Goal: Information Seeking & Learning: Learn about a topic

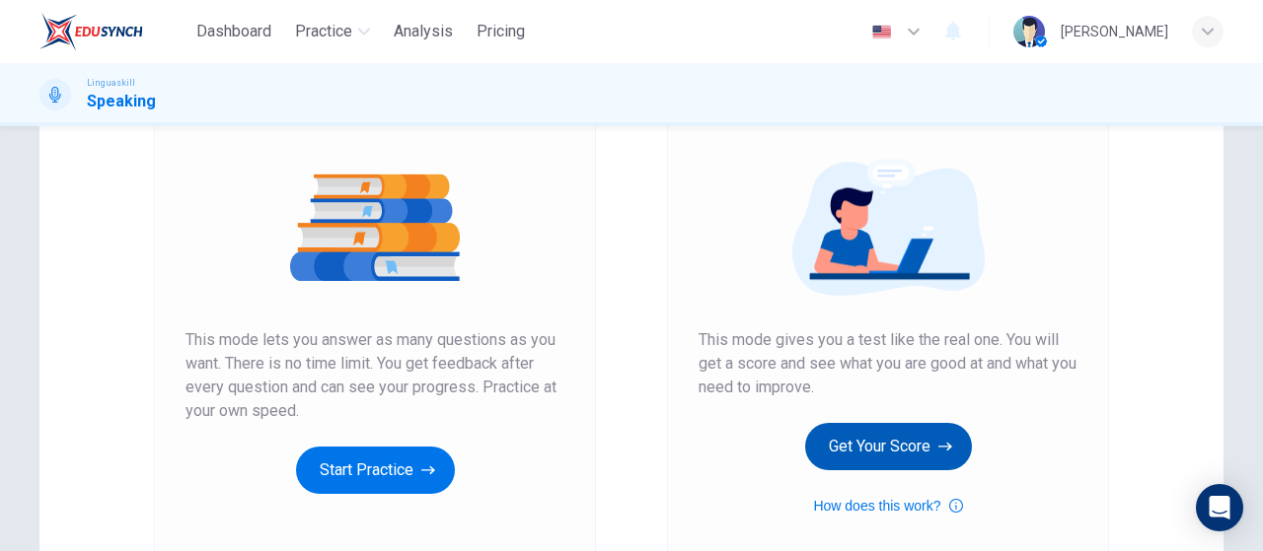
click at [897, 441] on button "Get Your Score" at bounding box center [888, 446] width 167 height 47
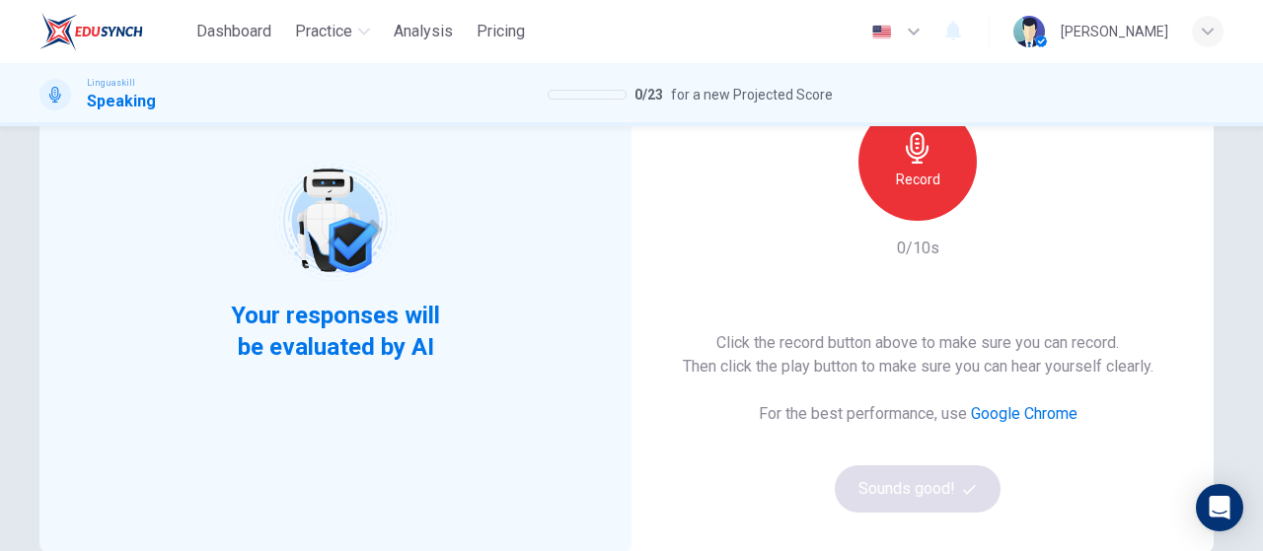
scroll to position [99, 0]
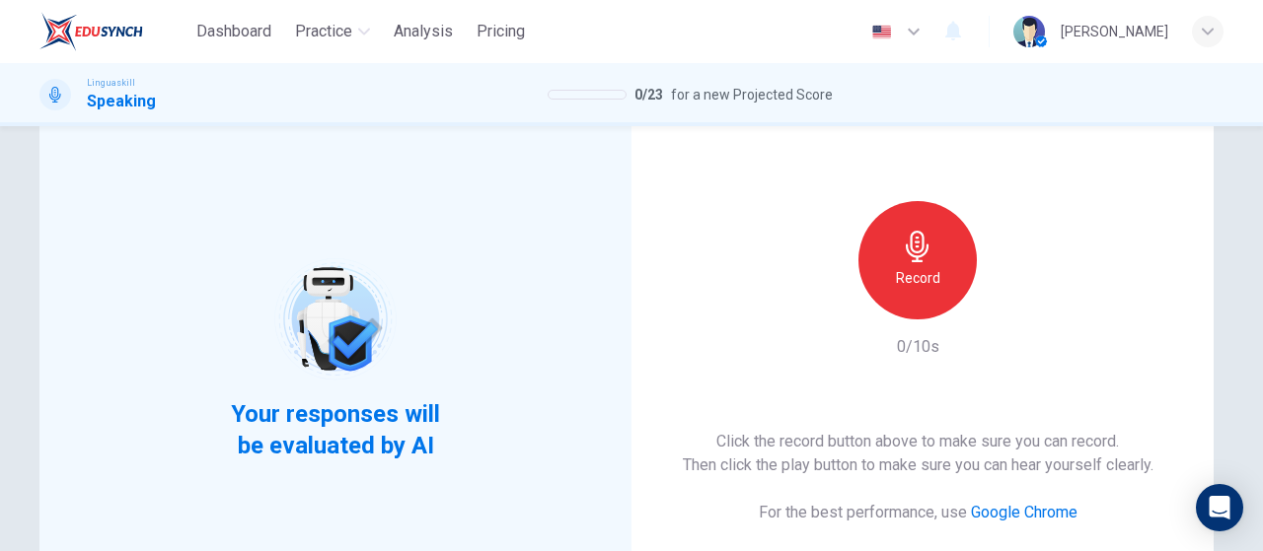
click at [935, 238] on div "Record" at bounding box center [917, 260] width 118 height 118
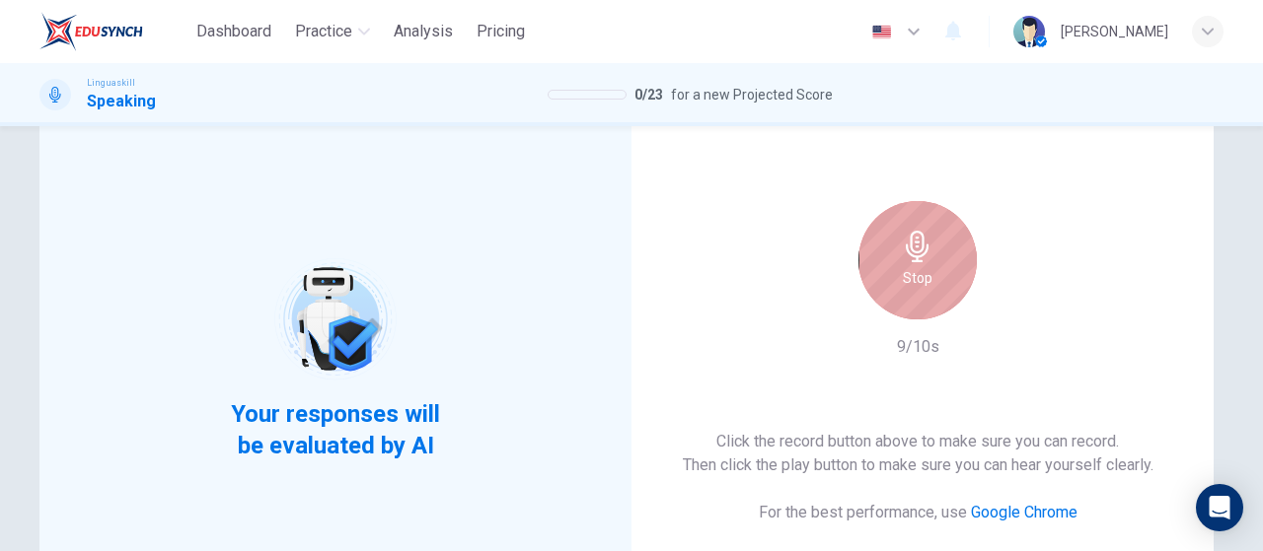
click at [921, 290] on div "Stop" at bounding box center [917, 260] width 118 height 118
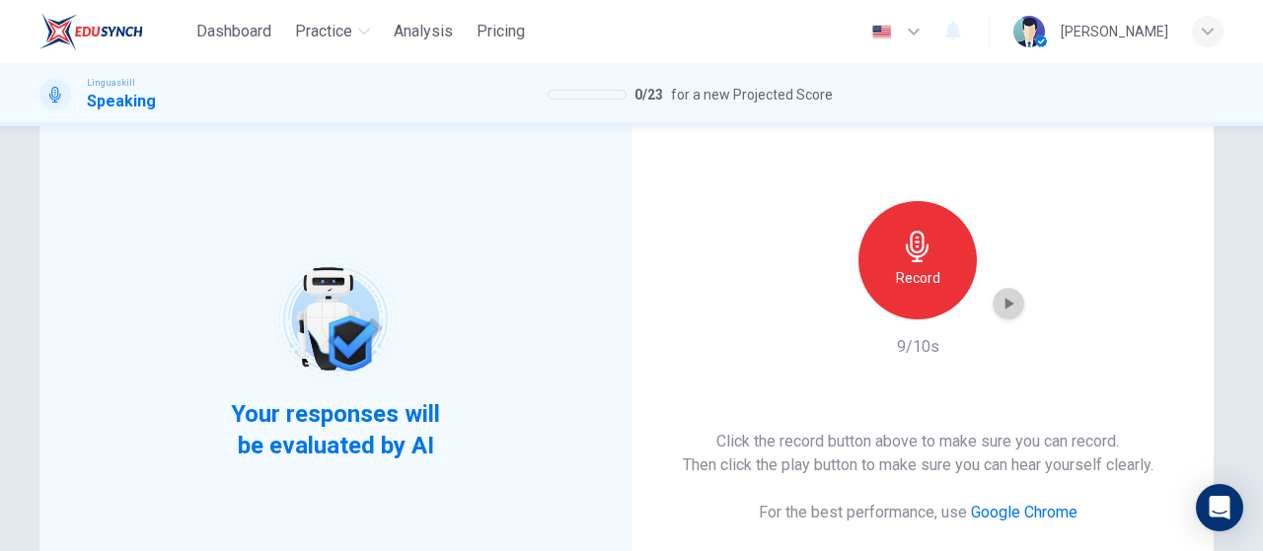
click at [1008, 304] on icon "button" at bounding box center [1009, 304] width 9 height 12
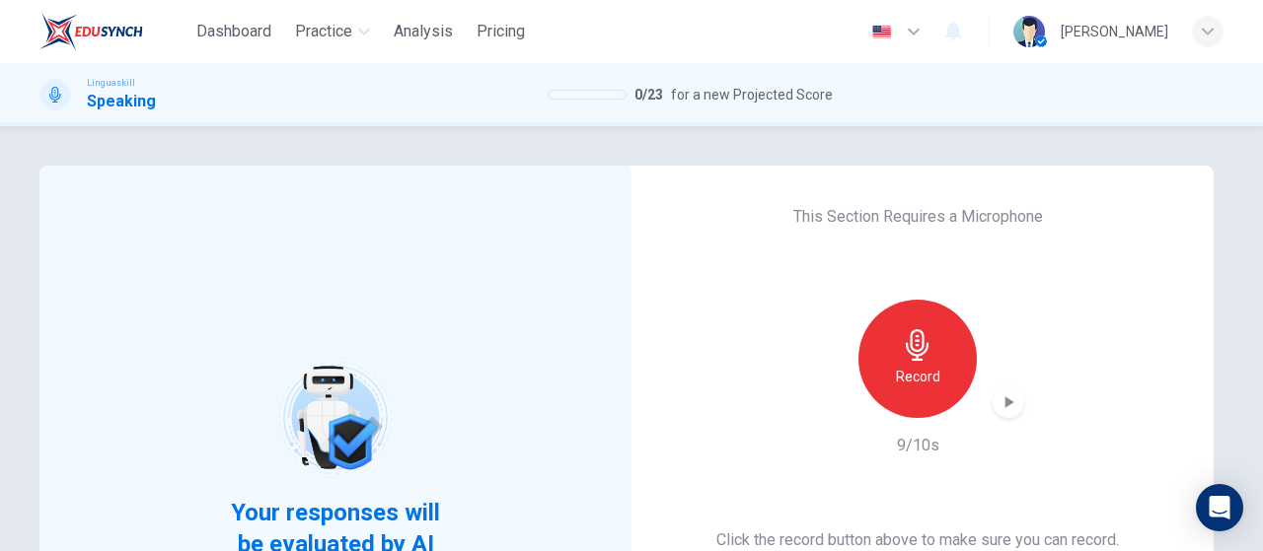
scroll to position [395, 0]
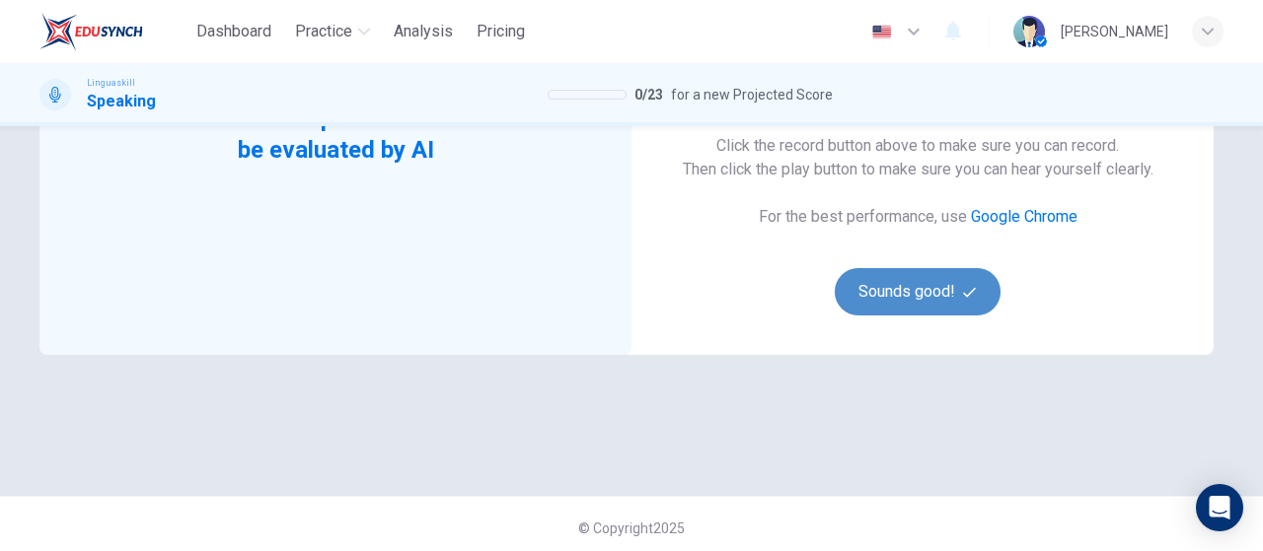
click at [922, 296] on button "Sounds good!" at bounding box center [917, 291] width 166 height 47
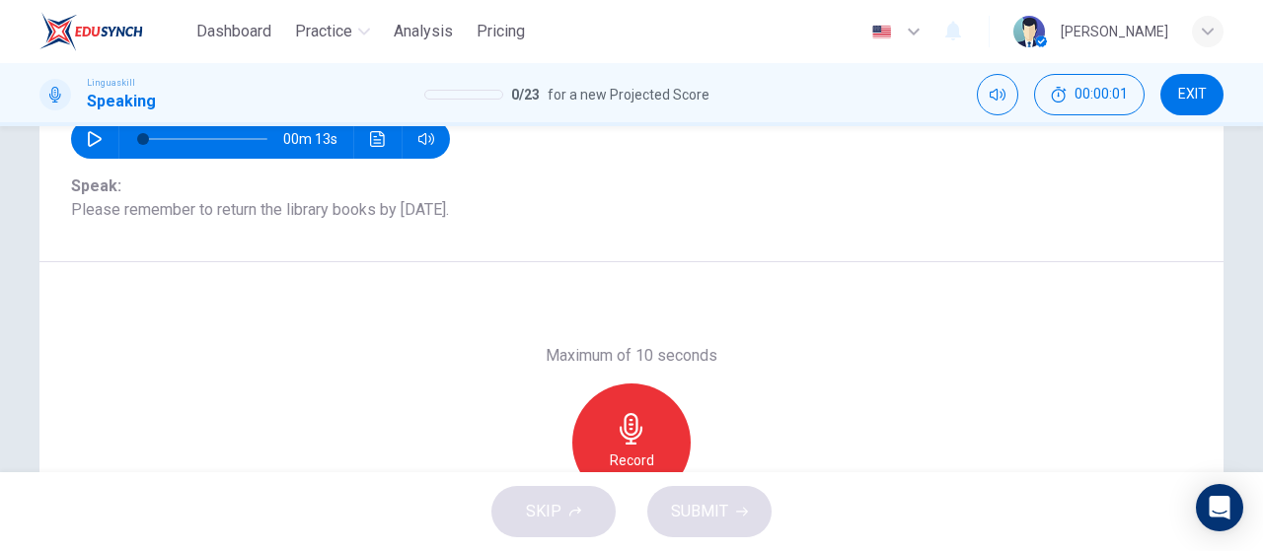
scroll to position [197, 0]
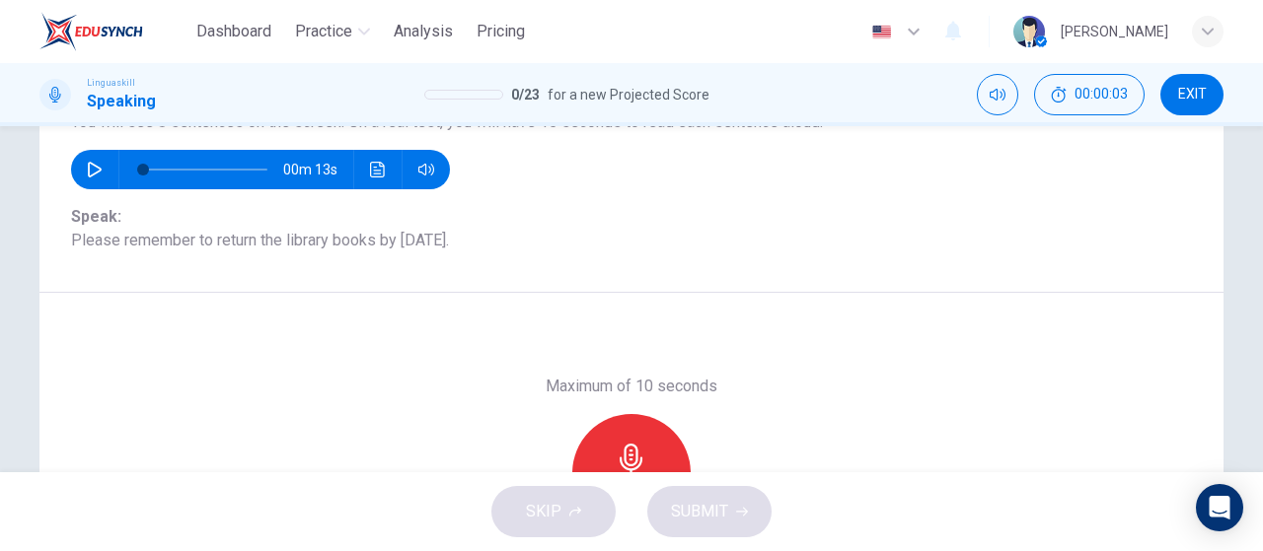
click at [99, 168] on button "button" at bounding box center [95, 169] width 32 height 39
click at [79, 165] on button "button" at bounding box center [95, 169] width 32 height 39
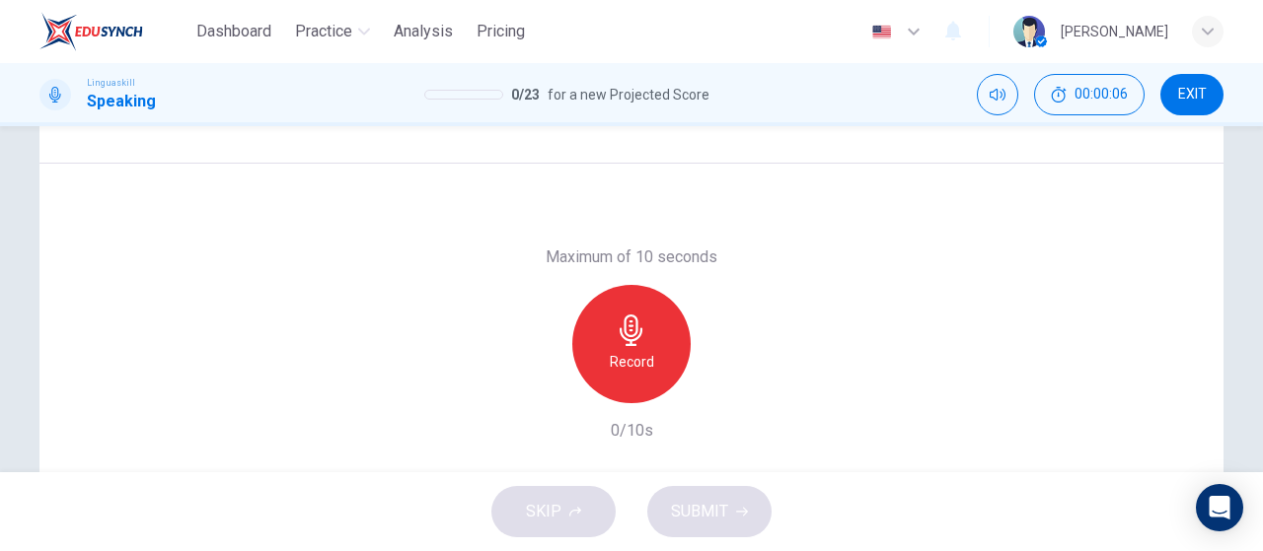
scroll to position [296, 0]
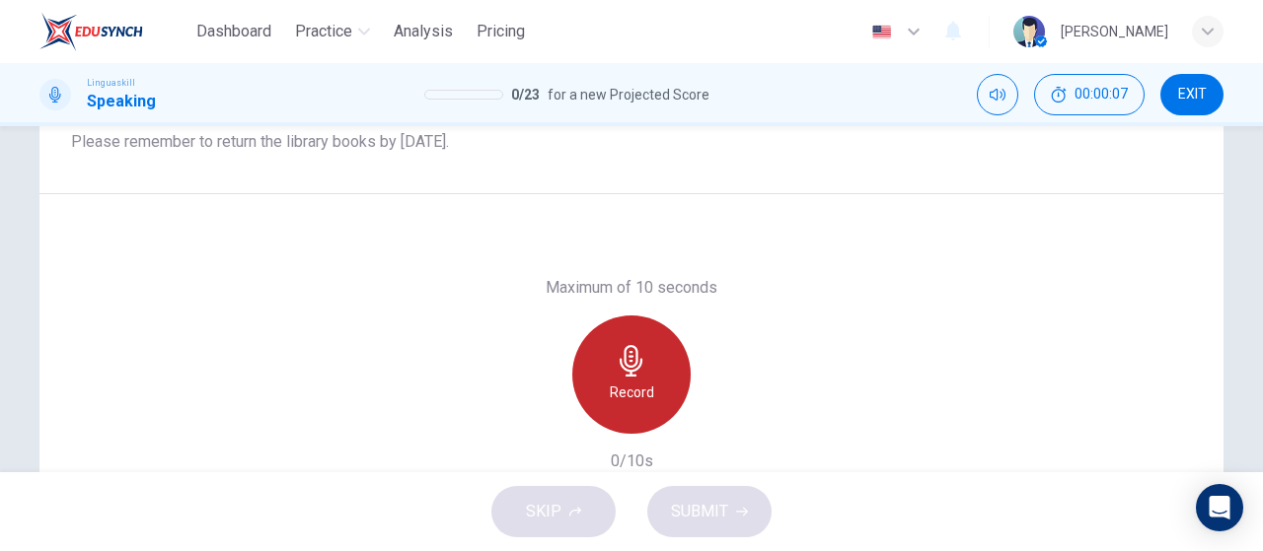
click at [640, 380] on div "Record" at bounding box center [631, 375] width 118 height 118
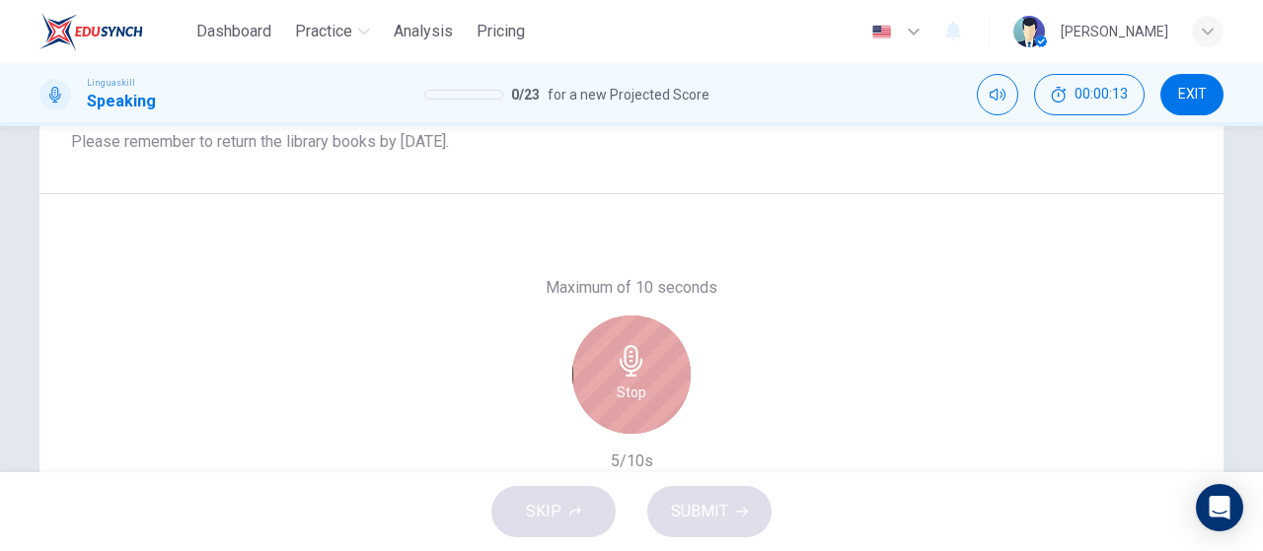
click at [655, 373] on div "Stop" at bounding box center [631, 375] width 118 height 118
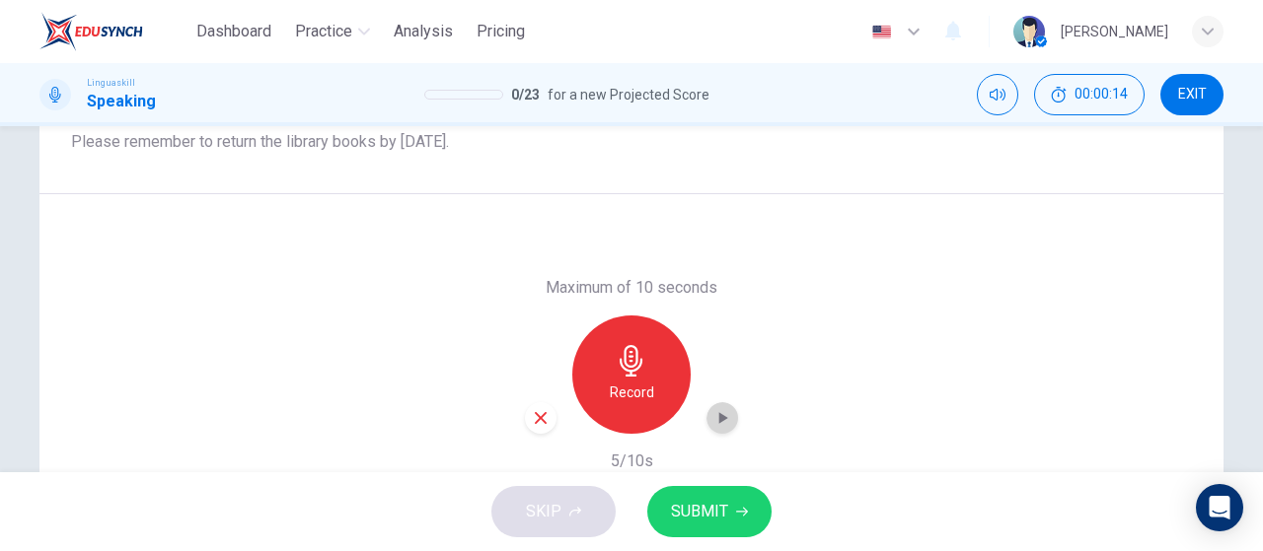
click at [717, 422] on icon "button" at bounding box center [722, 418] width 20 height 20
click at [725, 513] on span "SUBMIT" at bounding box center [699, 512] width 57 height 28
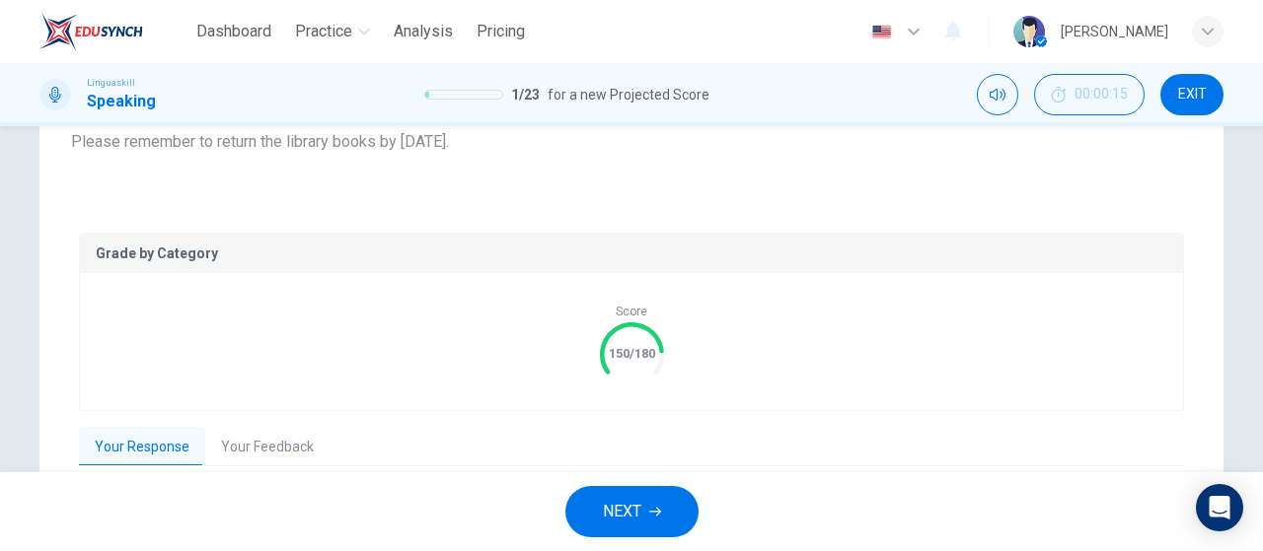
type input "0"
click at [598, 530] on button "NEXT" at bounding box center [631, 511] width 133 height 51
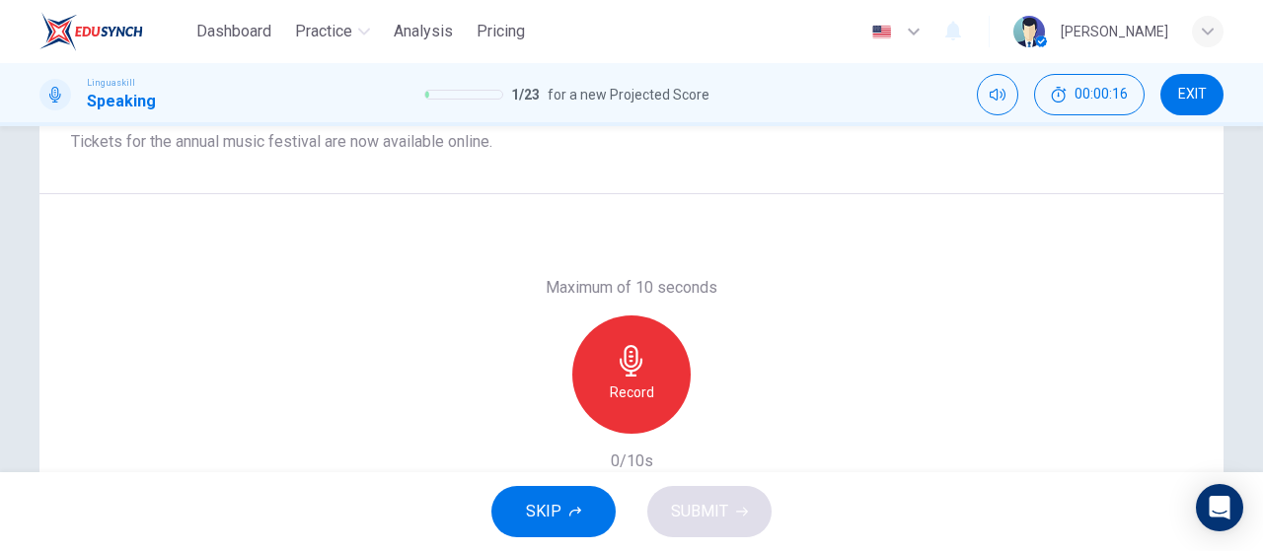
click at [668, 347] on div "Record" at bounding box center [631, 375] width 118 height 118
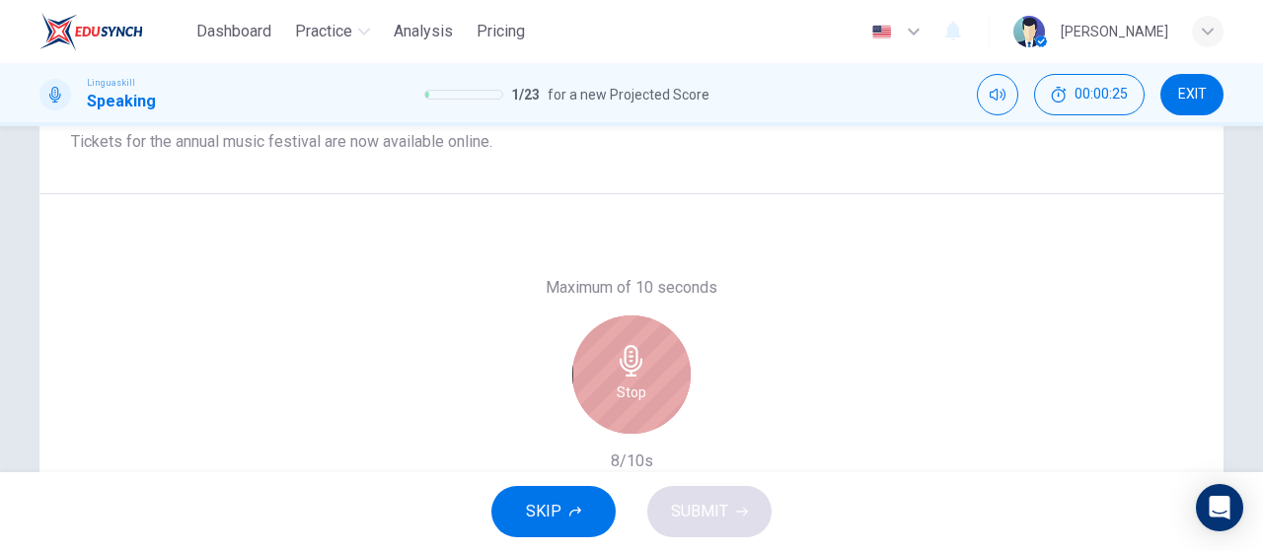
click at [657, 367] on div "Stop" at bounding box center [631, 375] width 118 height 118
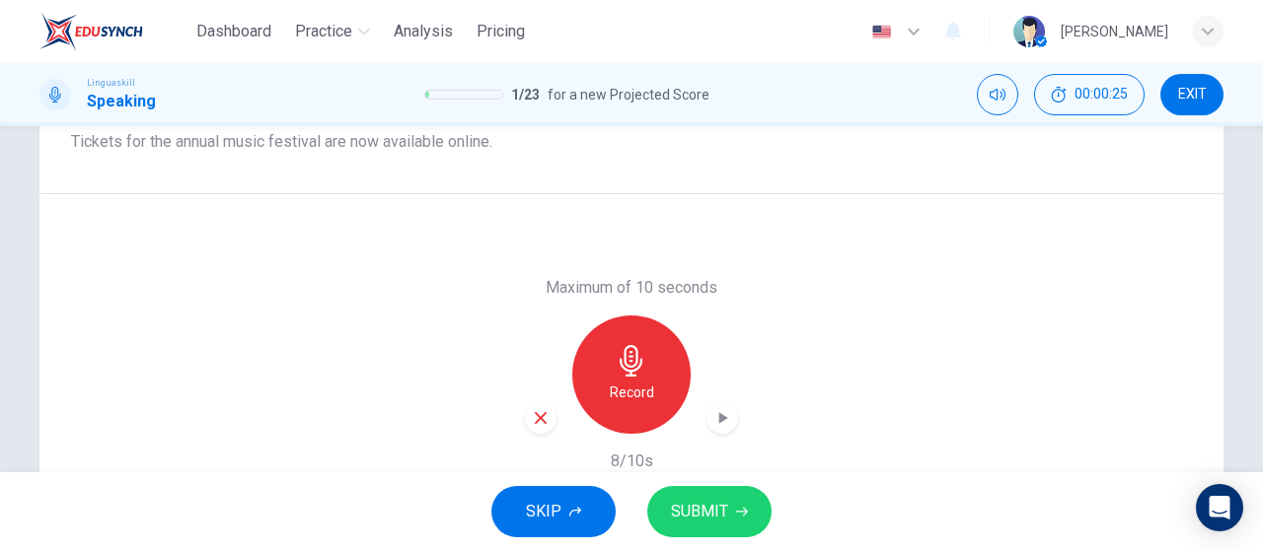
click at [729, 427] on div "button" at bounding box center [722, 418] width 32 height 32
click at [719, 514] on span "SUBMIT" at bounding box center [699, 512] width 57 height 28
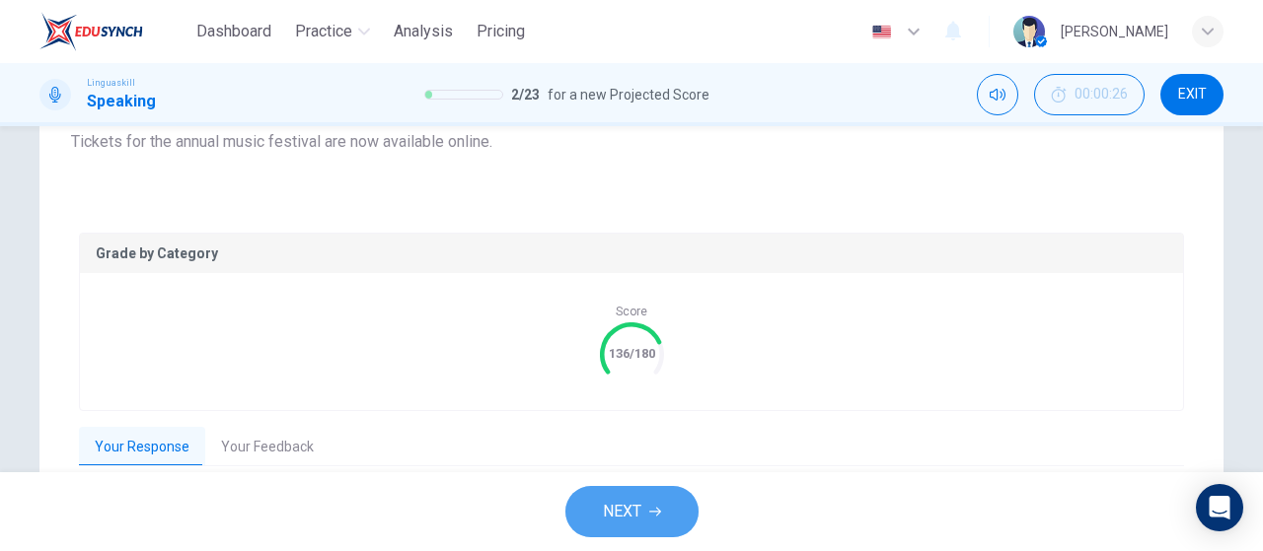
click at [651, 528] on button "NEXT" at bounding box center [631, 511] width 133 height 51
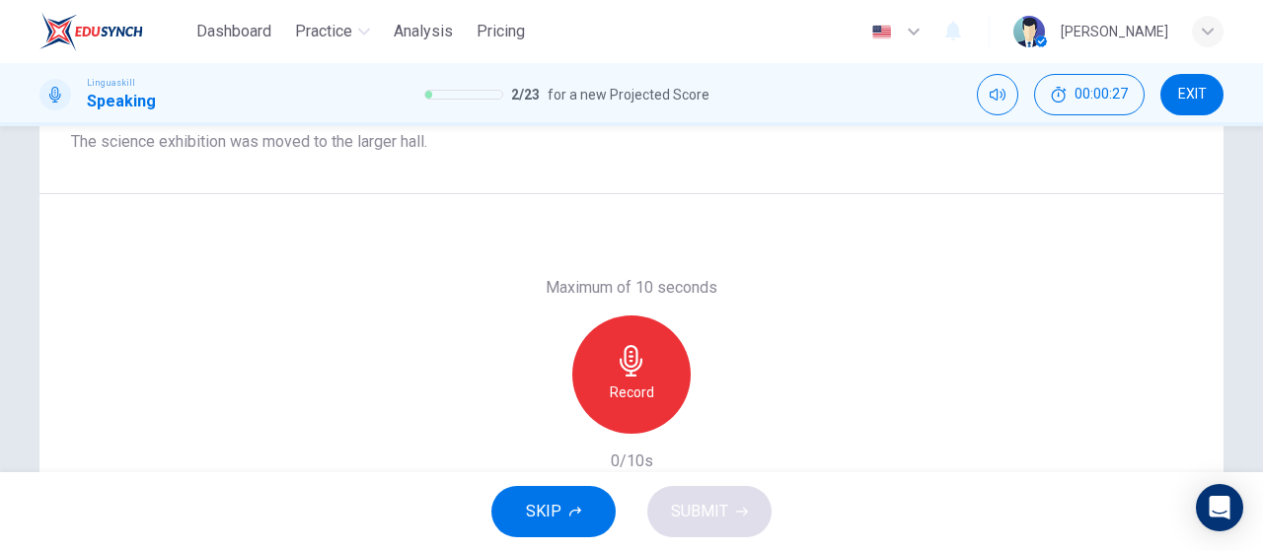
click at [550, 533] on button "SKIP" at bounding box center [553, 511] width 124 height 51
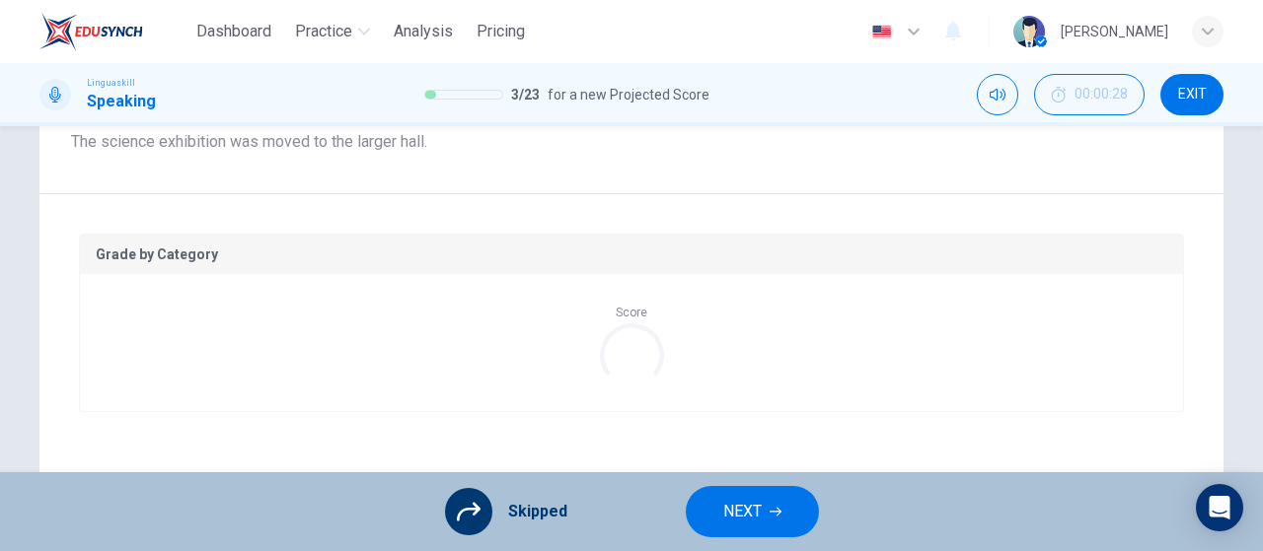
click at [789, 516] on button "NEXT" at bounding box center [752, 511] width 133 height 51
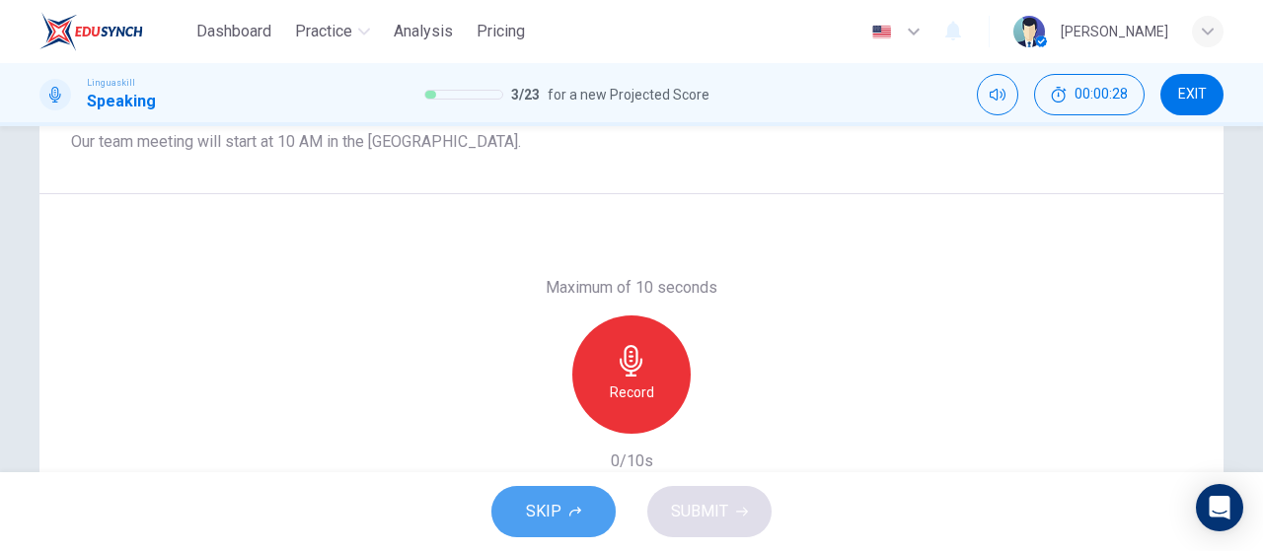
drag, startPoint x: 550, startPoint y: 510, endPoint x: 564, endPoint y: 512, distance: 13.9
click at [552, 510] on span "SKIP" at bounding box center [544, 512] width 36 height 28
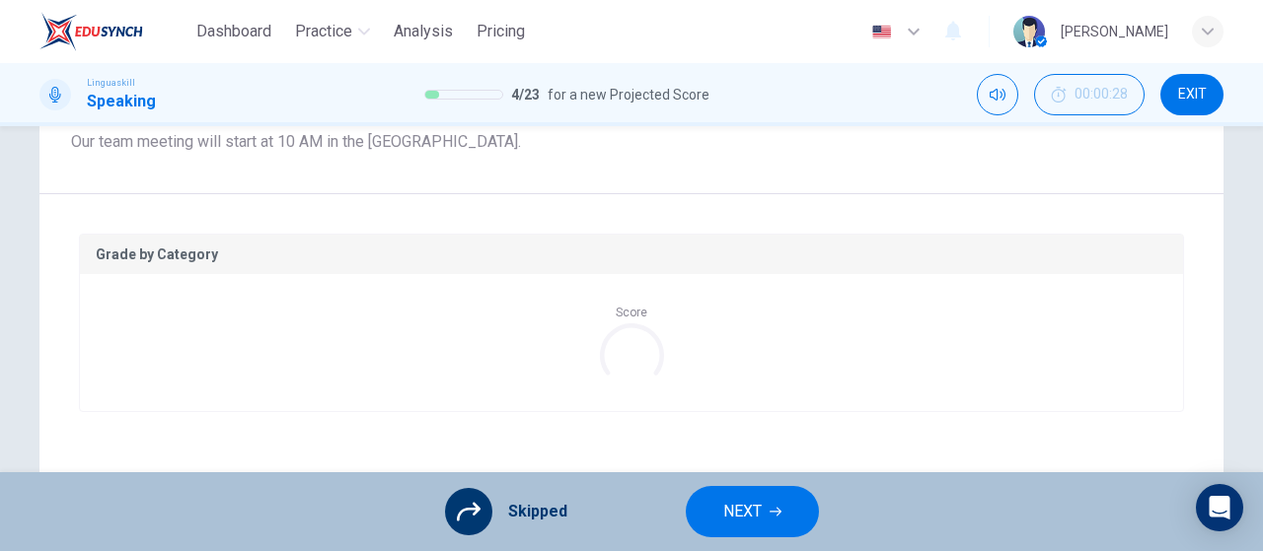
click at [731, 512] on span "NEXT" at bounding box center [742, 512] width 38 height 28
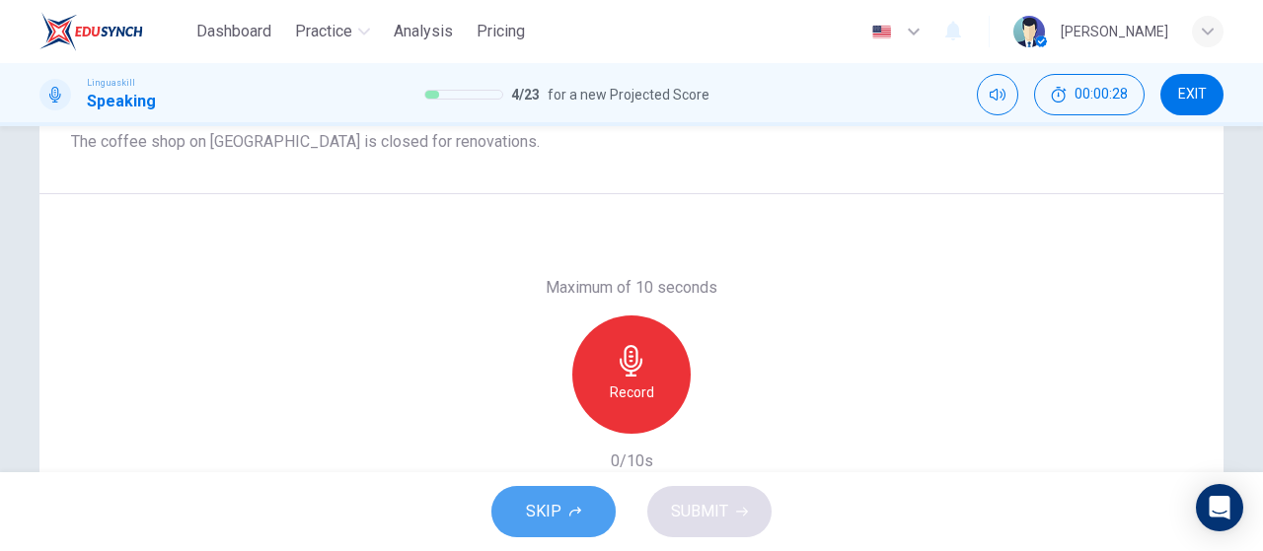
click at [573, 498] on button "SKIP" at bounding box center [553, 511] width 124 height 51
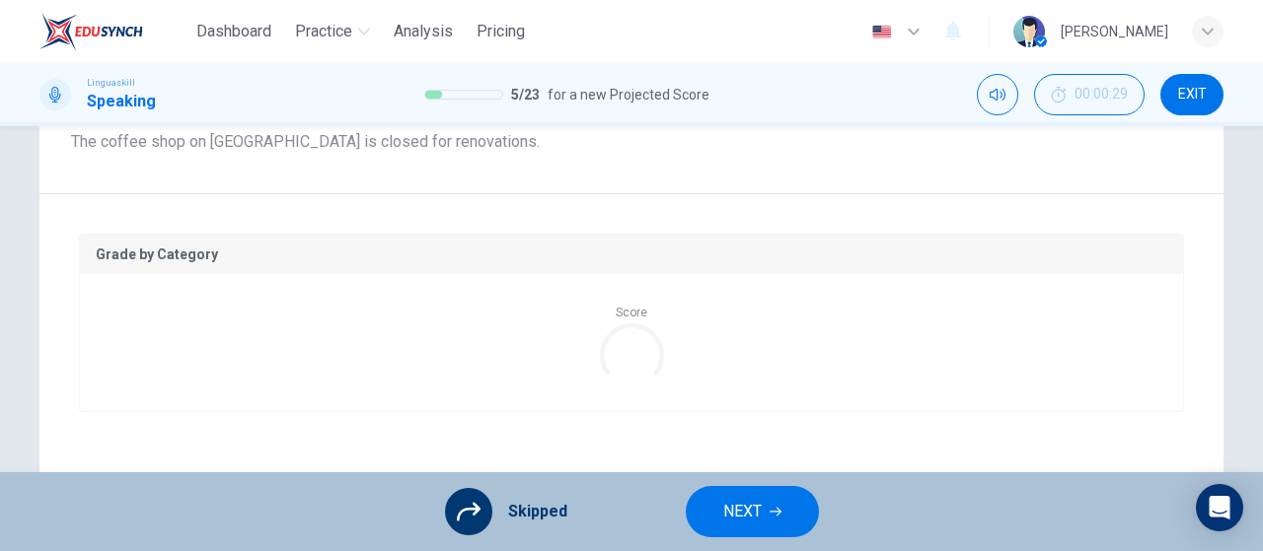
click at [765, 496] on button "NEXT" at bounding box center [752, 511] width 133 height 51
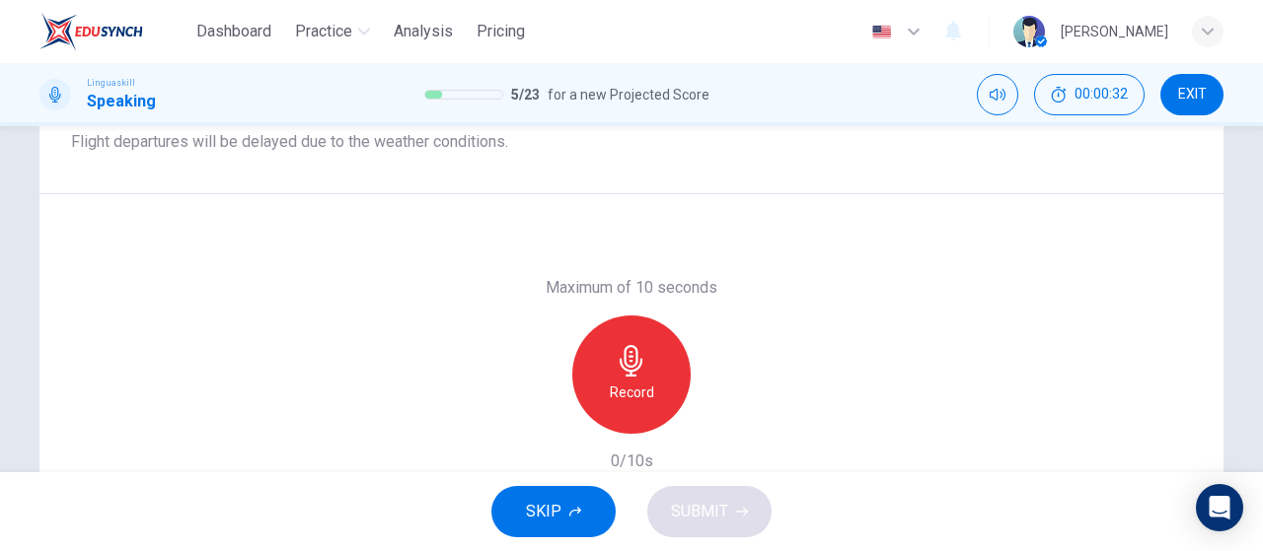
click at [561, 518] on button "SKIP" at bounding box center [553, 511] width 124 height 51
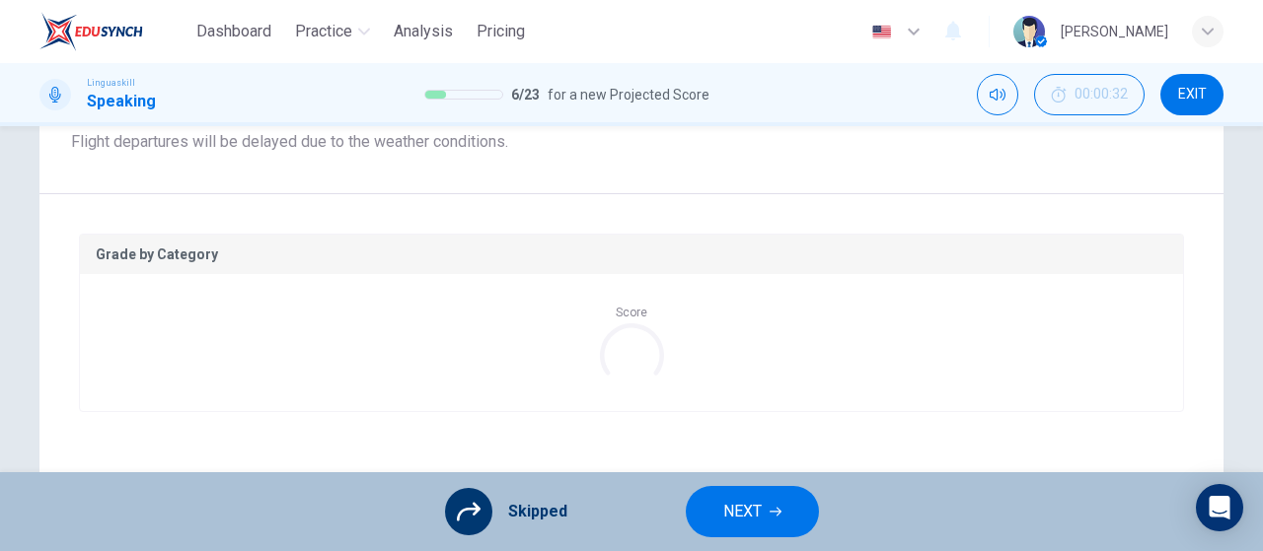
click at [754, 522] on span "NEXT" at bounding box center [742, 512] width 38 height 28
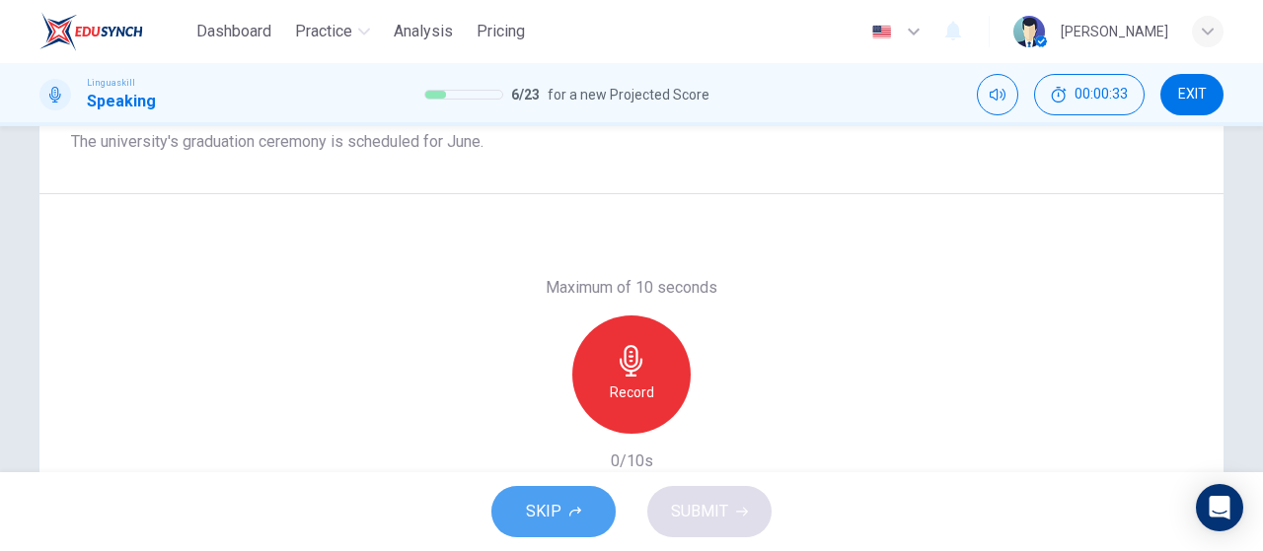
click at [563, 508] on button "SKIP" at bounding box center [553, 511] width 124 height 51
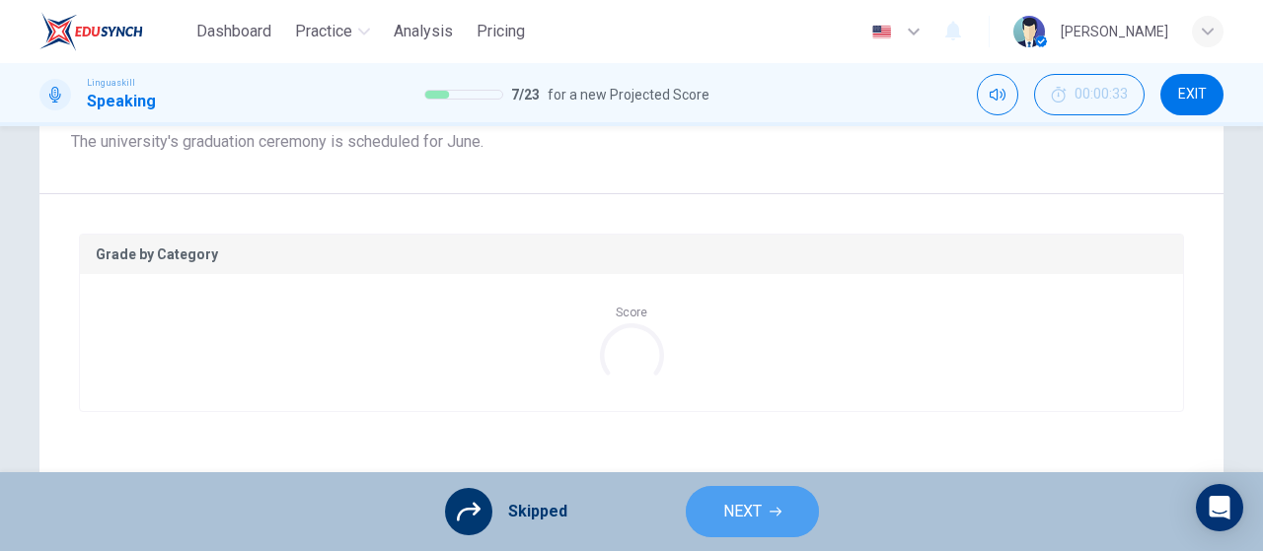
click at [773, 527] on button "NEXT" at bounding box center [752, 511] width 133 height 51
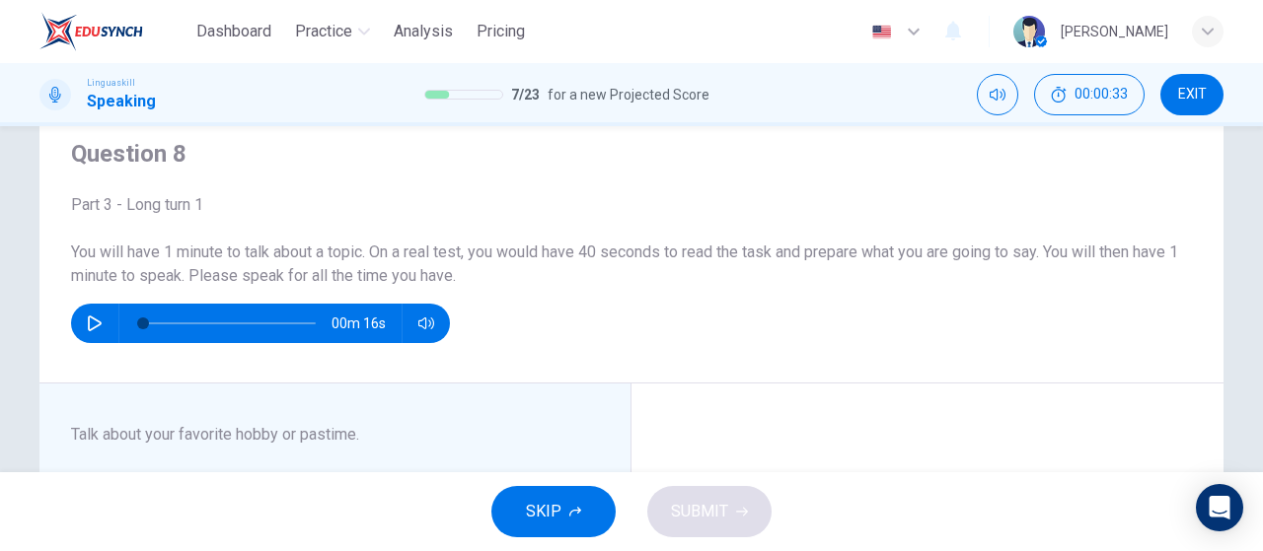
scroll to position [99, 0]
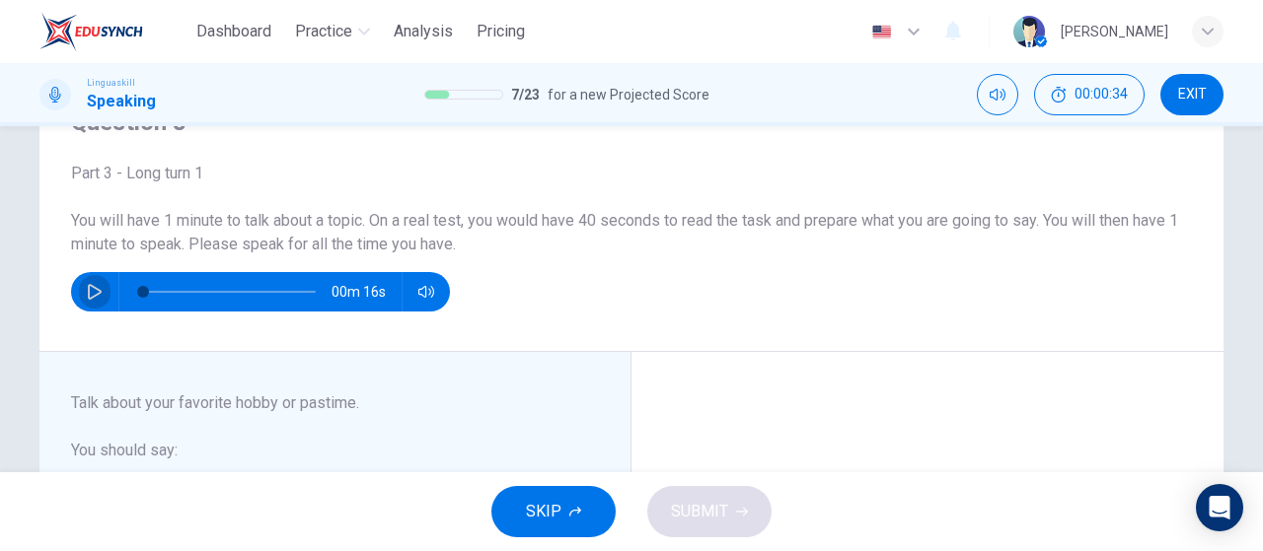
click at [81, 303] on button "button" at bounding box center [95, 291] width 32 height 39
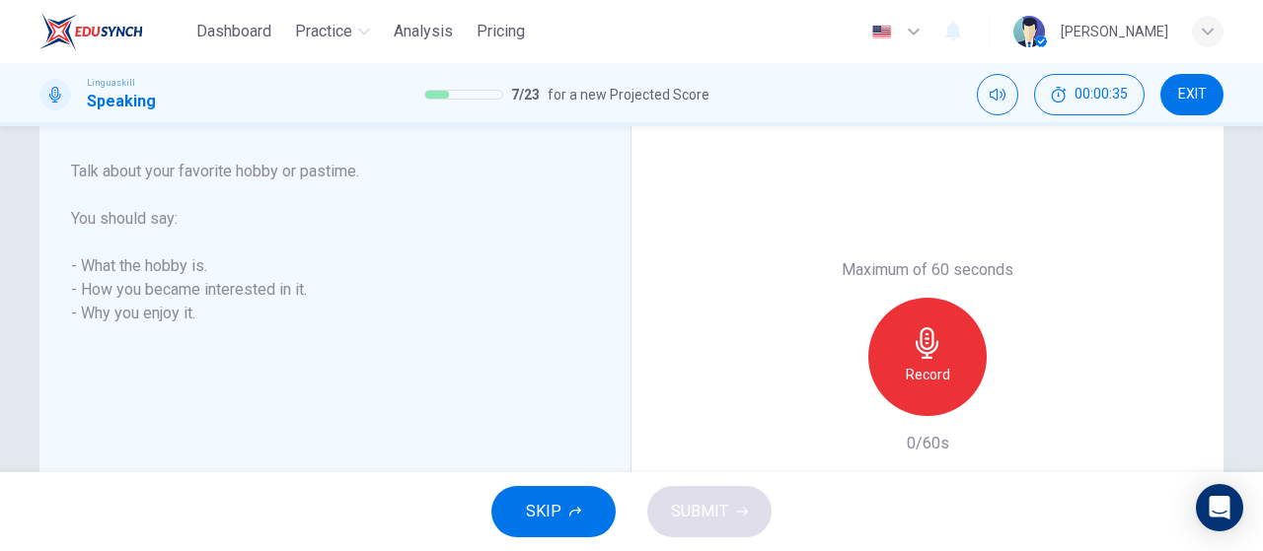
scroll to position [395, 0]
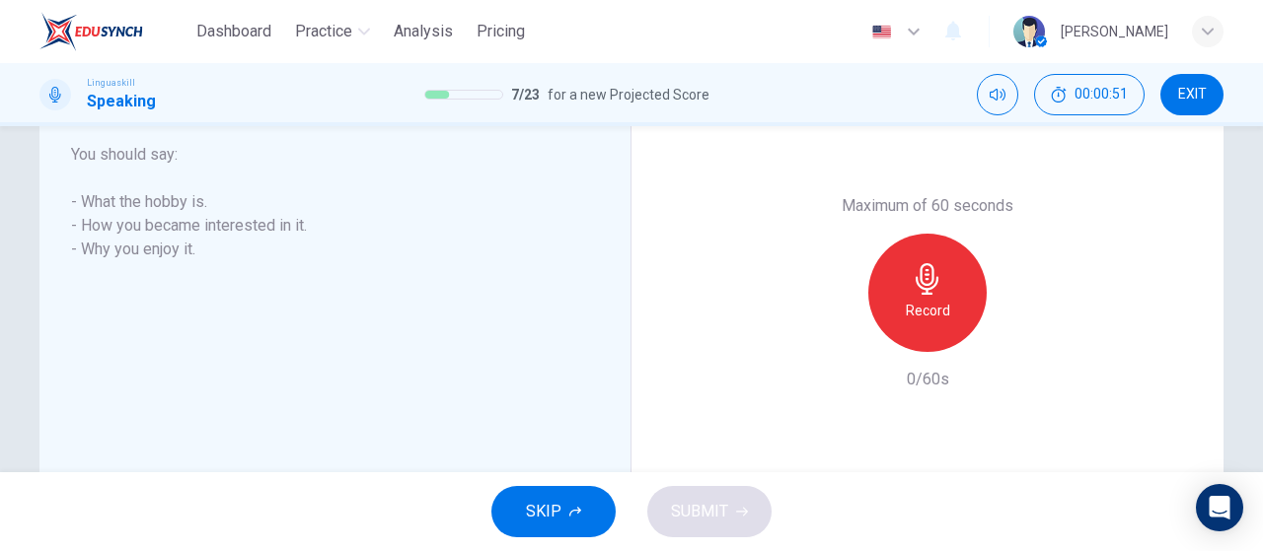
type input "0"
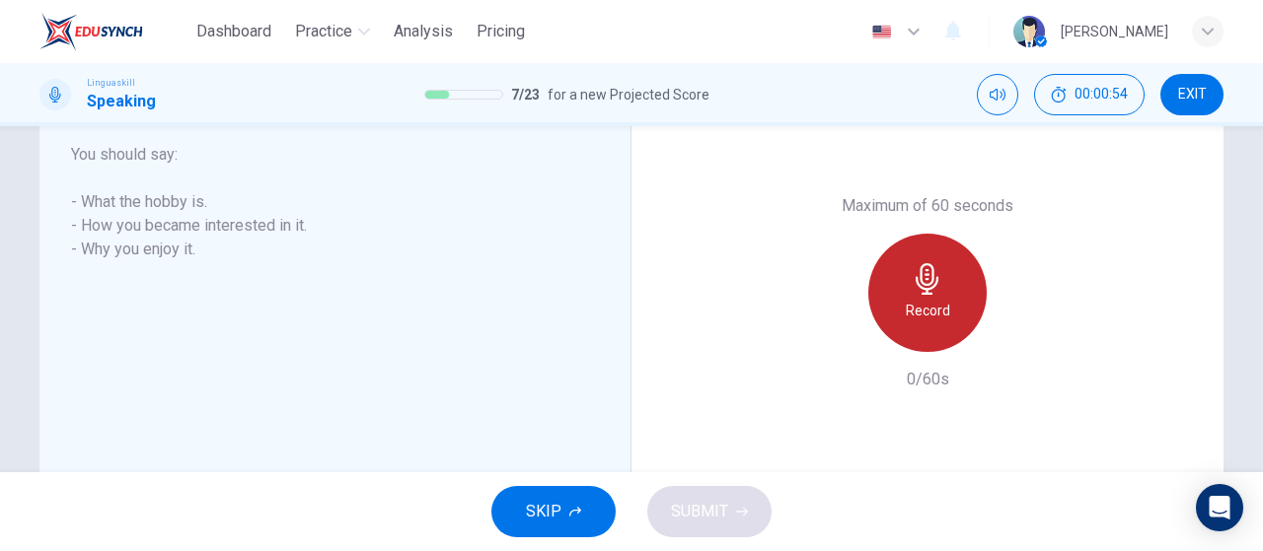
click at [956, 309] on div "Record" at bounding box center [927, 293] width 118 height 118
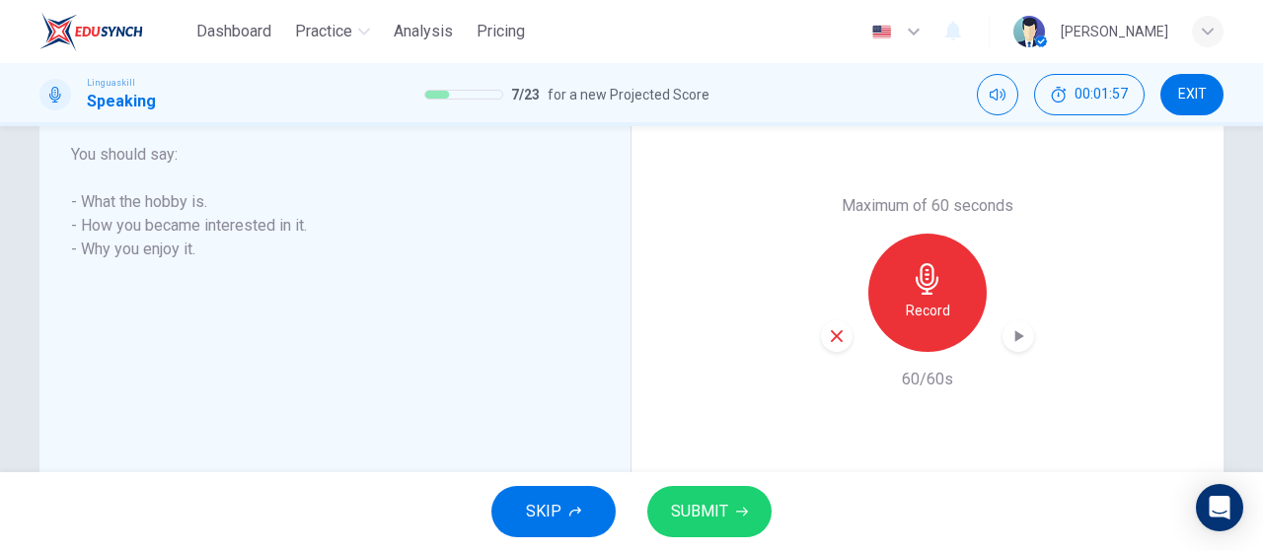
click at [1008, 336] on icon "button" at bounding box center [1018, 336] width 20 height 20
click at [728, 503] on button "SUBMIT" at bounding box center [709, 511] width 124 height 51
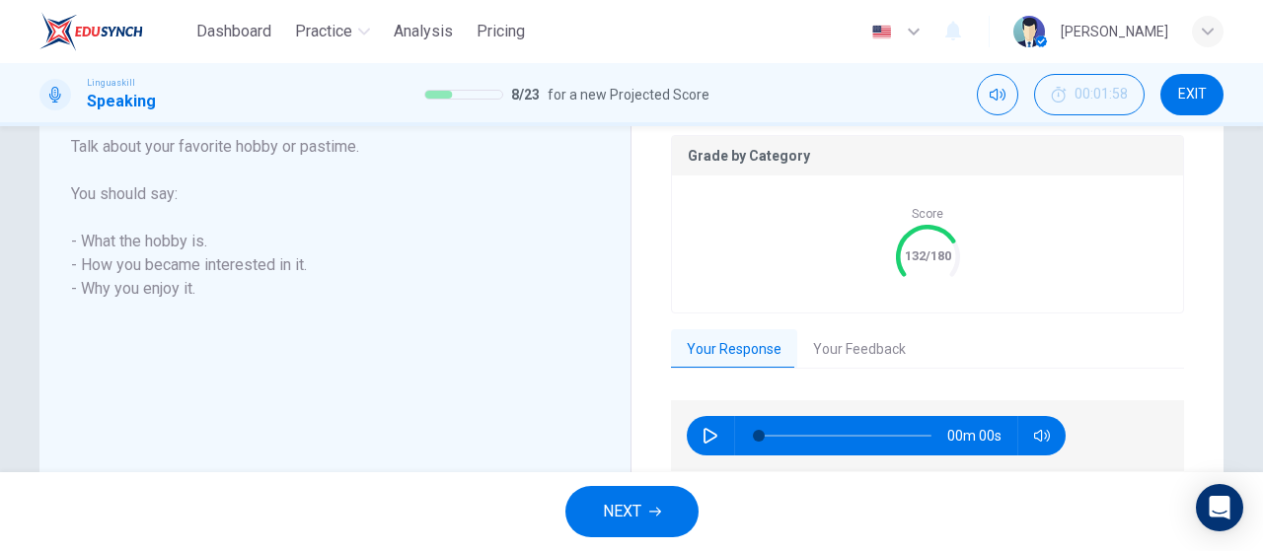
scroll to position [434, 0]
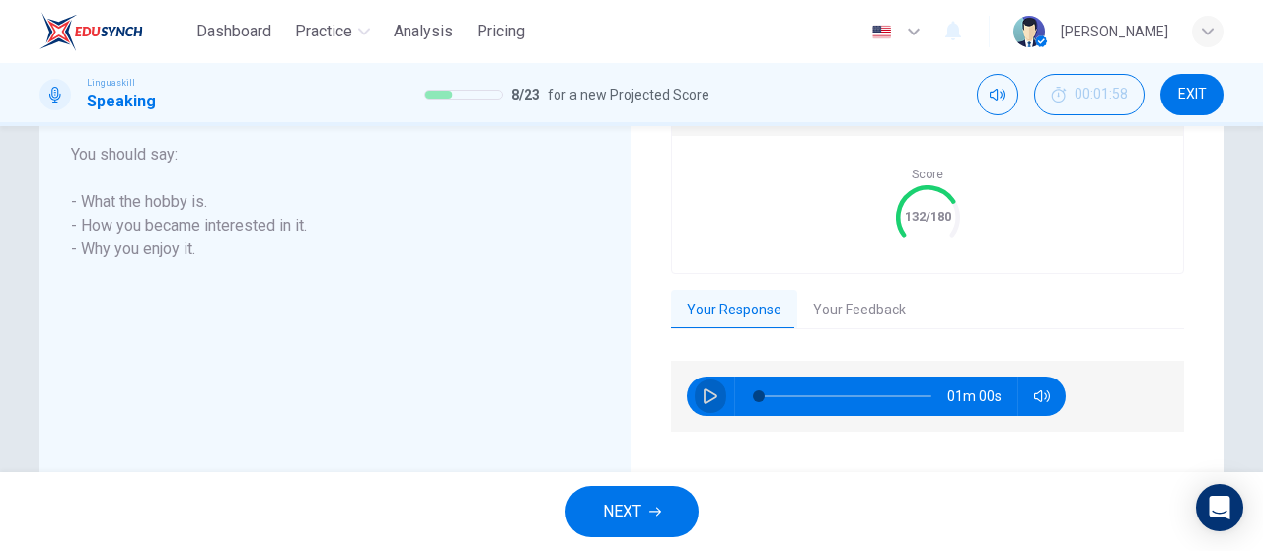
click at [694, 408] on button "button" at bounding box center [710, 396] width 32 height 39
type input "0"
click at [829, 313] on button "Your Feedback" at bounding box center [859, 310] width 124 height 41
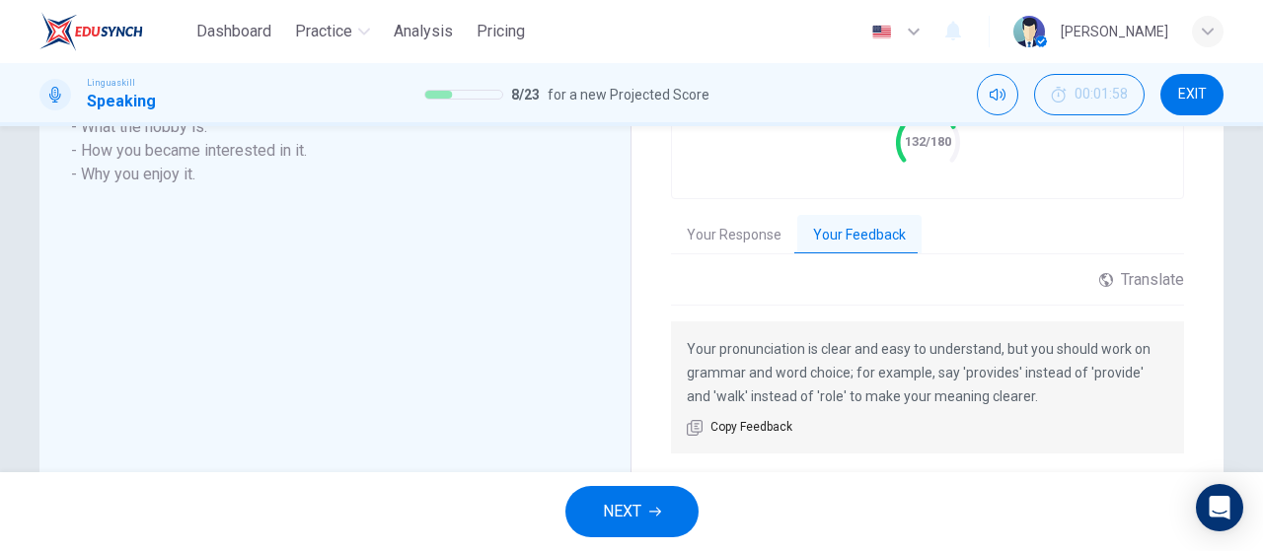
scroll to position [570, 0]
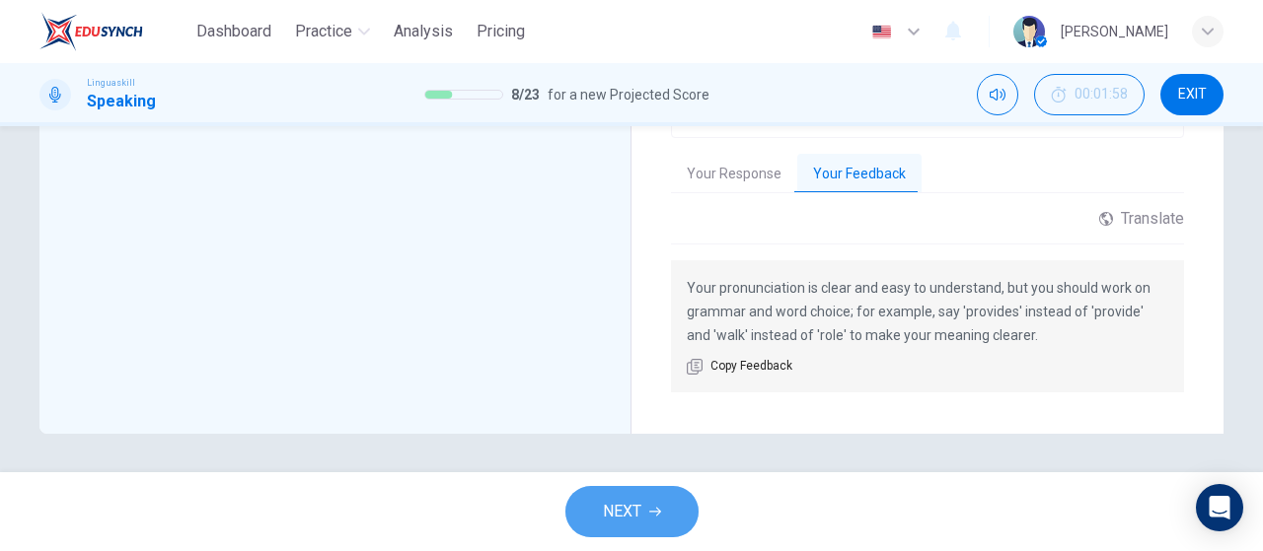
click at [656, 499] on button "NEXT" at bounding box center [631, 511] width 133 height 51
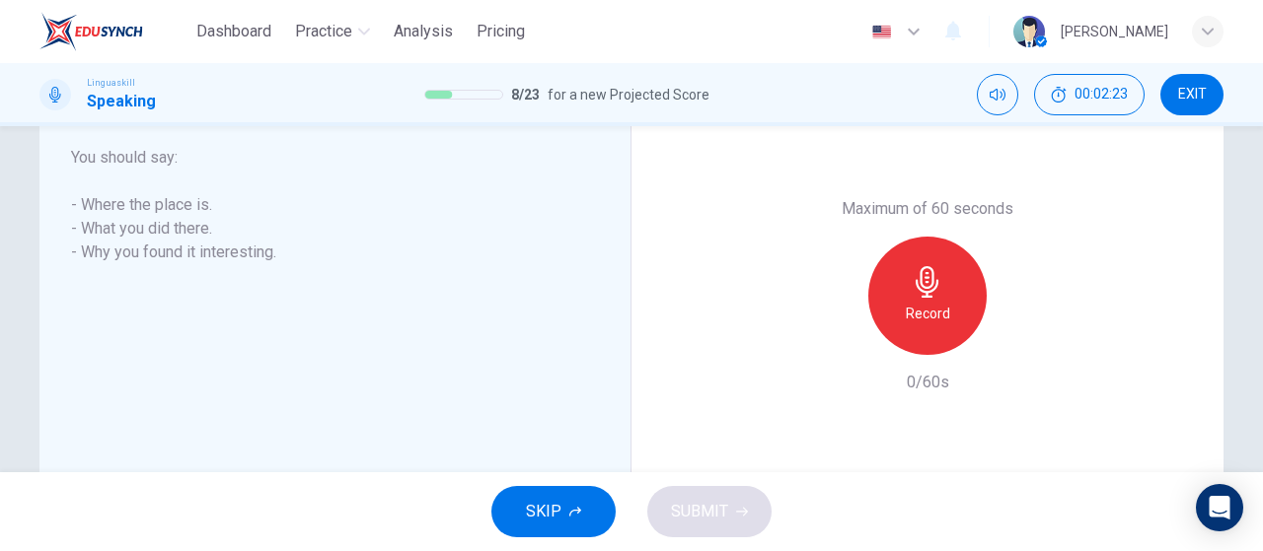
scroll to position [293, 0]
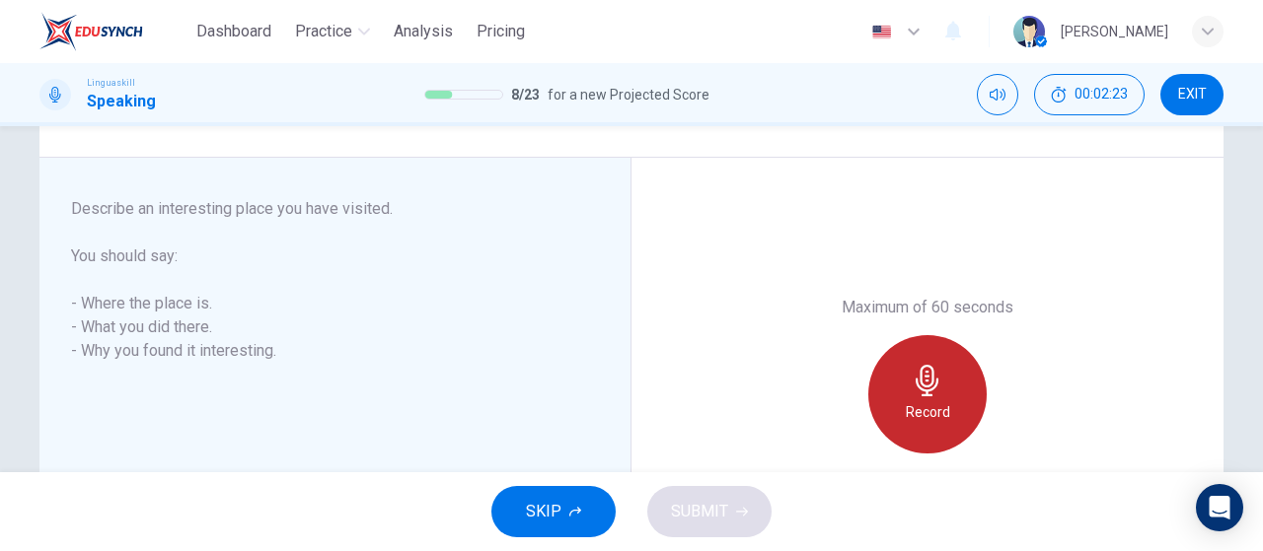
click at [948, 397] on div "Record" at bounding box center [927, 394] width 118 height 118
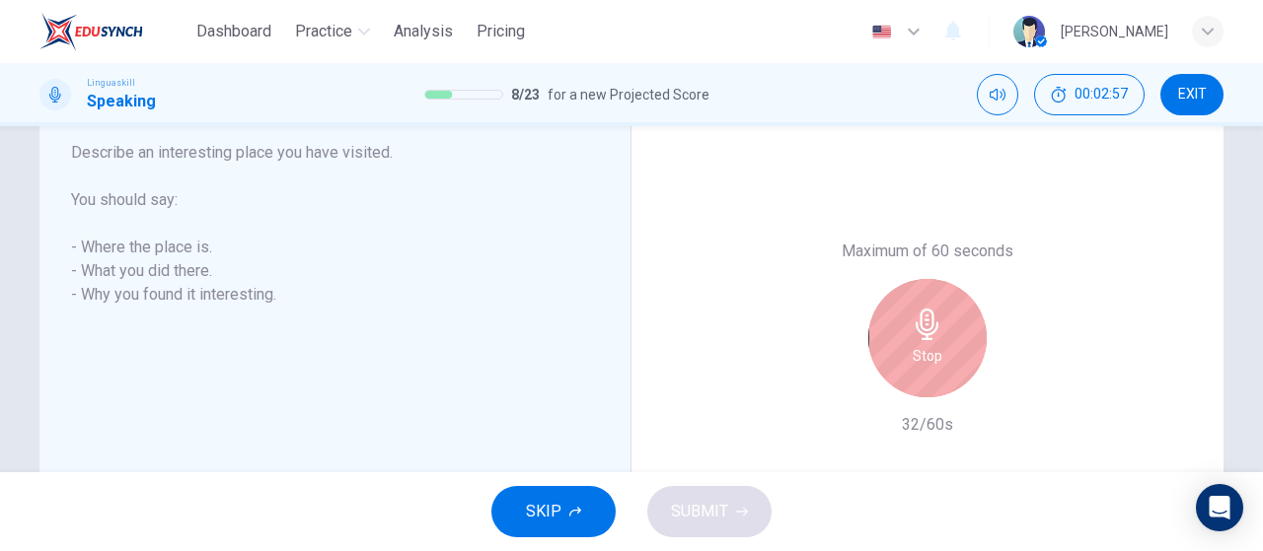
scroll to position [392, 0]
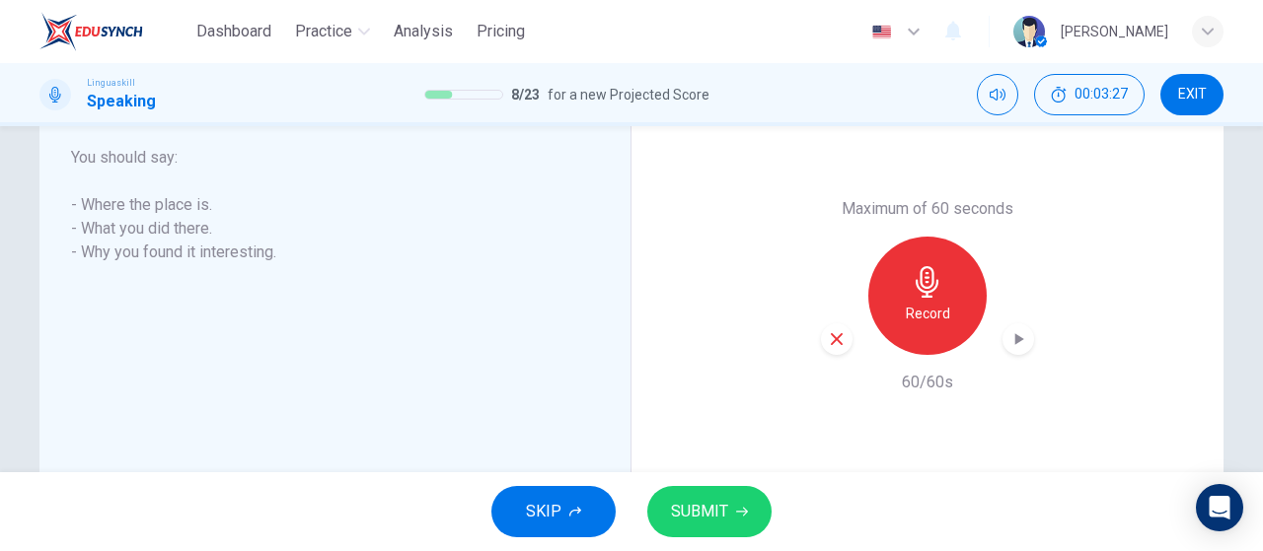
click at [1018, 344] on icon "button" at bounding box center [1018, 339] width 20 height 20
click at [706, 528] on button "SUBMIT" at bounding box center [709, 511] width 124 height 51
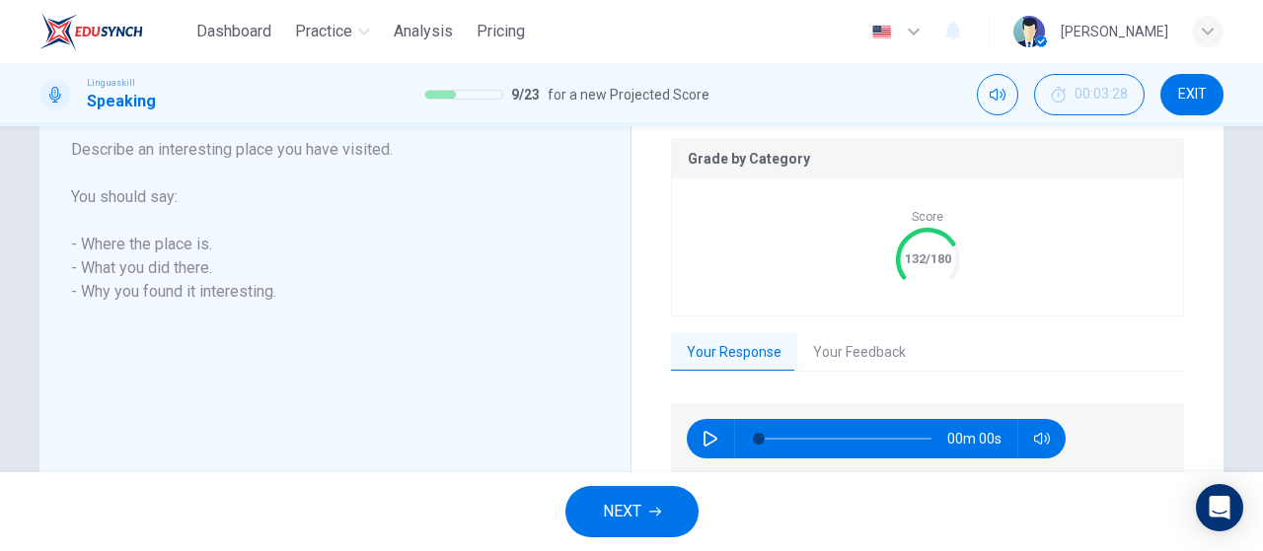
scroll to position [431, 0]
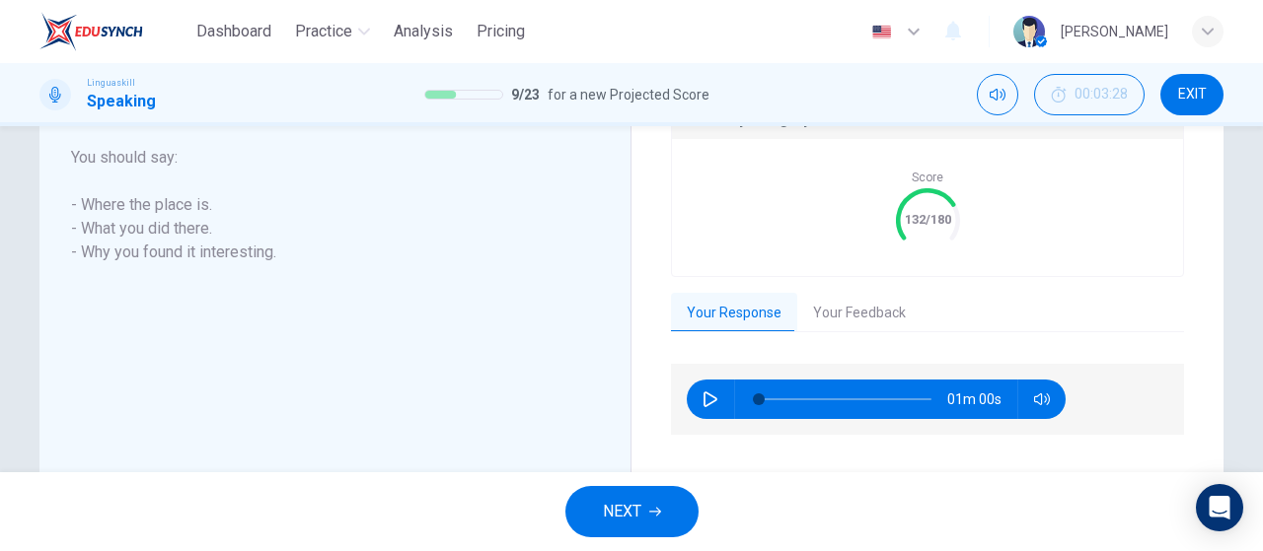
click at [680, 405] on div "01m 00s" at bounding box center [927, 399] width 513 height 71
click at [702, 399] on icon "button" at bounding box center [710, 400] width 16 height 16
type input "0"
click at [863, 315] on button "Your Feedback" at bounding box center [859, 313] width 124 height 41
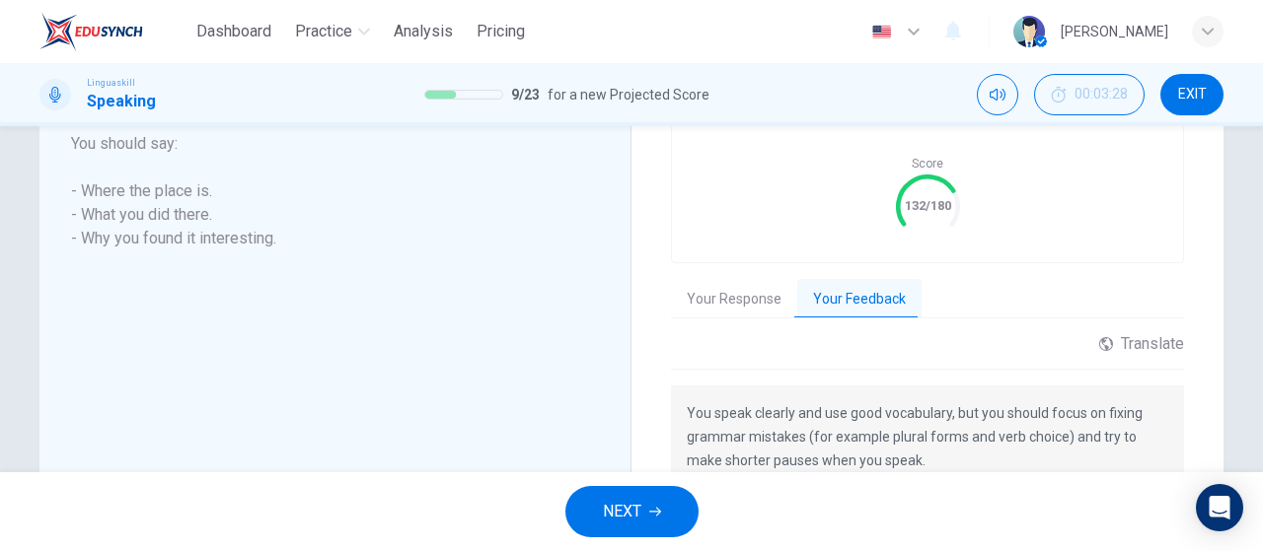
scroll to position [373, 0]
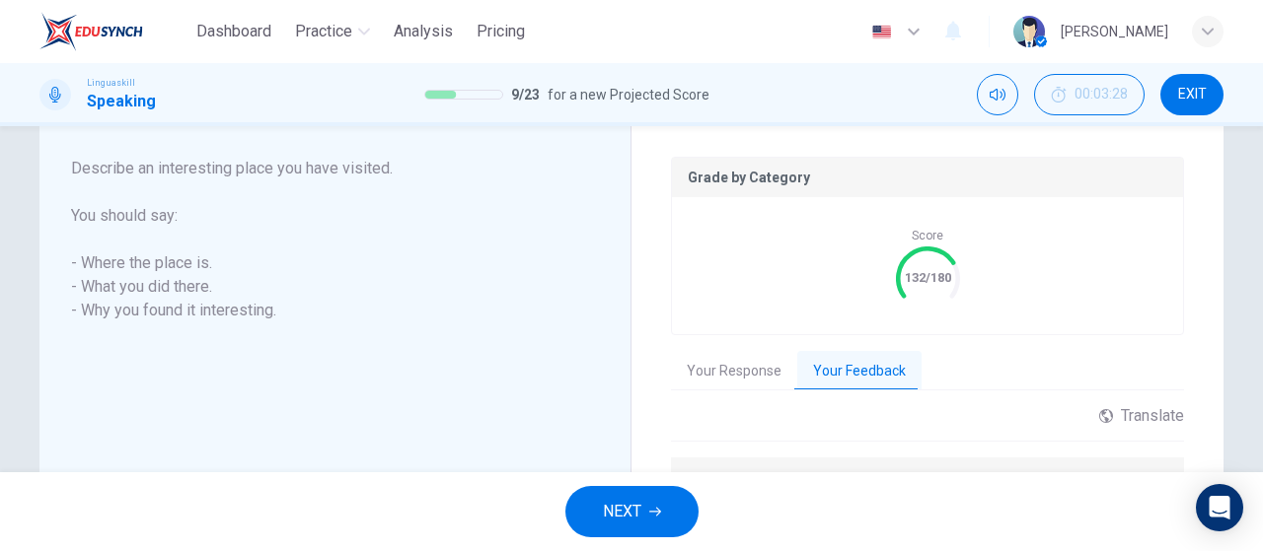
click at [652, 523] on button "NEXT" at bounding box center [631, 511] width 133 height 51
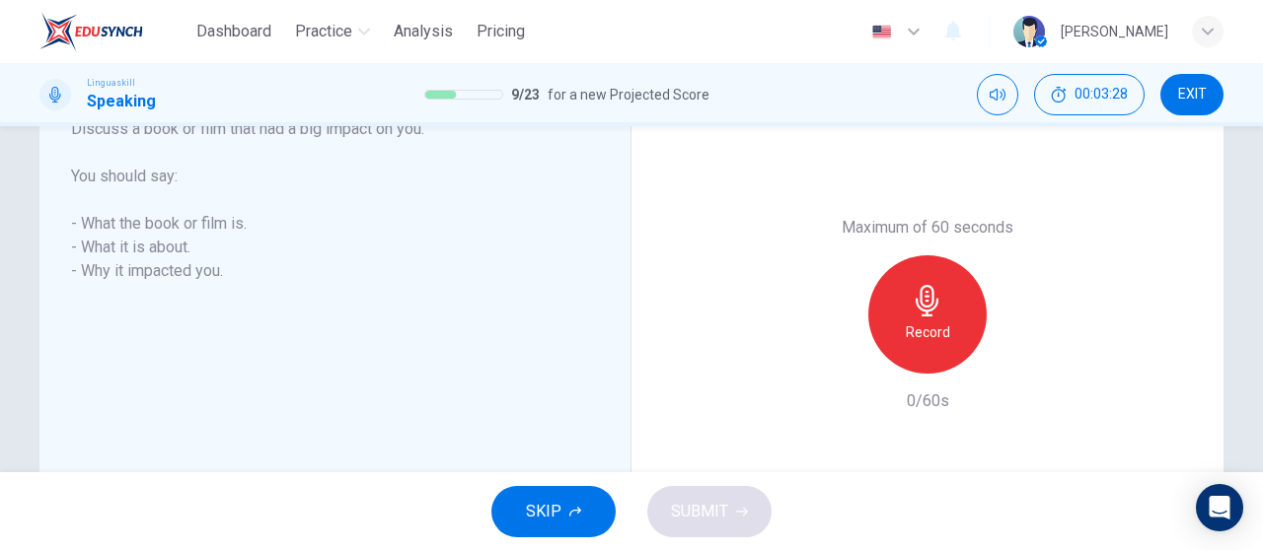
scroll to position [333, 0]
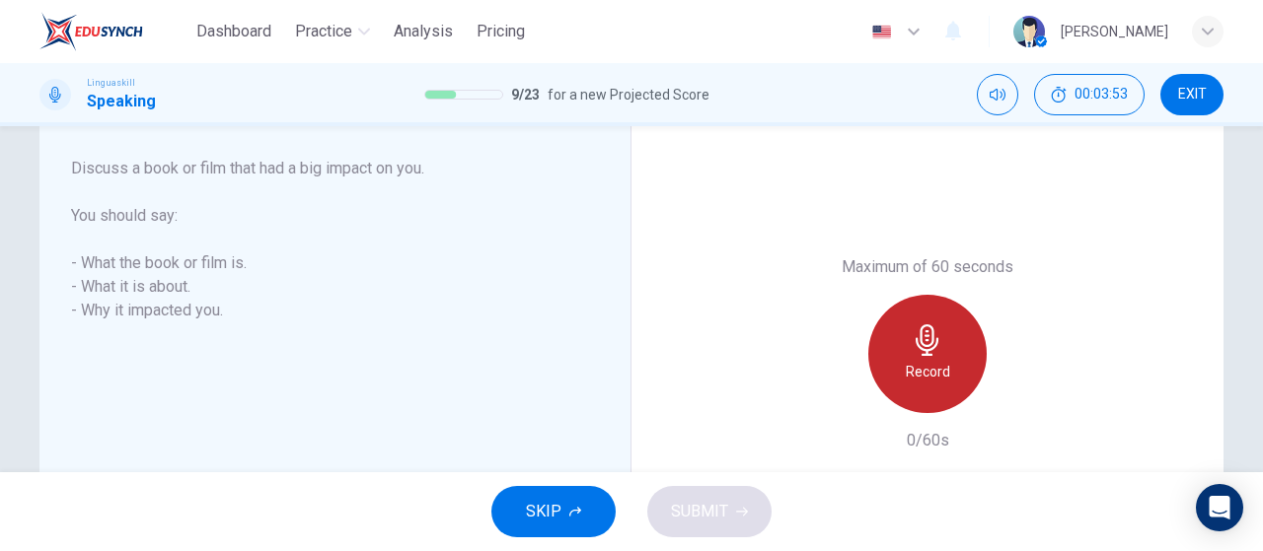
click at [911, 356] on div "Record" at bounding box center [927, 354] width 118 height 118
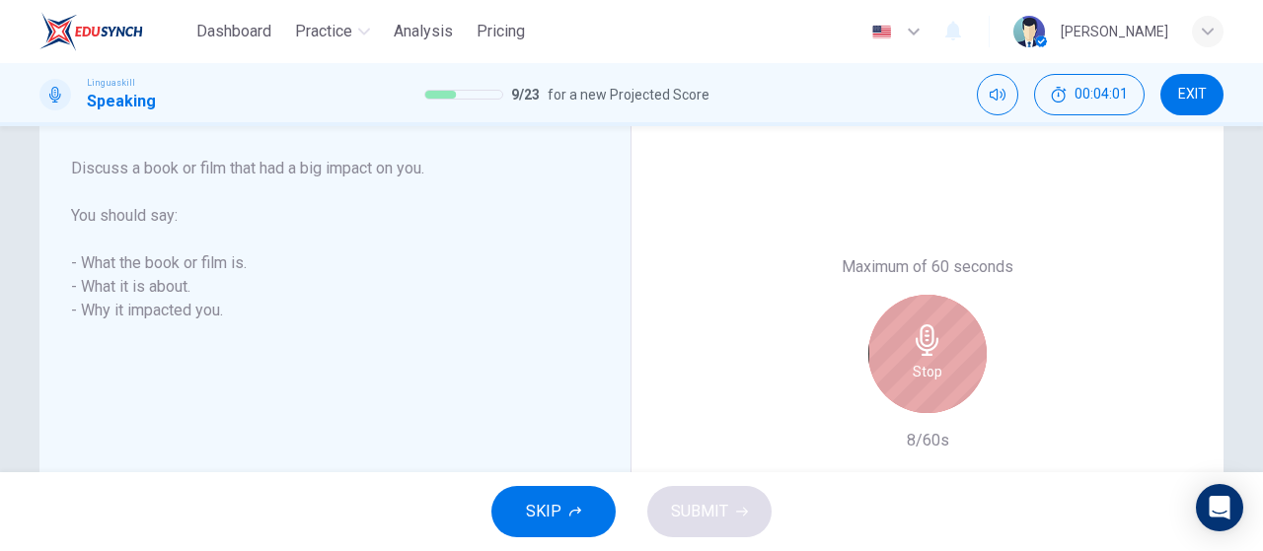
click at [956, 339] on div "Stop" at bounding box center [927, 354] width 118 height 118
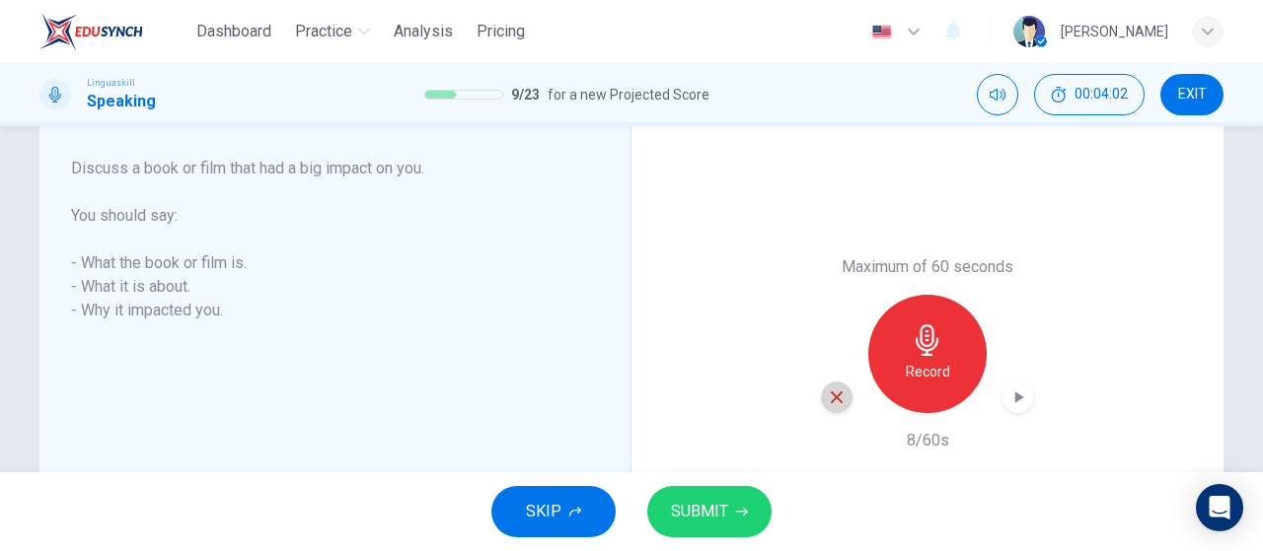
click at [838, 394] on icon "button" at bounding box center [837, 398] width 18 height 18
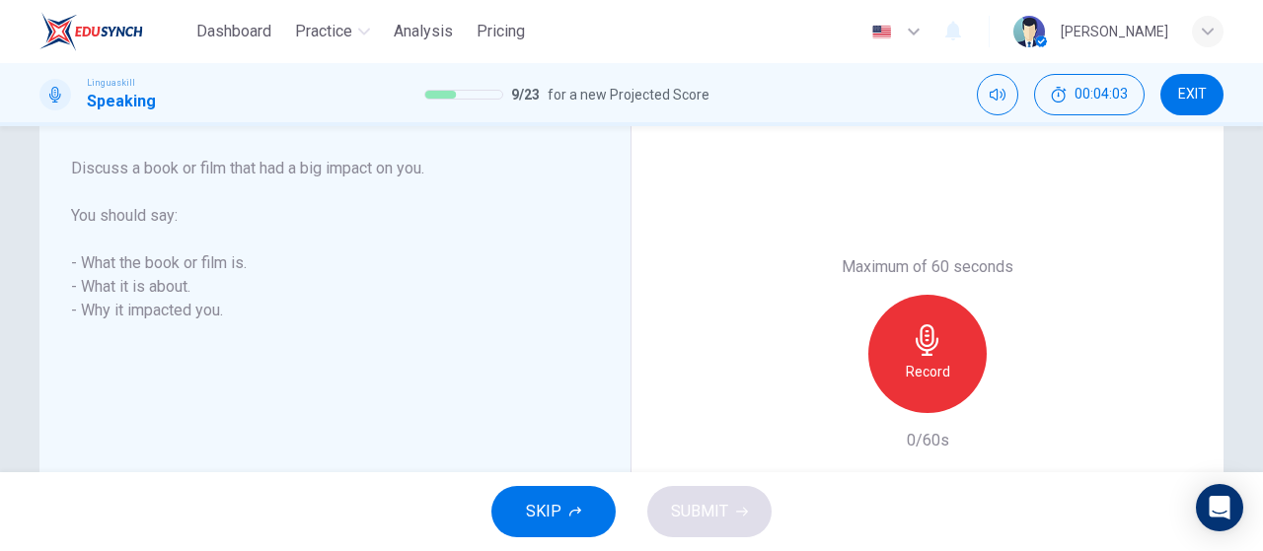
click at [956, 372] on div "Record" at bounding box center [927, 354] width 118 height 118
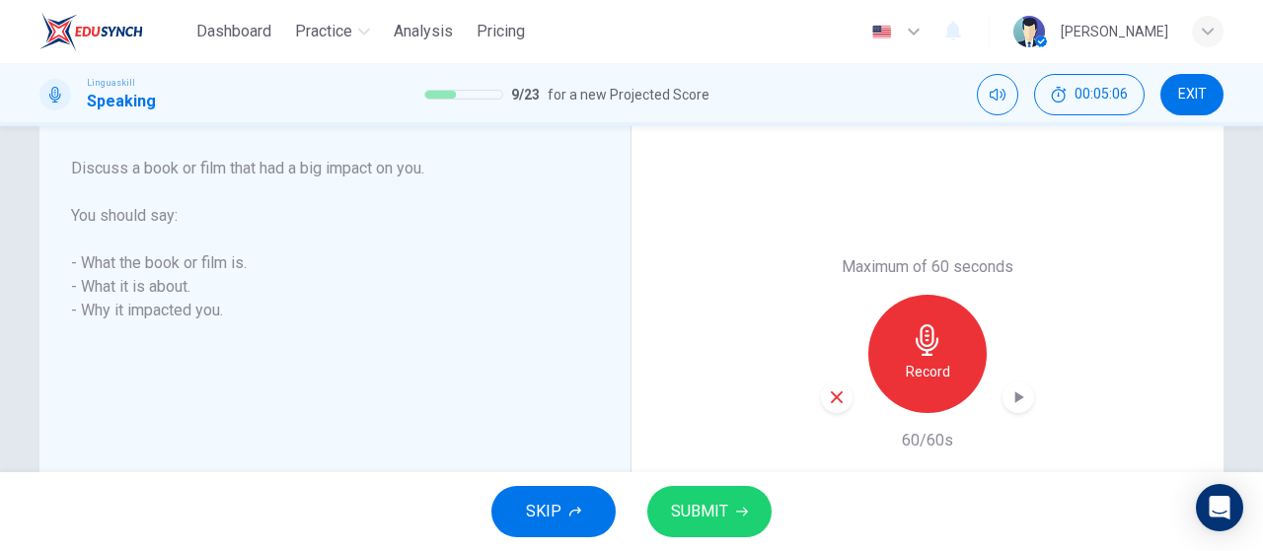
click at [708, 517] on span "SUBMIT" at bounding box center [699, 512] width 57 height 28
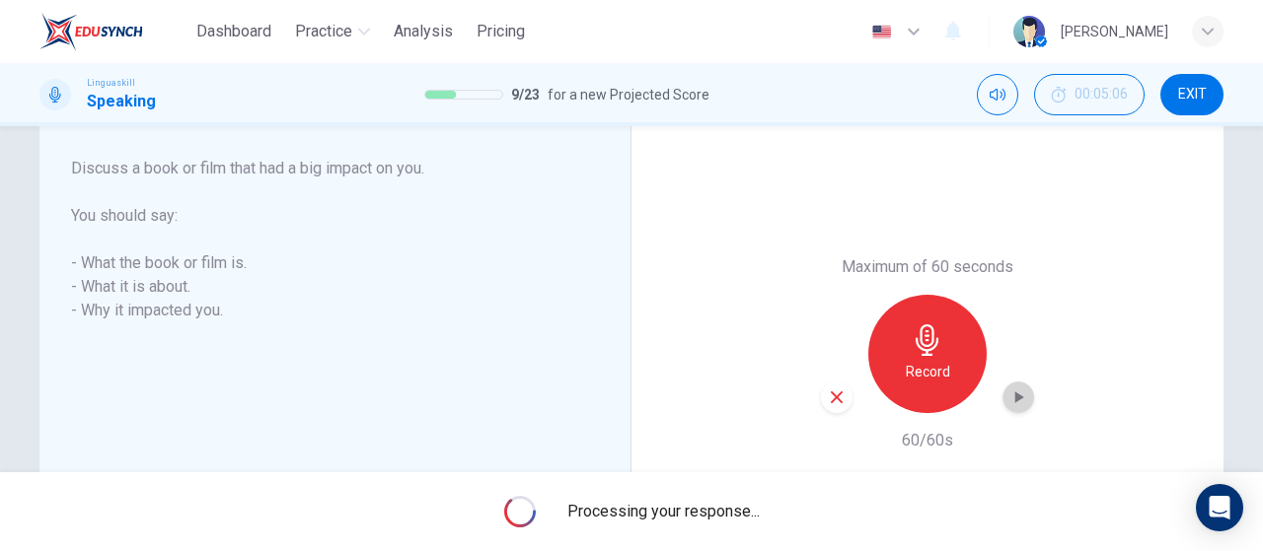
click at [1008, 399] on icon "button" at bounding box center [1018, 398] width 20 height 20
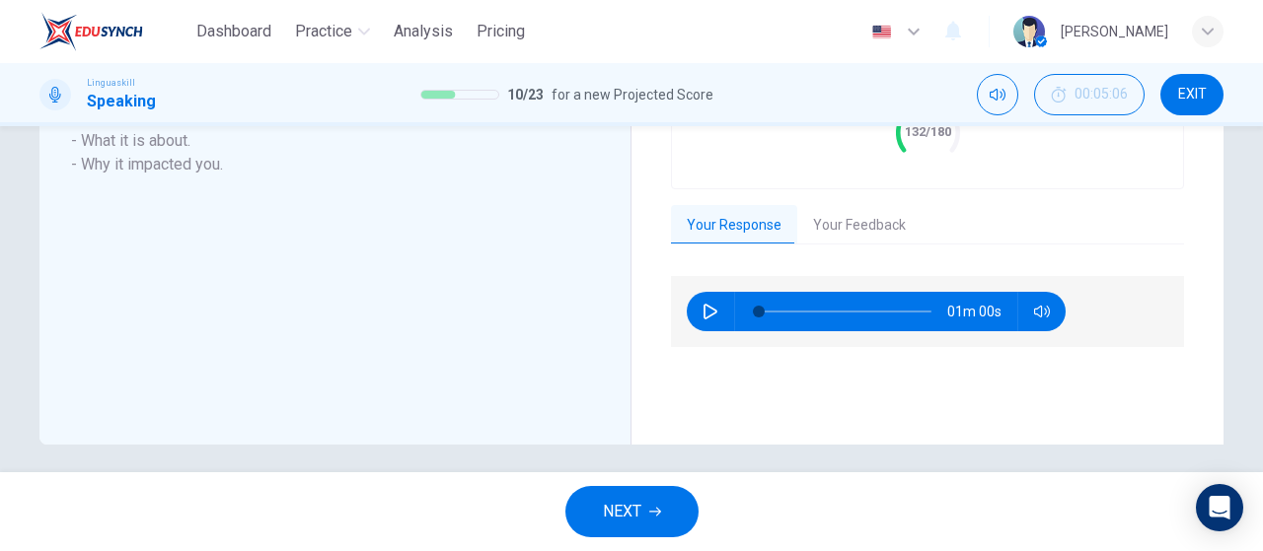
scroll to position [530, 0]
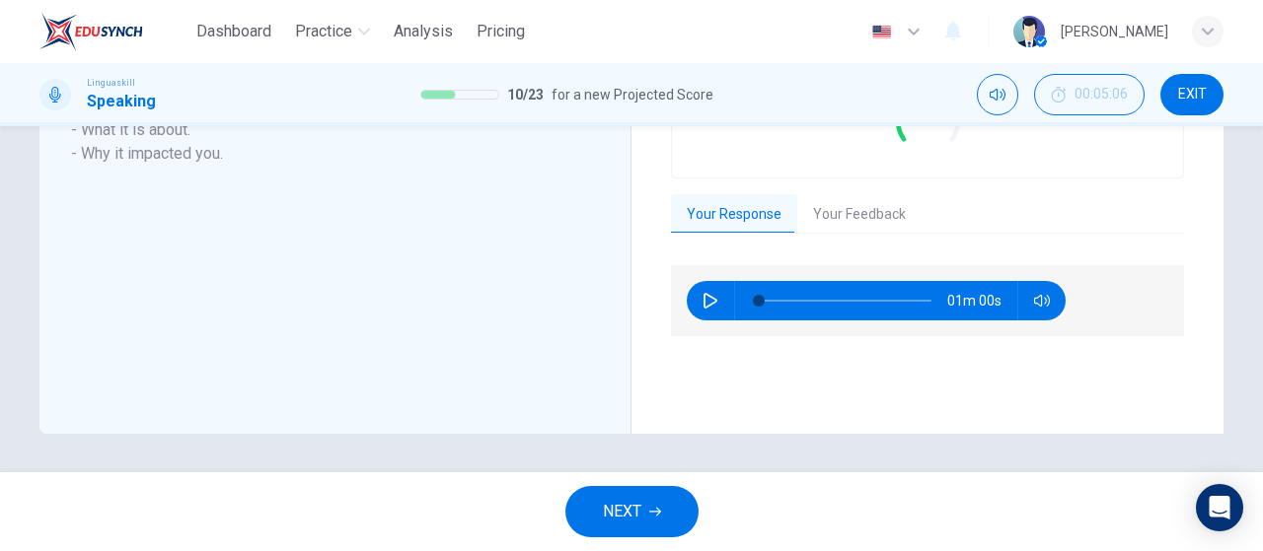
click at [841, 229] on button "Your Feedback" at bounding box center [859, 214] width 124 height 41
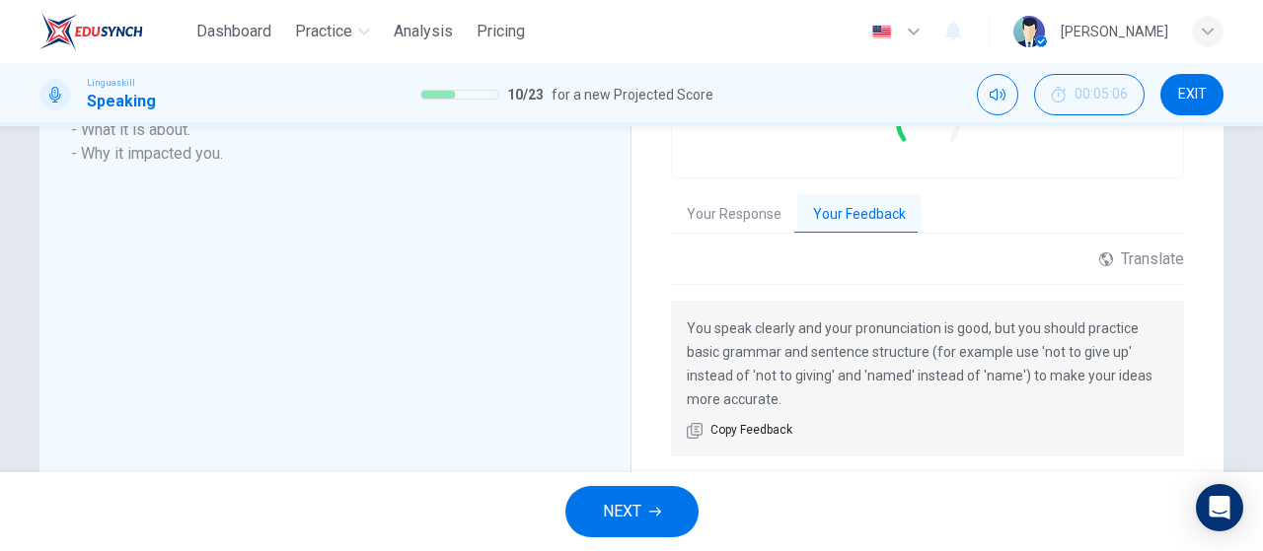
drag, startPoint x: 935, startPoint y: 355, endPoint x: 1095, endPoint y: 362, distance: 159.9
click at [1095, 362] on p "You speak clearly and your pronunciation is good, but you should practice basic…" at bounding box center [927, 364] width 481 height 95
drag, startPoint x: 758, startPoint y: 379, endPoint x: 1037, endPoint y: 386, distance: 279.2
click at [1010, 386] on p "You speak clearly and your pronunciation is good, but you should practice basic…" at bounding box center [927, 364] width 481 height 95
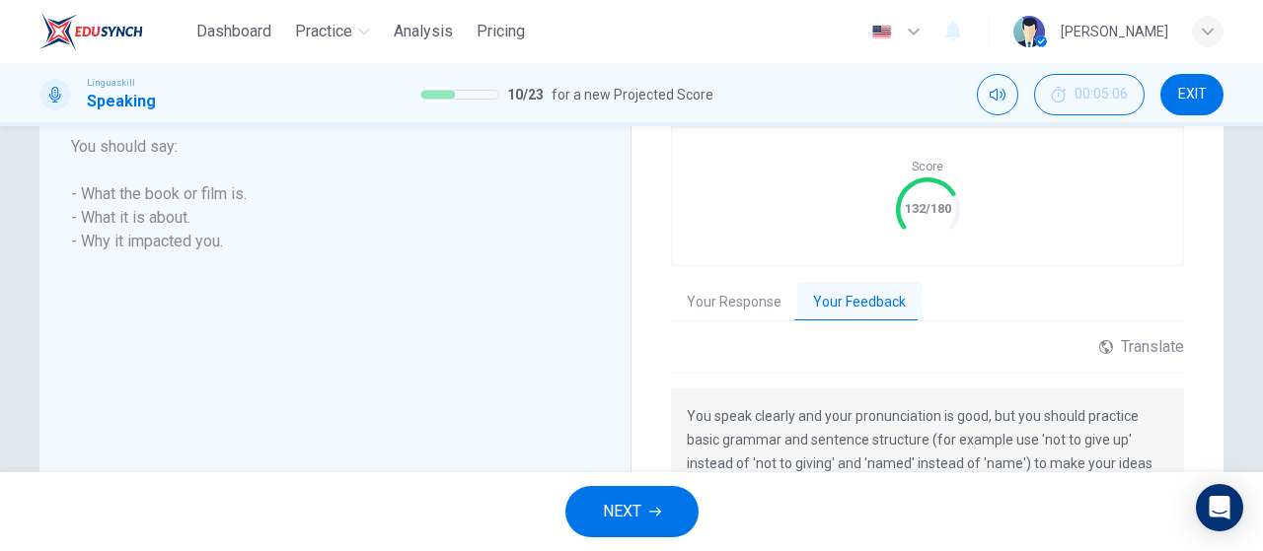
scroll to position [397, 0]
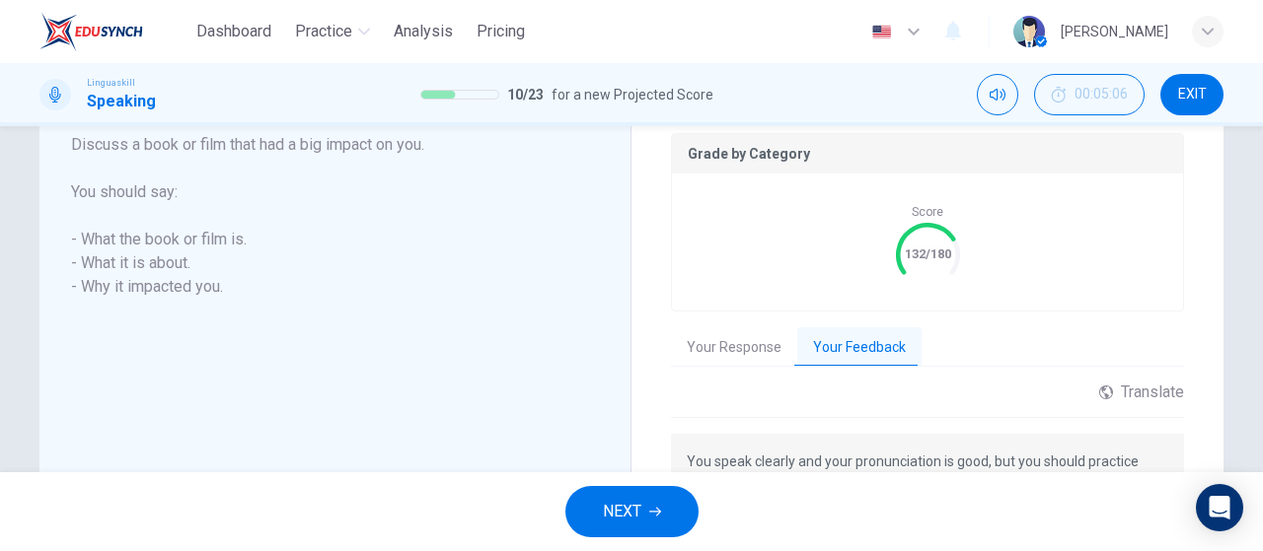
click at [741, 342] on button "Your Response" at bounding box center [734, 347] width 126 height 41
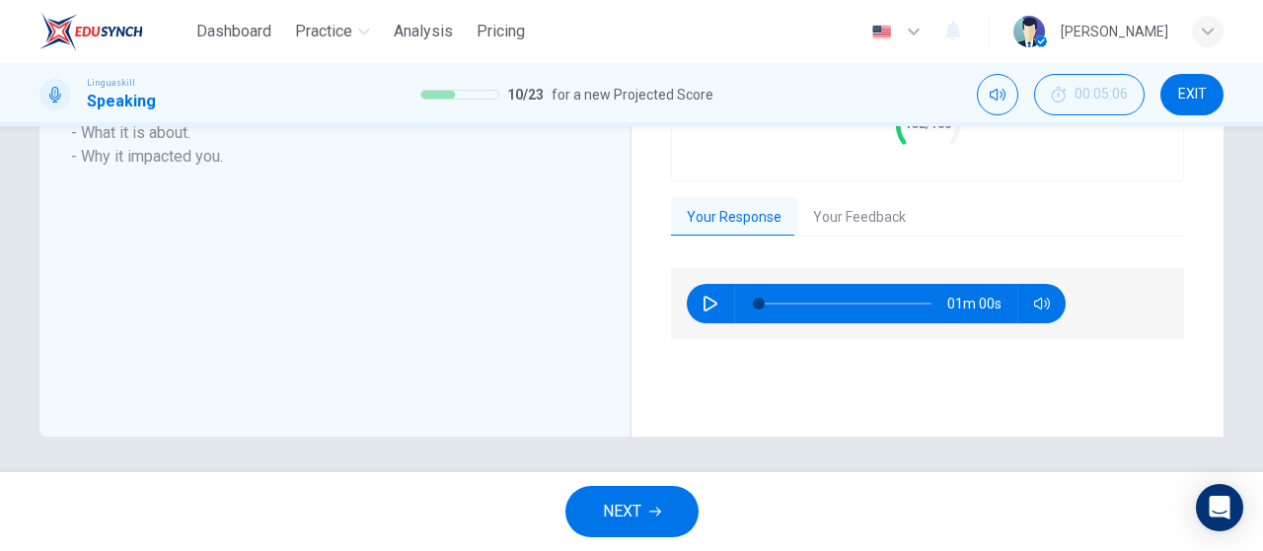
scroll to position [530, 0]
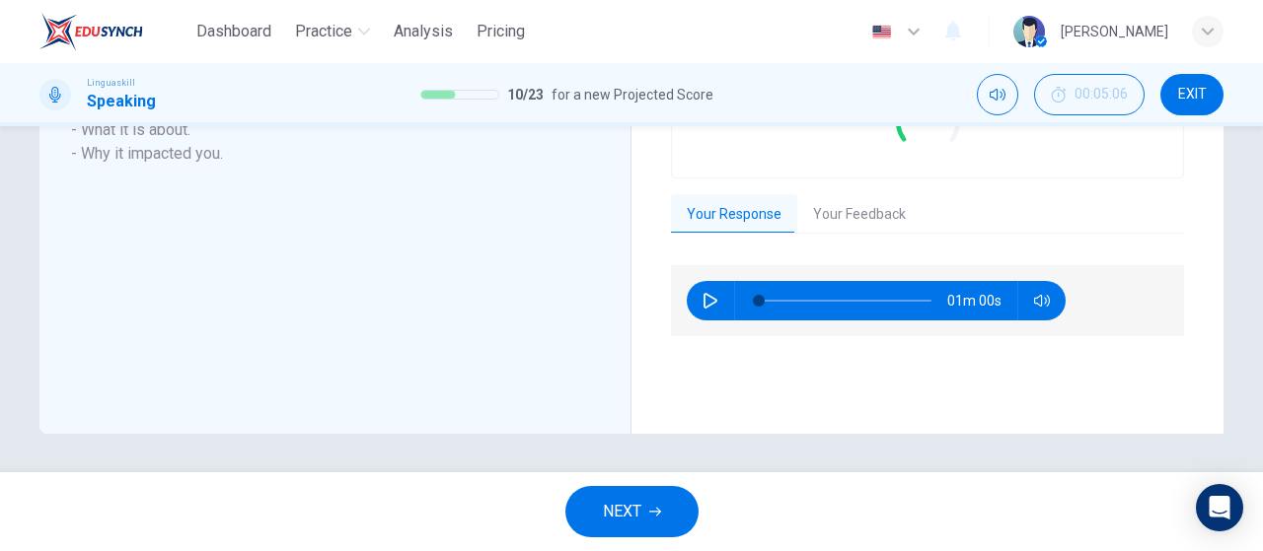
click at [876, 236] on div "Grade by Category Score 132/180 Your Response Your Feedback 01m 00s Translate ​…" at bounding box center [927, 197] width 513 height 395
click at [865, 216] on button "Your Feedback" at bounding box center [859, 214] width 124 height 41
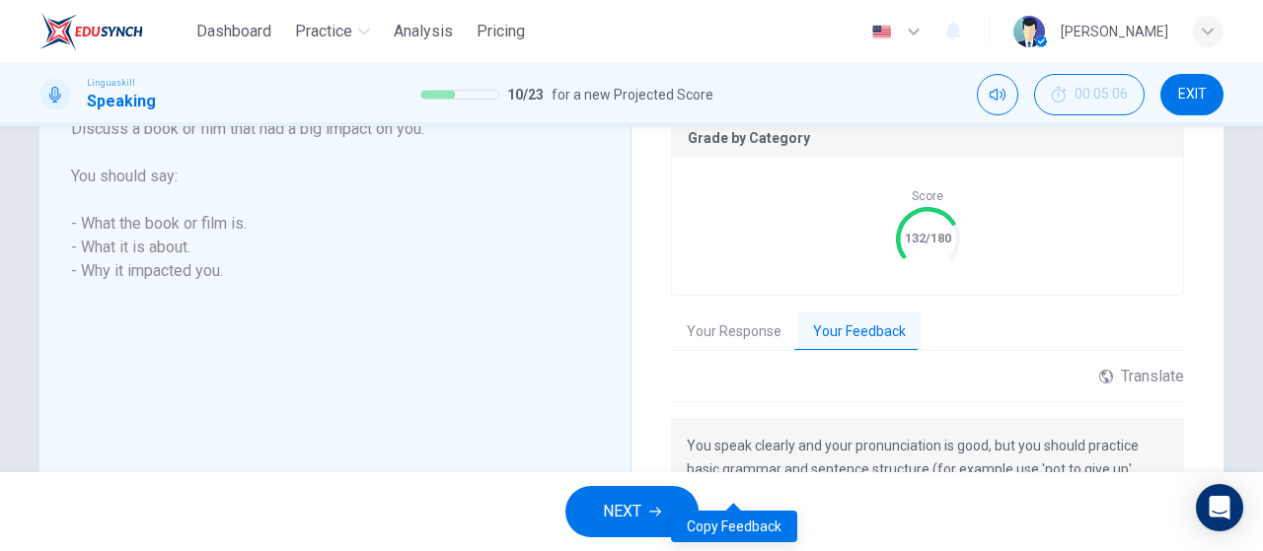
scroll to position [397, 0]
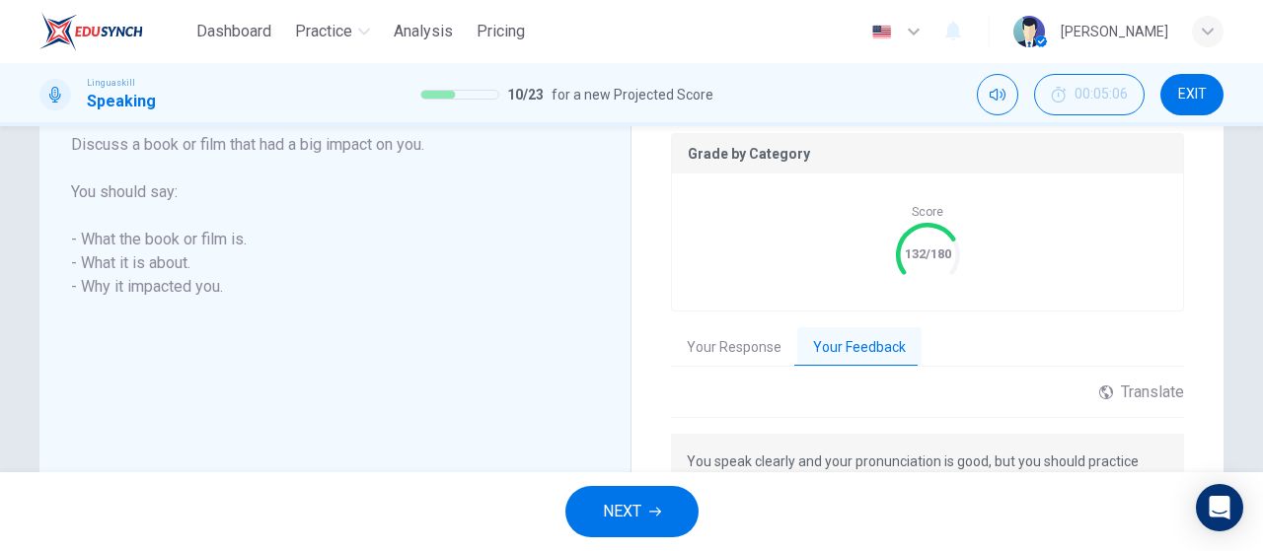
click at [621, 504] on span "NEXT" at bounding box center [622, 512] width 38 height 28
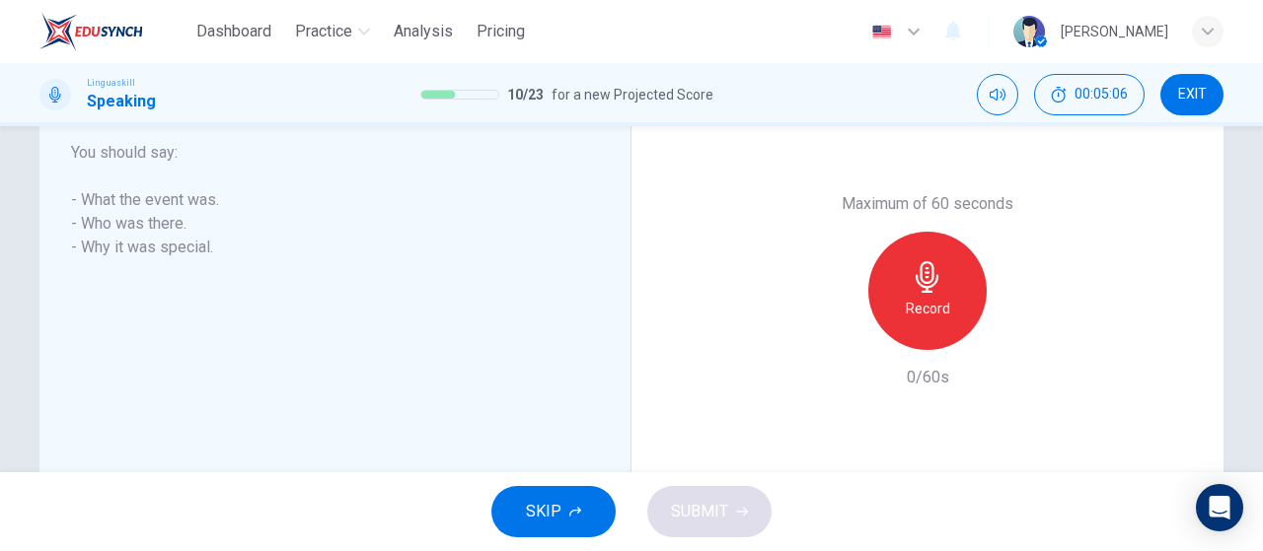
scroll to position [357, 0]
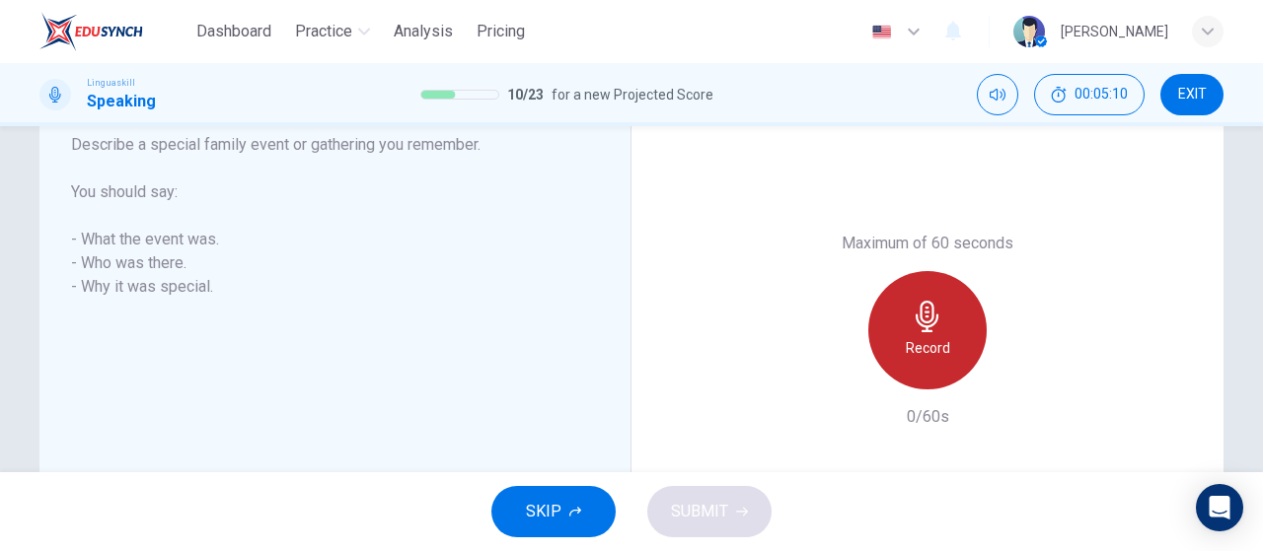
click at [891, 338] on div "Record" at bounding box center [927, 330] width 118 height 118
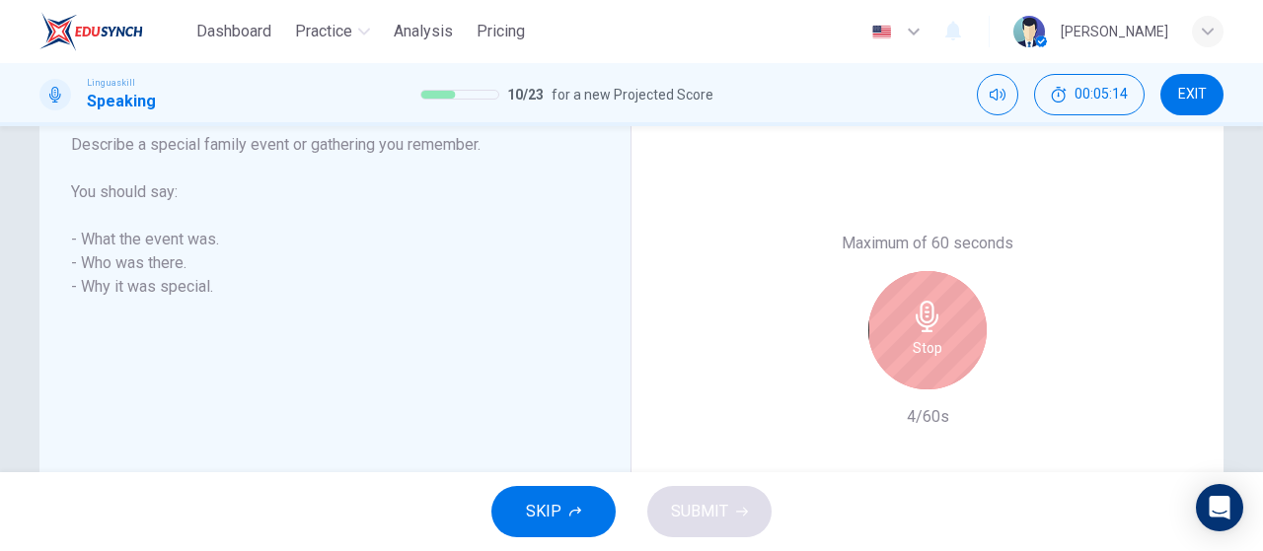
click at [891, 338] on div "Stop" at bounding box center [927, 330] width 118 height 118
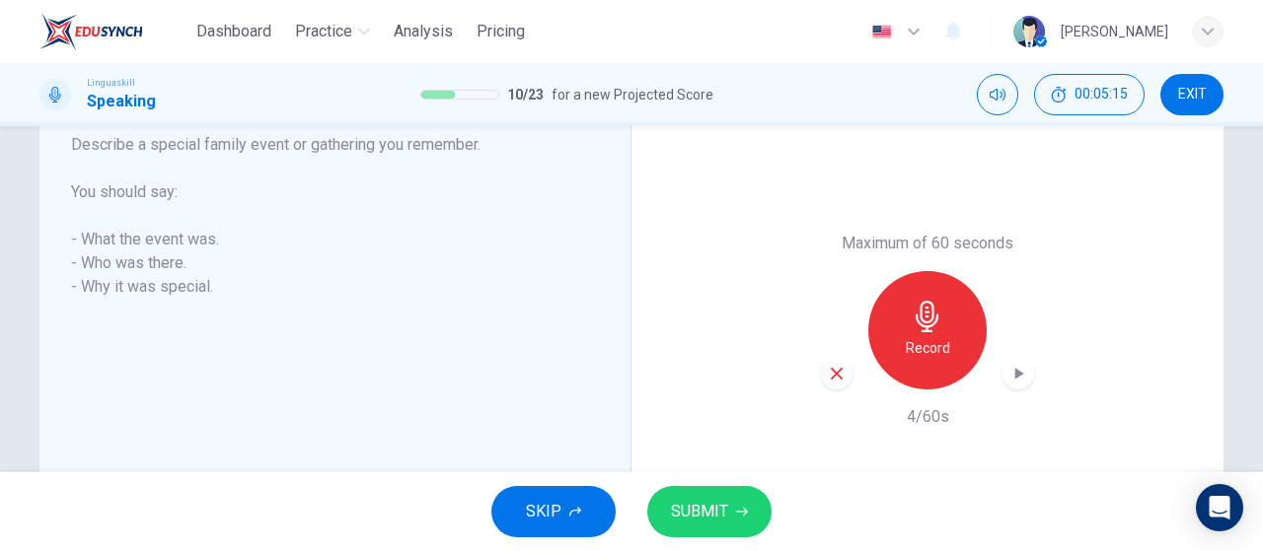
click at [836, 382] on div "button" at bounding box center [837, 374] width 32 height 32
click at [943, 346] on h6 "Record" at bounding box center [927, 348] width 44 height 24
click at [1009, 374] on icon "button" at bounding box center [1018, 374] width 20 height 20
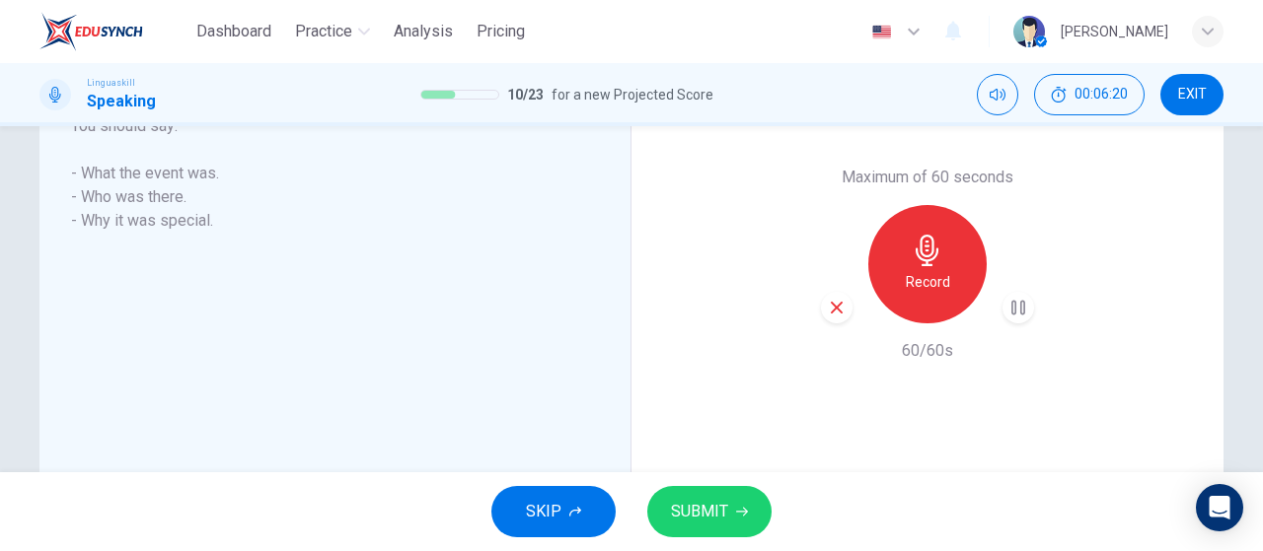
scroll to position [490, 0]
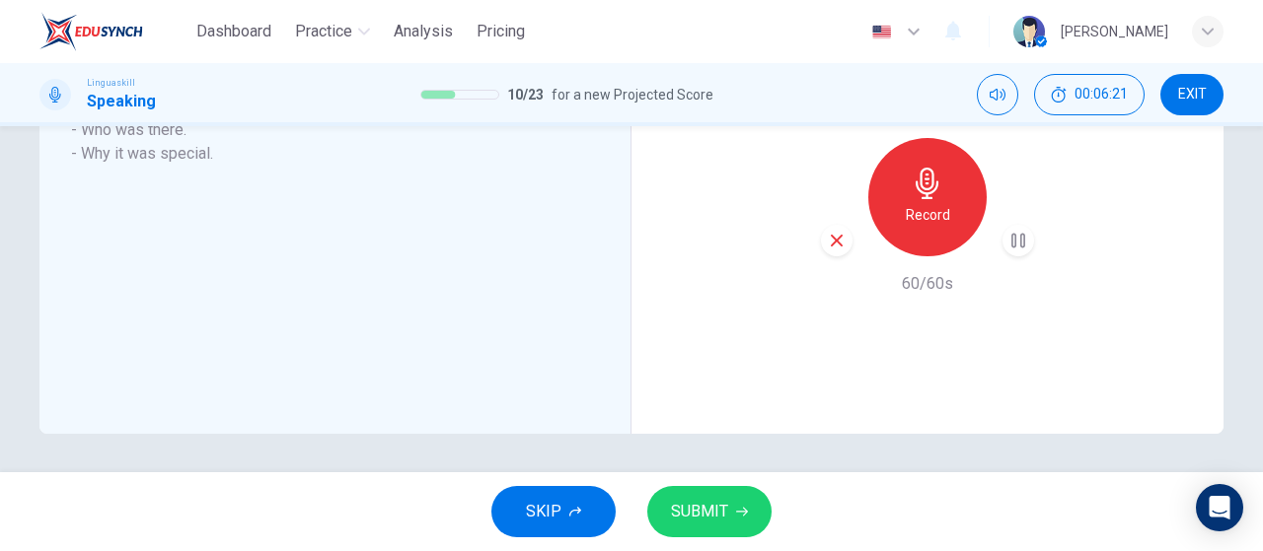
click at [719, 510] on span "SUBMIT" at bounding box center [699, 512] width 57 height 28
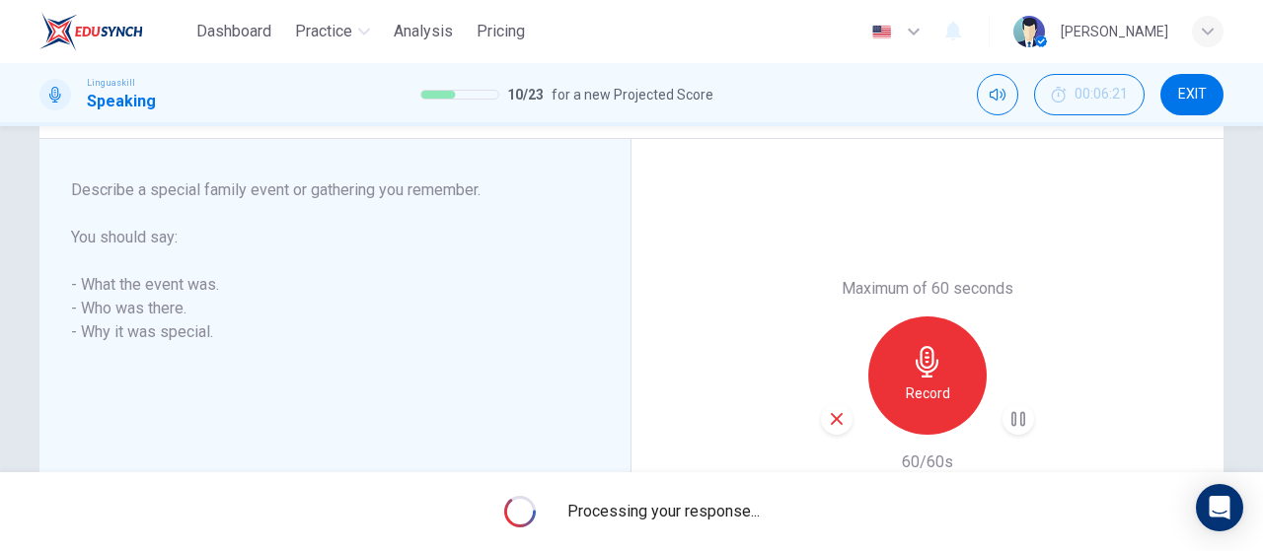
scroll to position [293, 0]
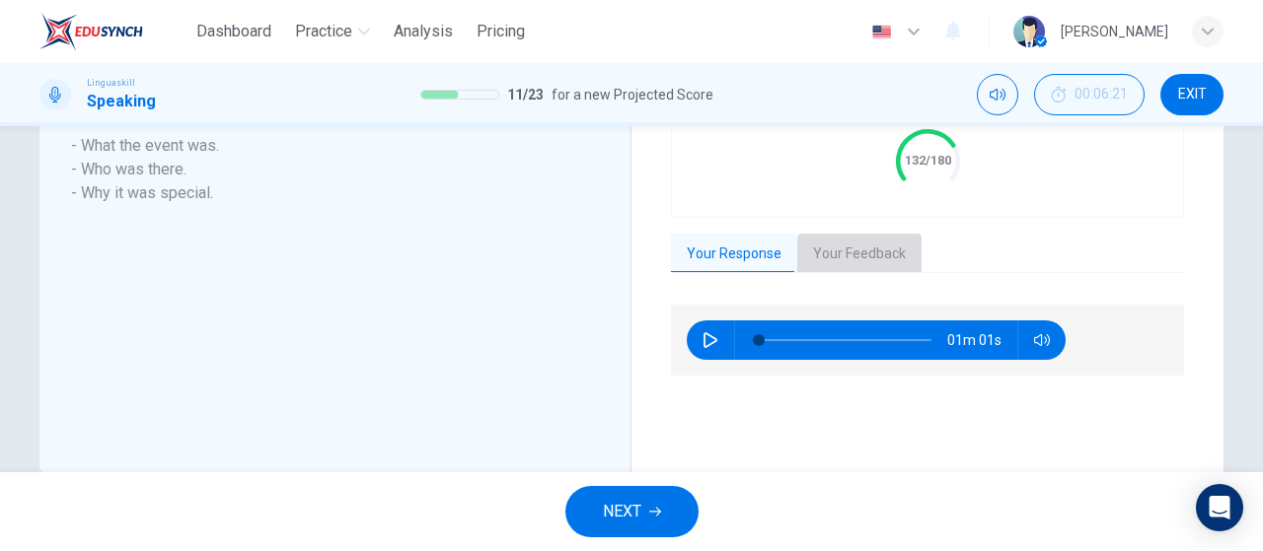
click at [818, 250] on button "Your Feedback" at bounding box center [859, 254] width 124 height 41
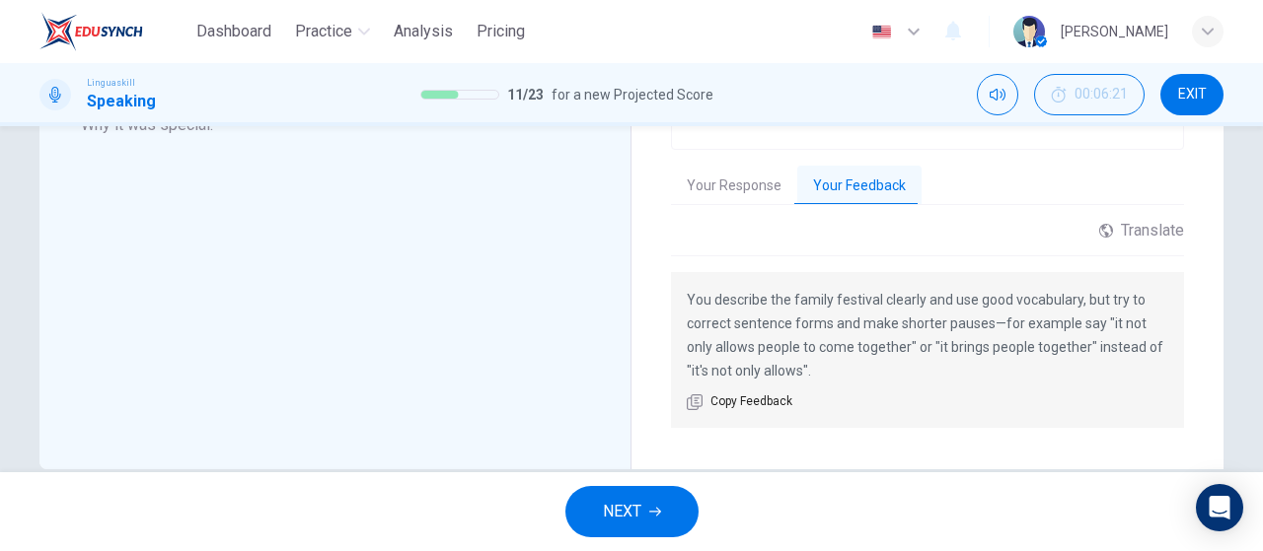
scroll to position [589, 0]
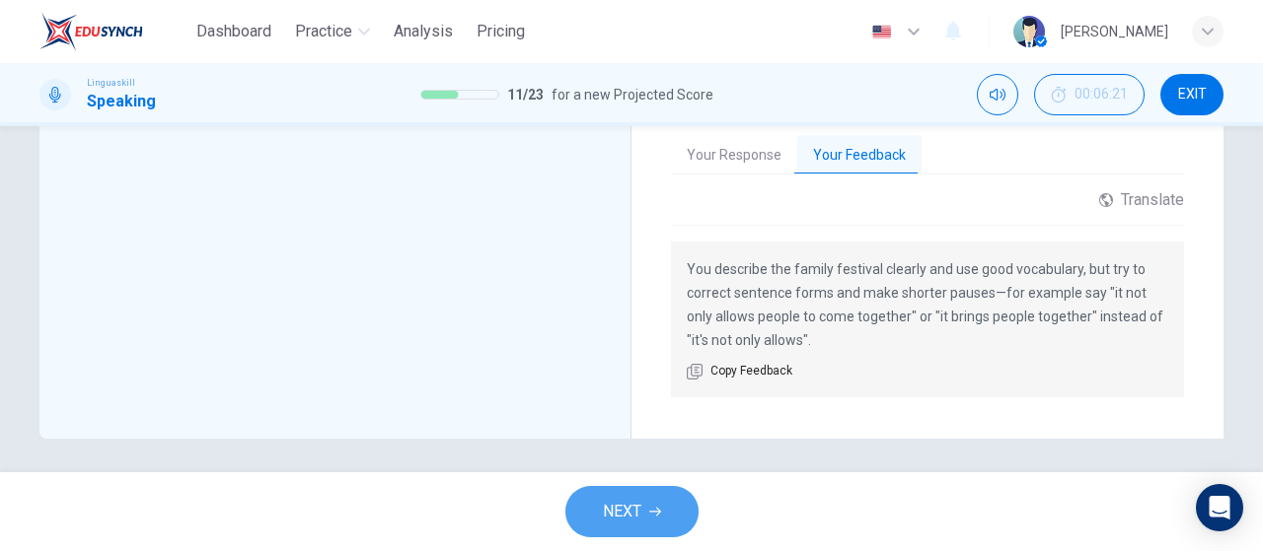
click at [674, 506] on button "NEXT" at bounding box center [631, 511] width 133 height 51
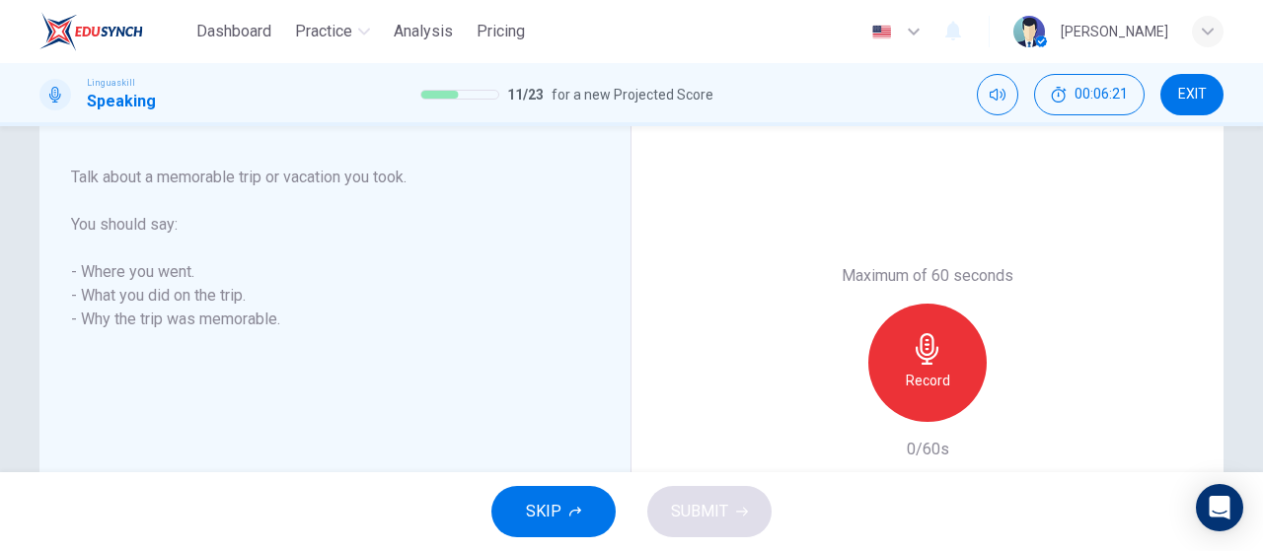
scroll to position [293, 0]
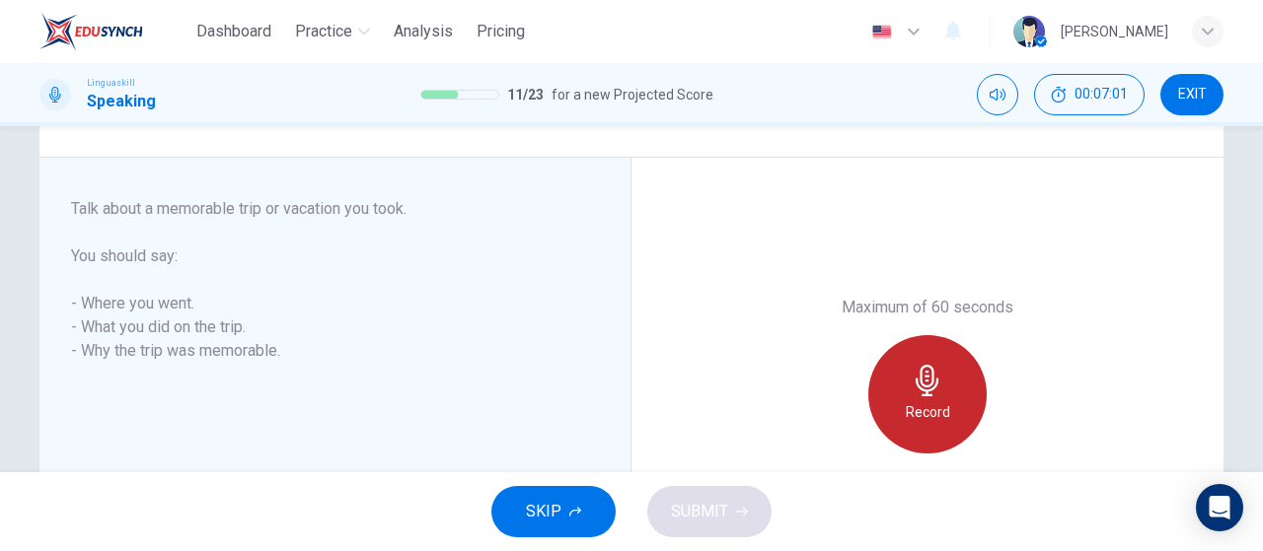
click at [927, 403] on h6 "Record" at bounding box center [927, 412] width 44 height 24
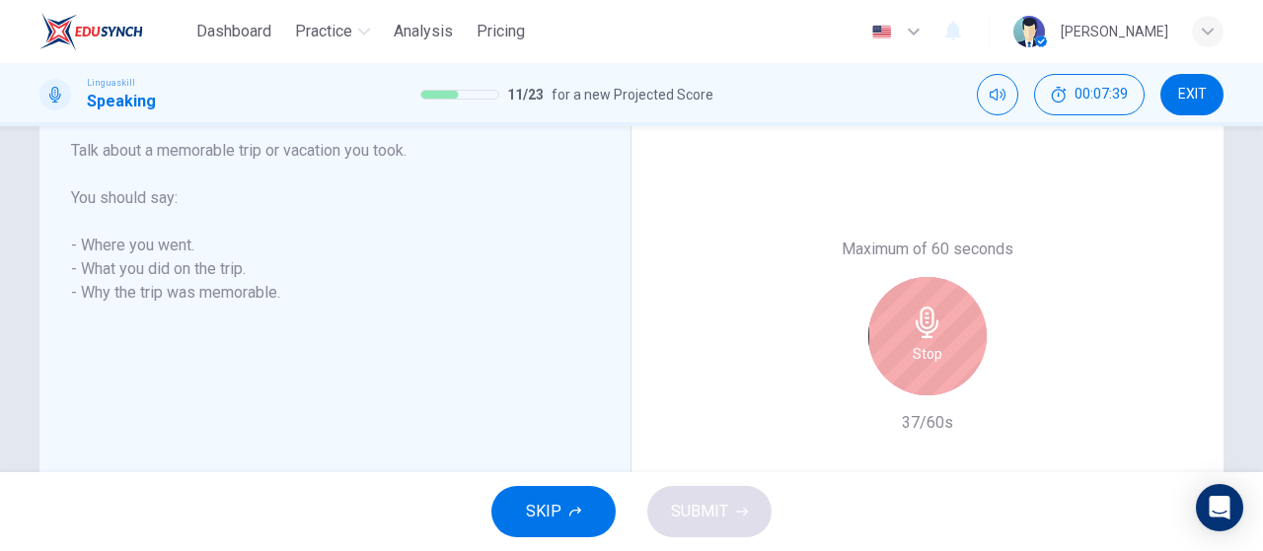
scroll to position [392, 0]
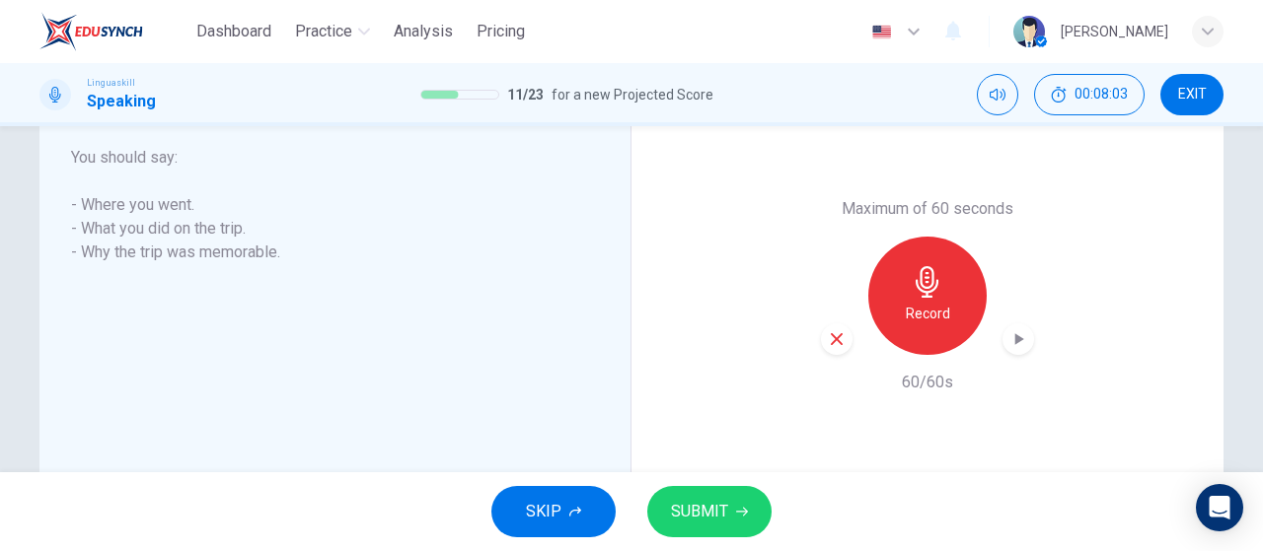
click at [1016, 348] on icon "button" at bounding box center [1018, 339] width 20 height 20
drag, startPoint x: 730, startPoint y: 513, endPoint x: 771, endPoint y: 483, distance: 50.9
click at [732, 512] on button "SUBMIT" at bounding box center [709, 511] width 124 height 51
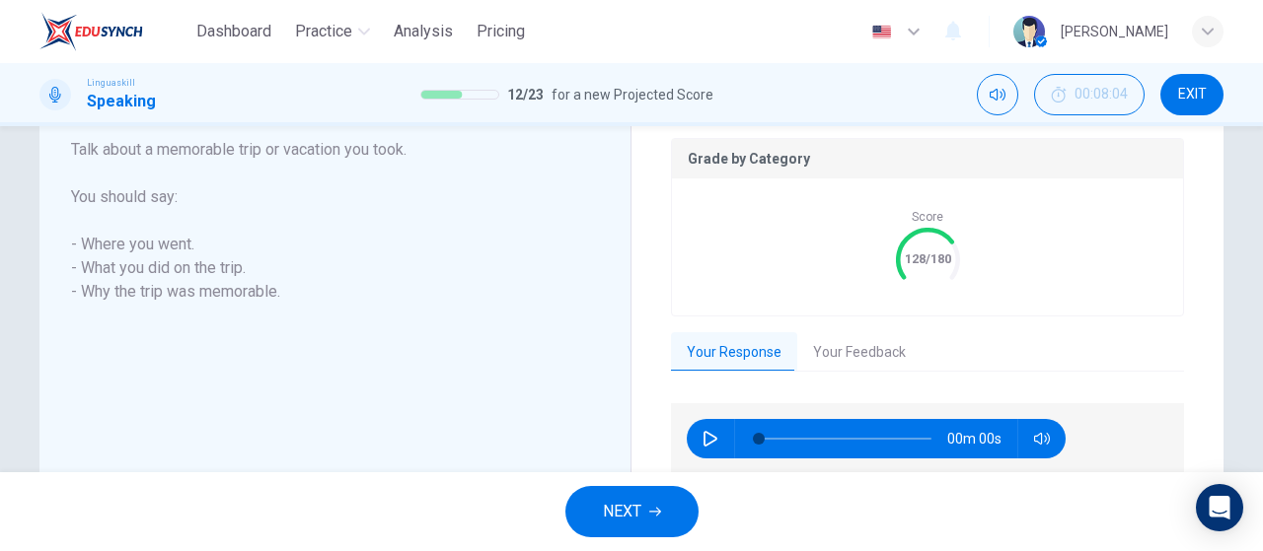
scroll to position [431, 0]
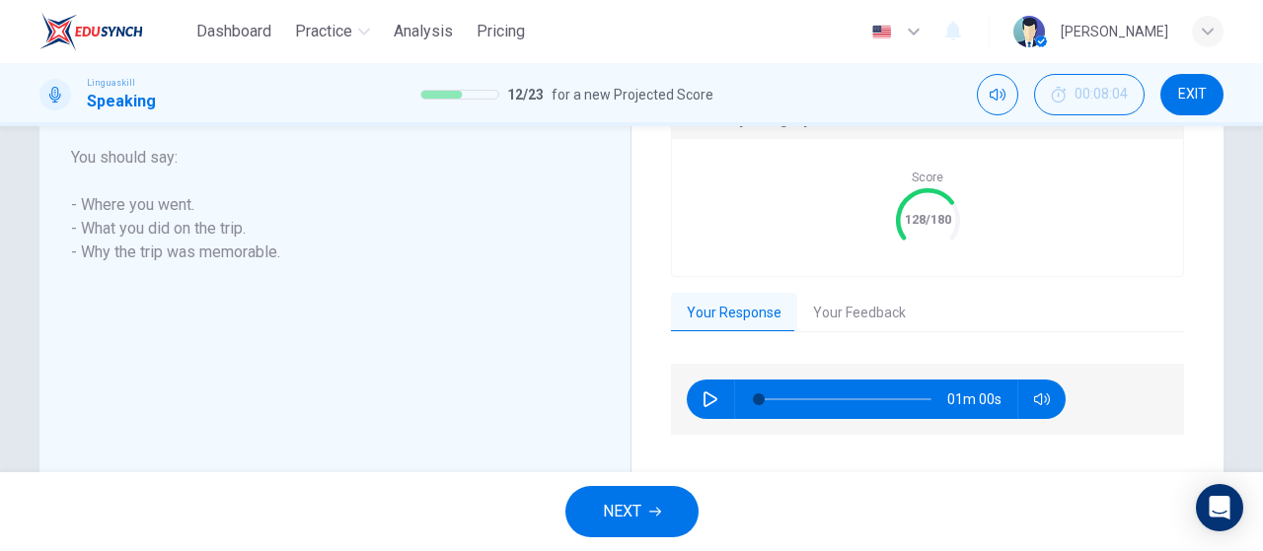
click at [844, 308] on button "Your Feedback" at bounding box center [859, 313] width 124 height 41
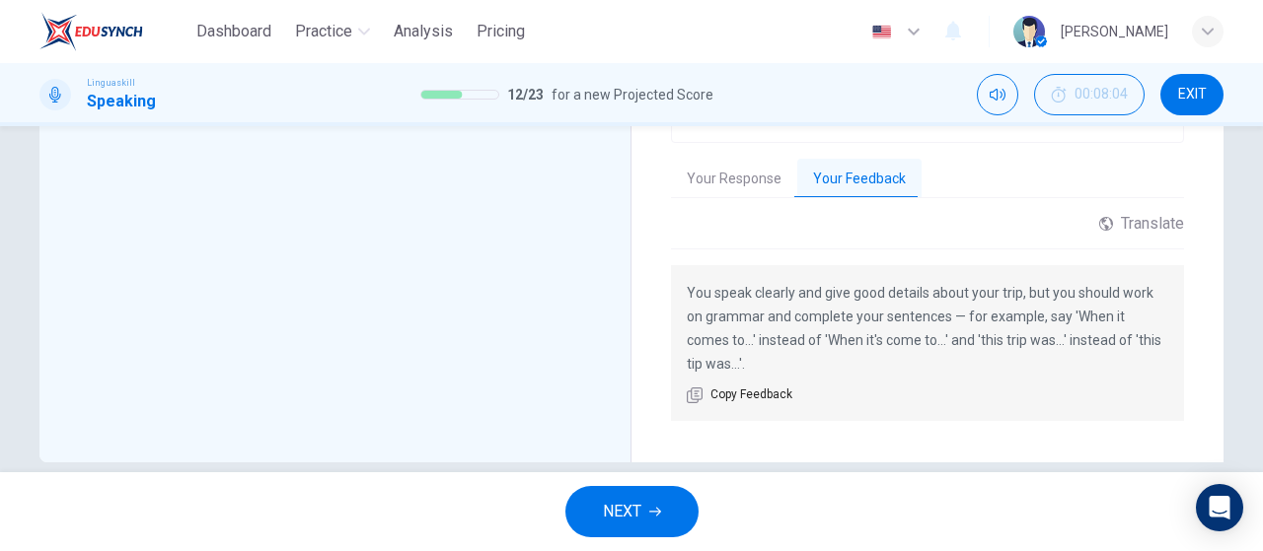
scroll to position [594, 0]
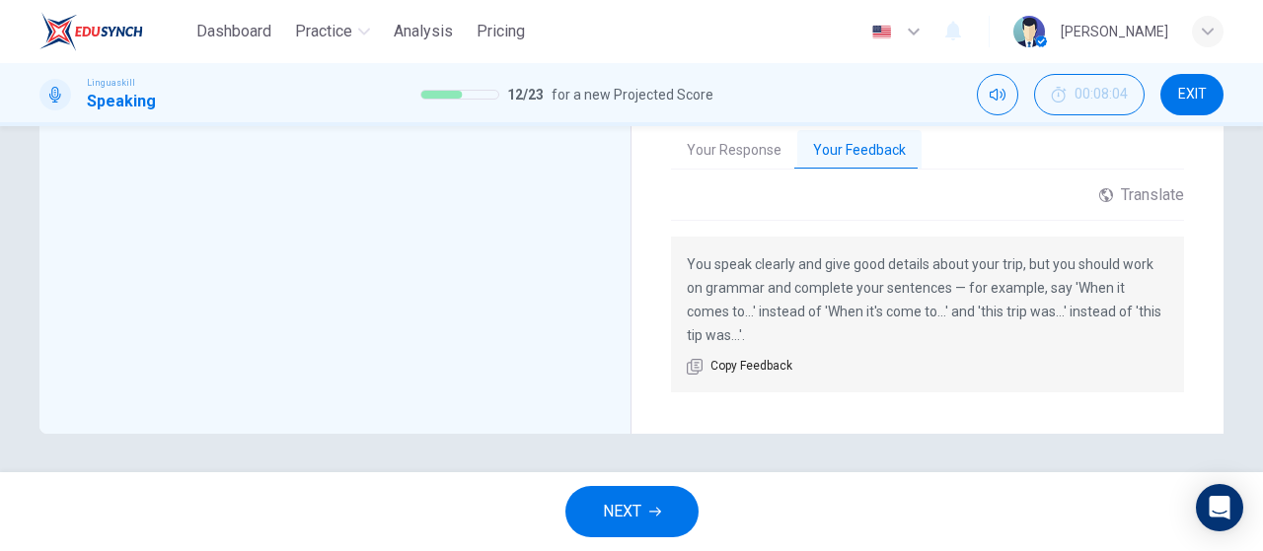
click at [633, 503] on span "NEXT" at bounding box center [622, 512] width 38 height 28
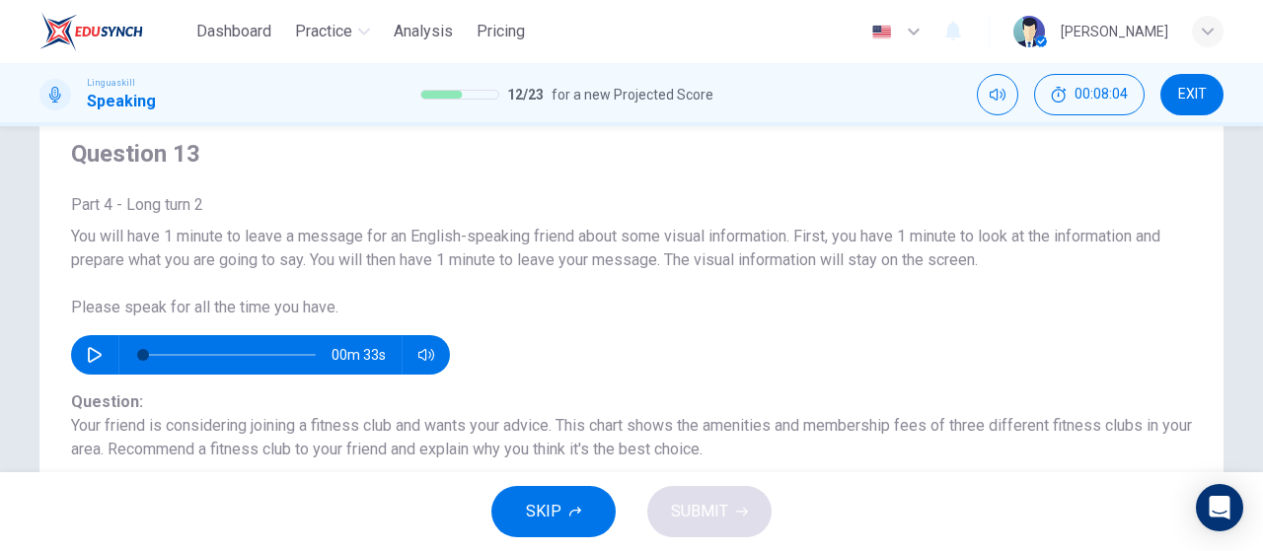
scroll to position [99, 0]
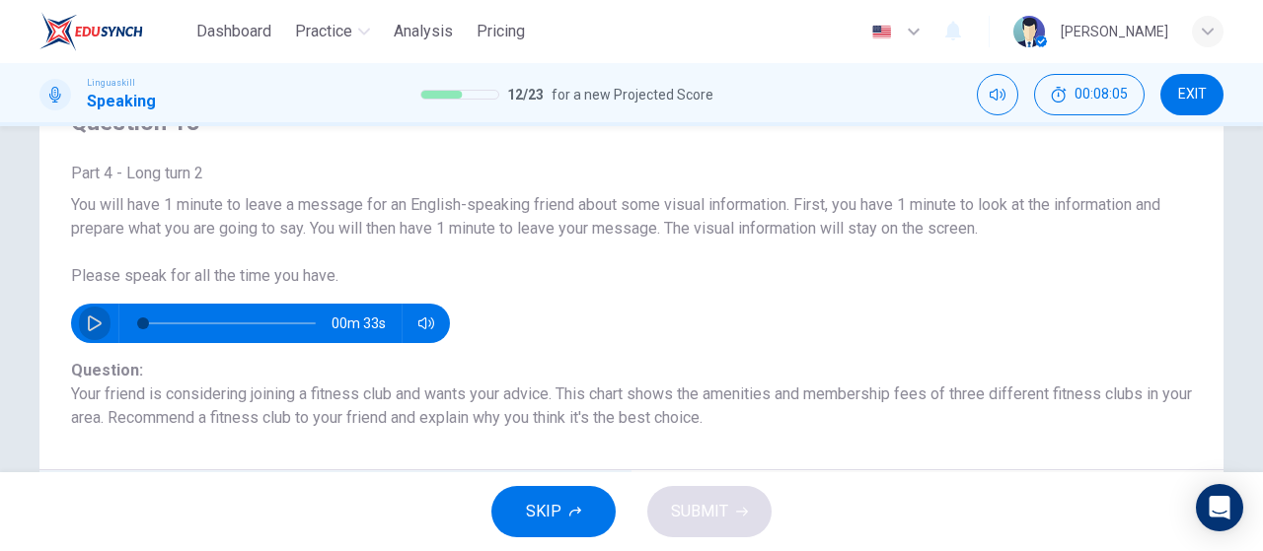
click at [93, 321] on icon "button" at bounding box center [95, 324] width 14 height 16
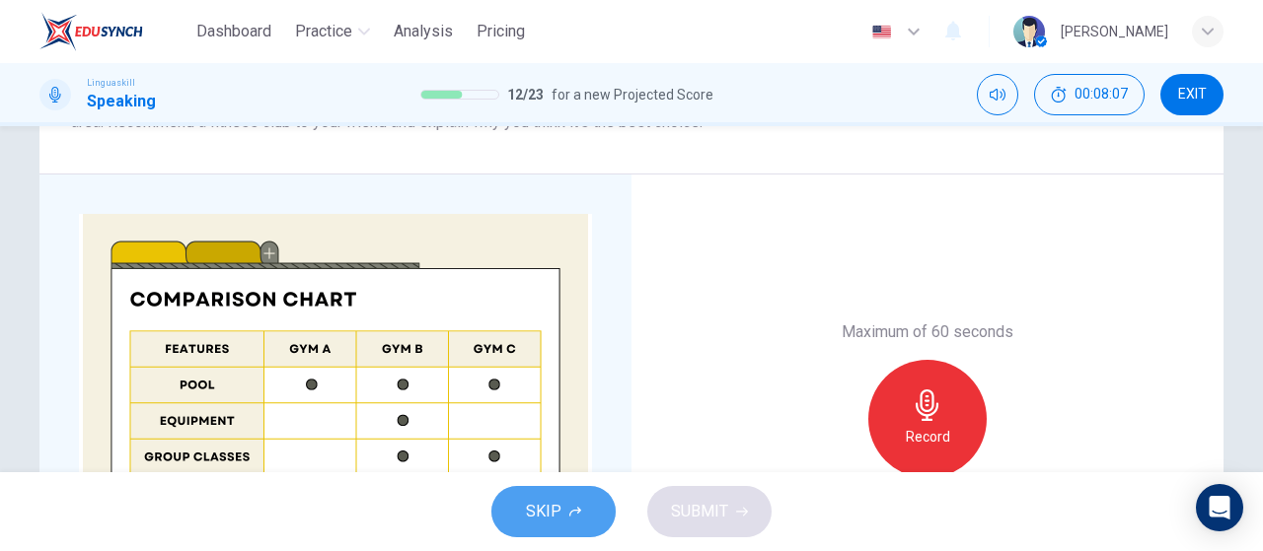
click at [541, 527] on button "SKIP" at bounding box center [553, 511] width 124 height 51
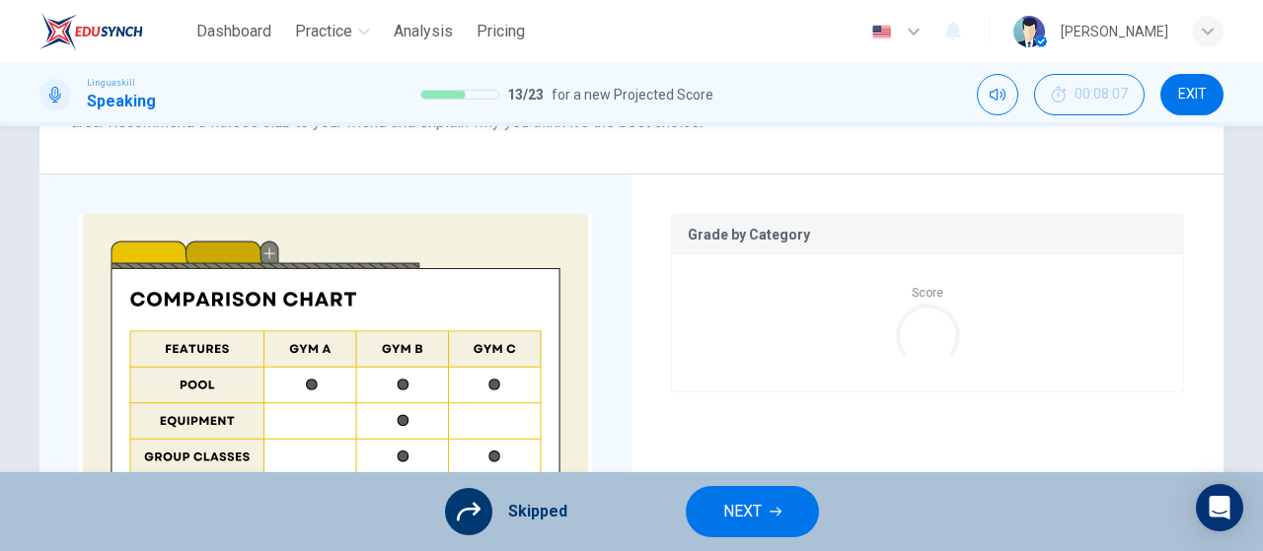
click at [752, 526] on span "NEXT" at bounding box center [742, 512] width 38 height 28
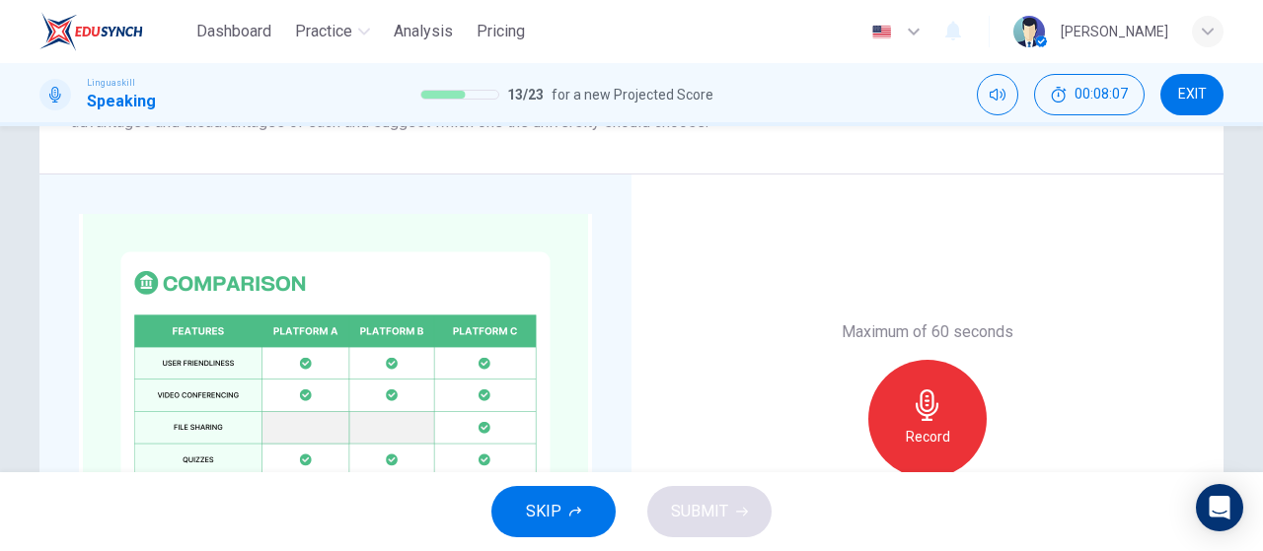
click at [617, 492] on div "SKIP SUBMIT" at bounding box center [631, 511] width 1263 height 79
click at [591, 506] on button "SKIP" at bounding box center [553, 511] width 124 height 51
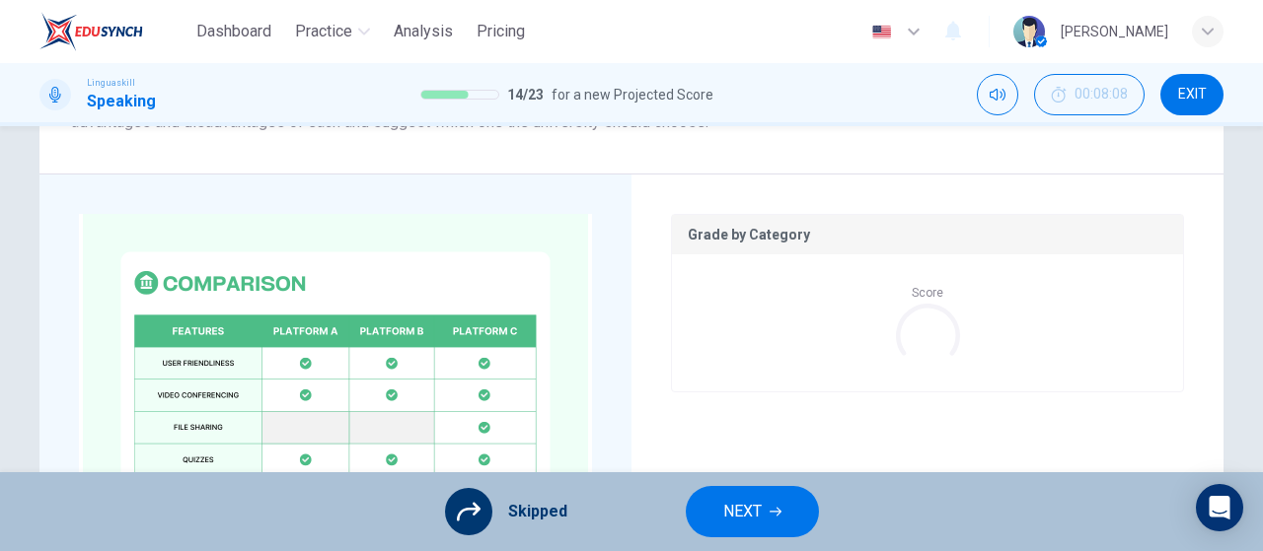
type input "18"
click at [739, 502] on span "NEXT" at bounding box center [742, 512] width 38 height 28
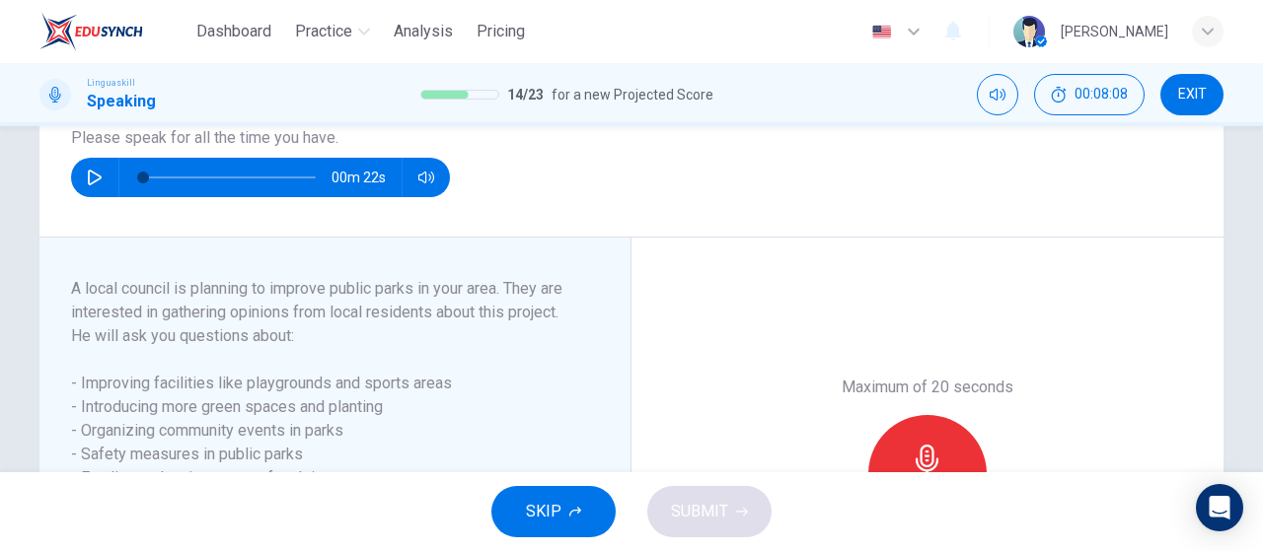
scroll to position [99, 0]
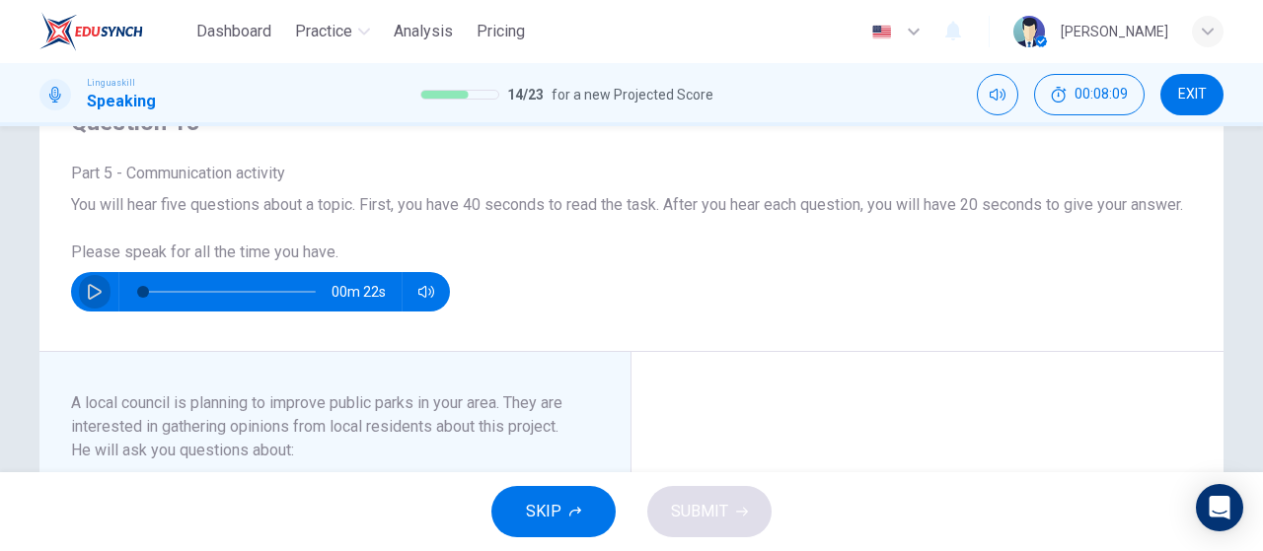
click at [94, 307] on button "button" at bounding box center [95, 291] width 32 height 39
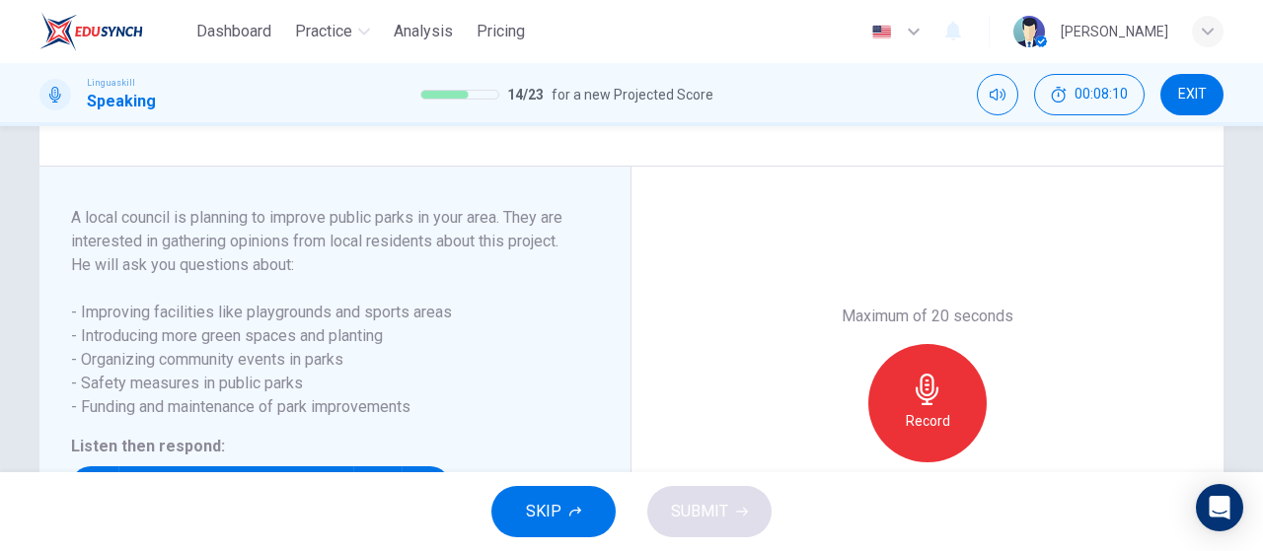
scroll to position [296, 0]
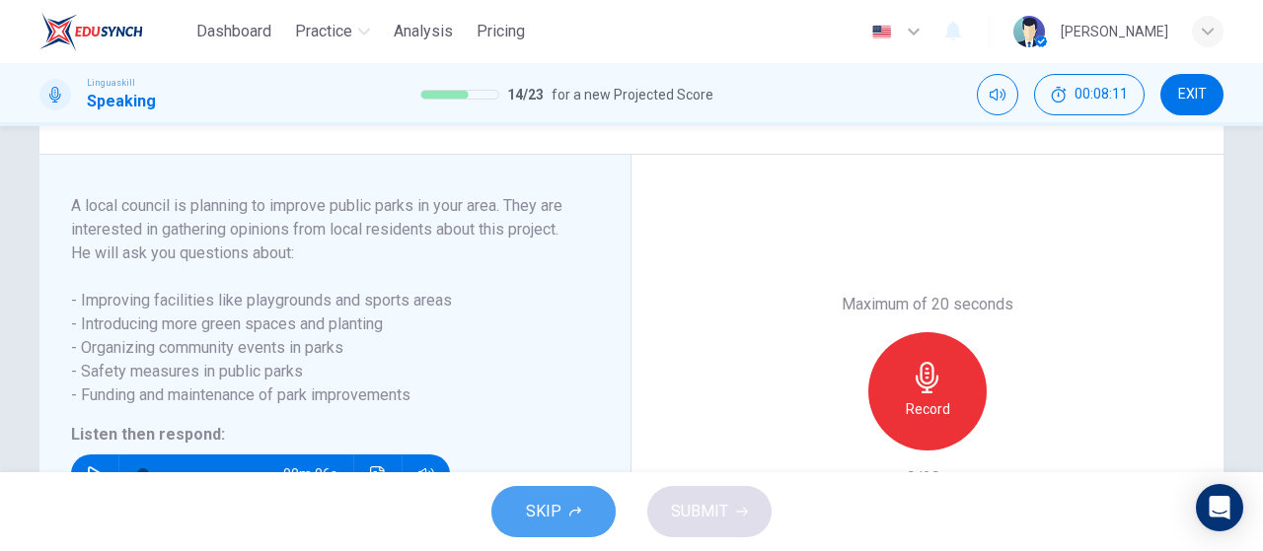
click at [548, 494] on button "SKIP" at bounding box center [553, 511] width 124 height 51
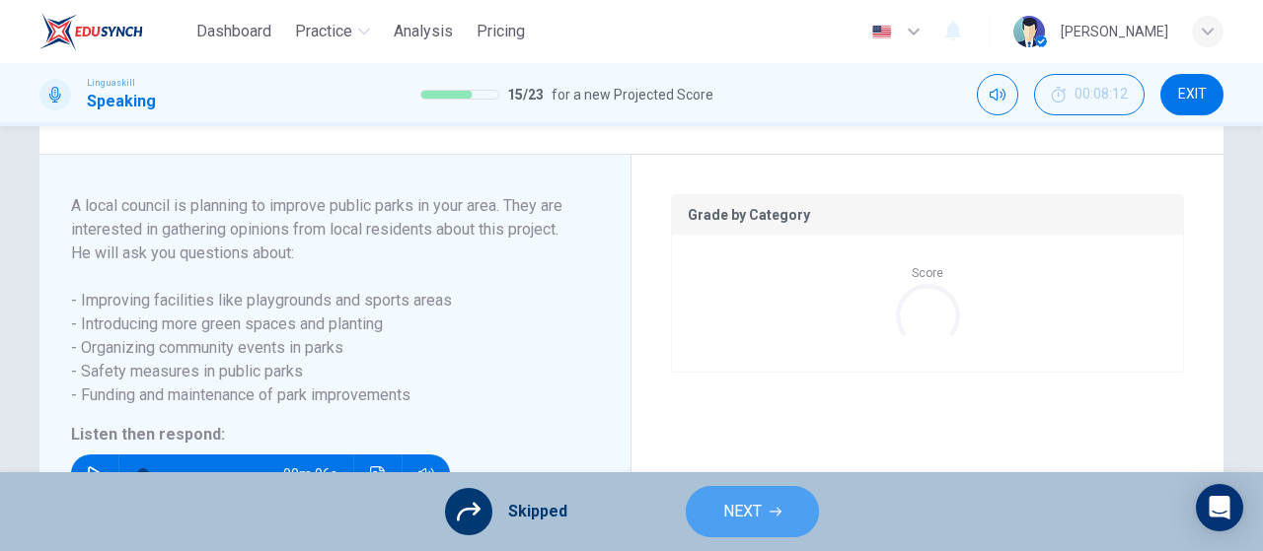
click at [712, 514] on button "NEXT" at bounding box center [752, 511] width 133 height 51
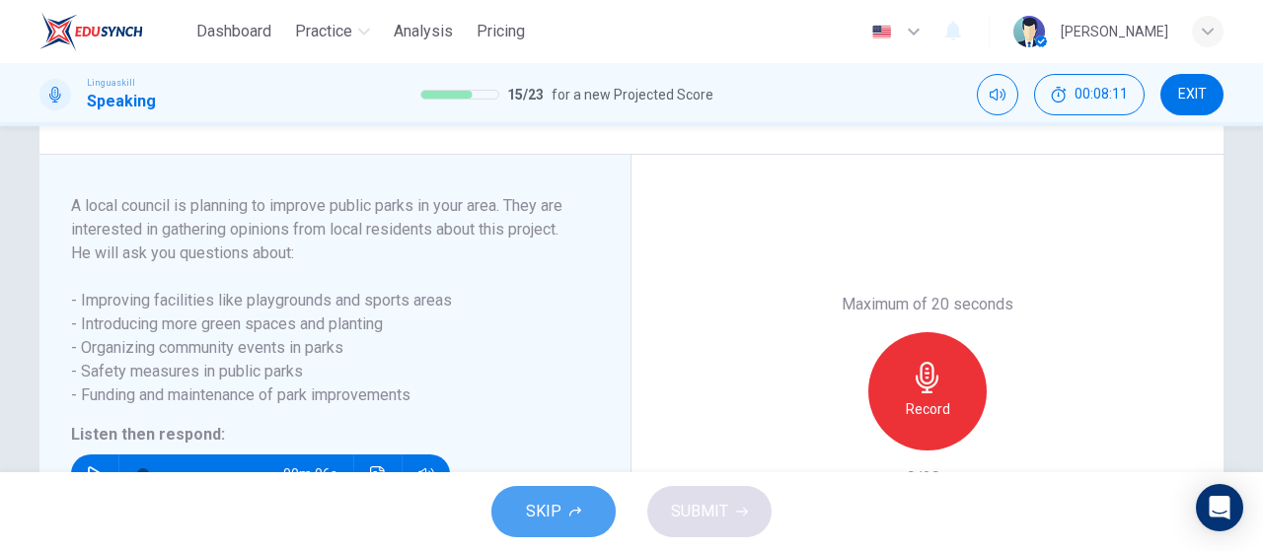
click at [580, 499] on button "SKIP" at bounding box center [553, 511] width 124 height 51
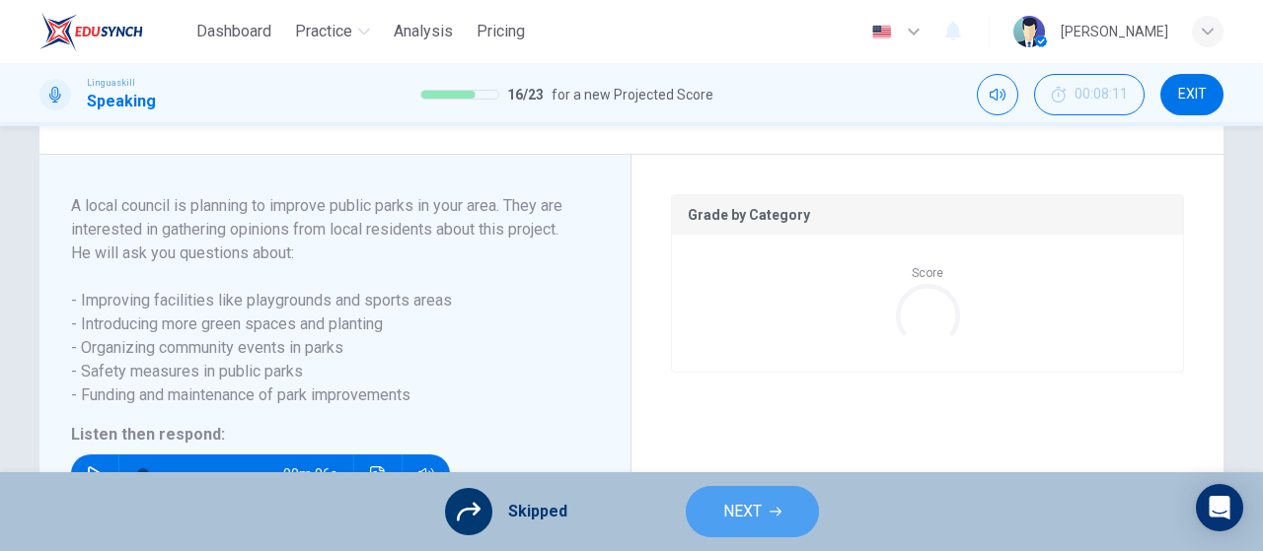
click at [785, 513] on button "NEXT" at bounding box center [752, 511] width 133 height 51
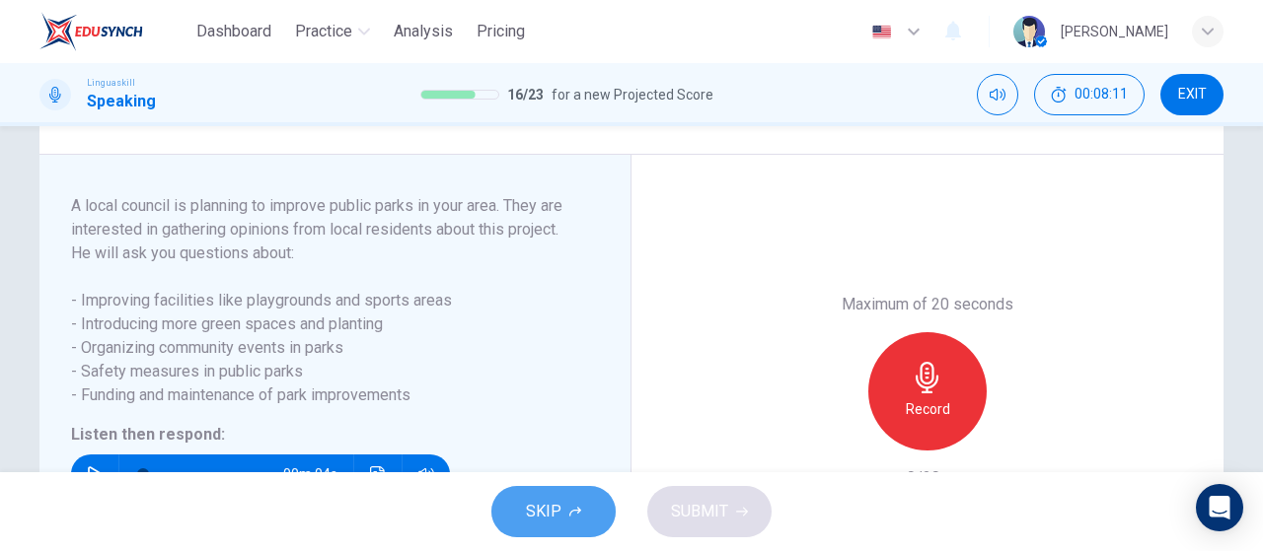
click at [580, 516] on button "SKIP" at bounding box center [553, 511] width 124 height 51
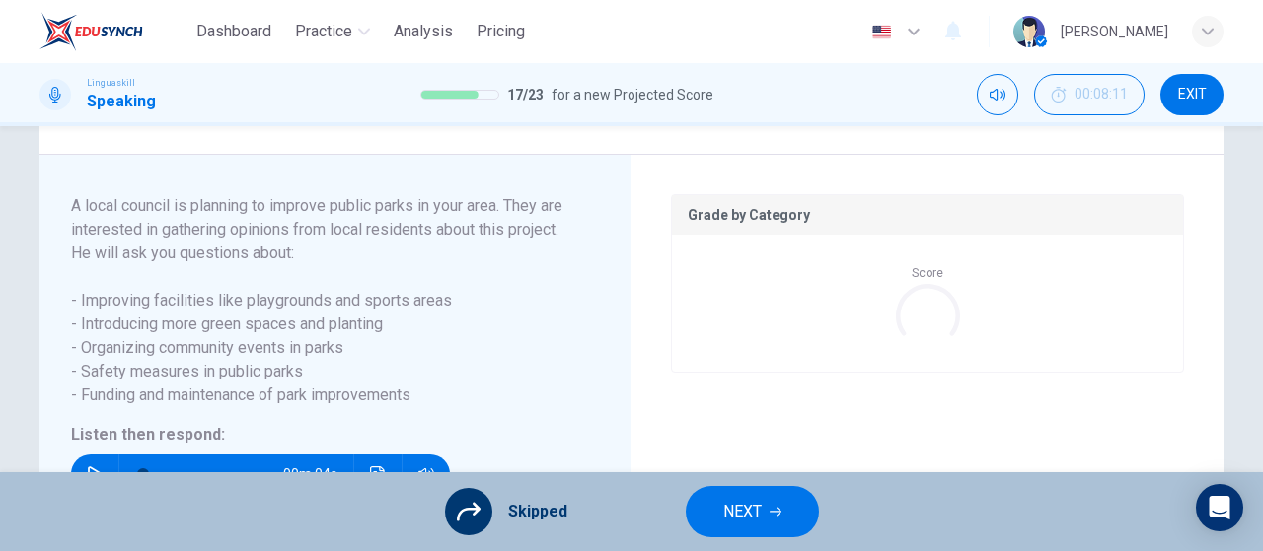
click at [771, 510] on icon "button" at bounding box center [775, 512] width 12 height 12
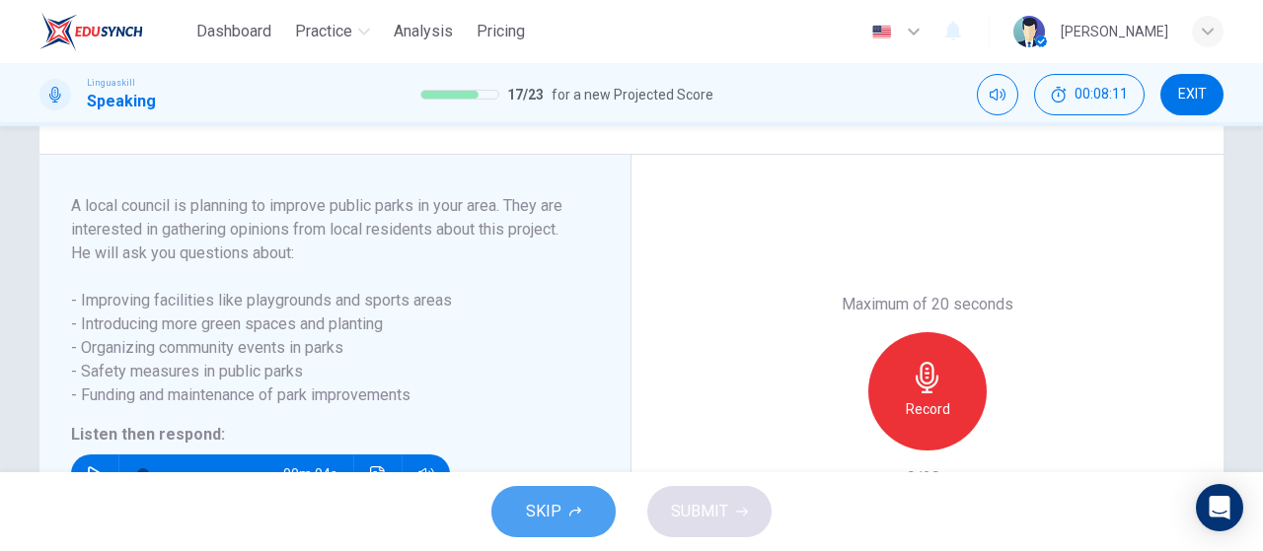
click at [524, 518] on button "SKIP" at bounding box center [553, 511] width 124 height 51
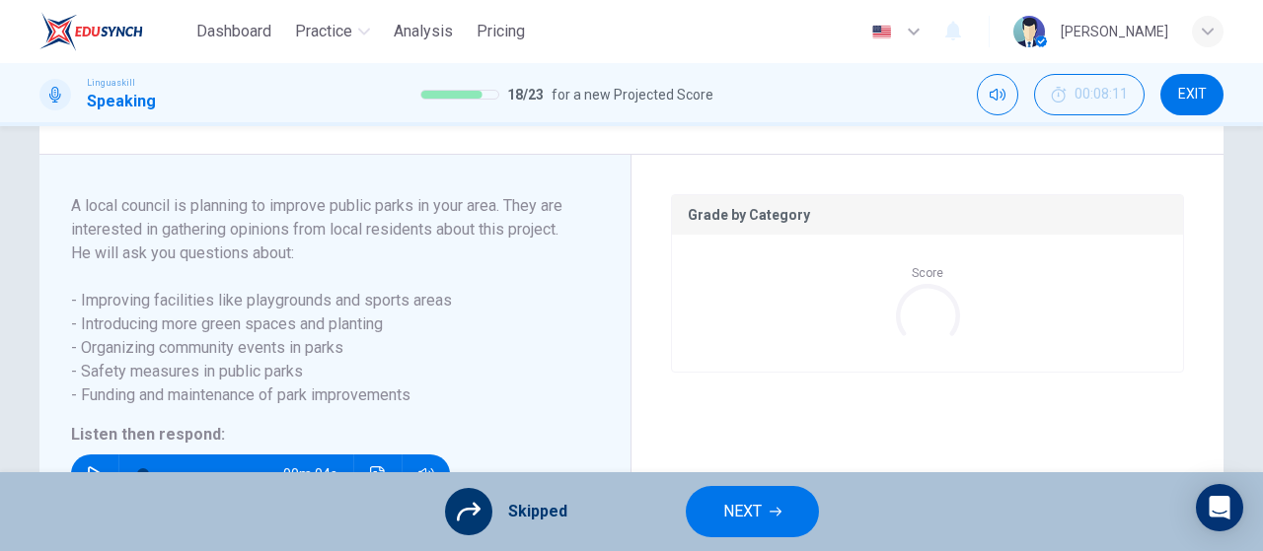
click at [707, 501] on button "NEXT" at bounding box center [752, 511] width 133 height 51
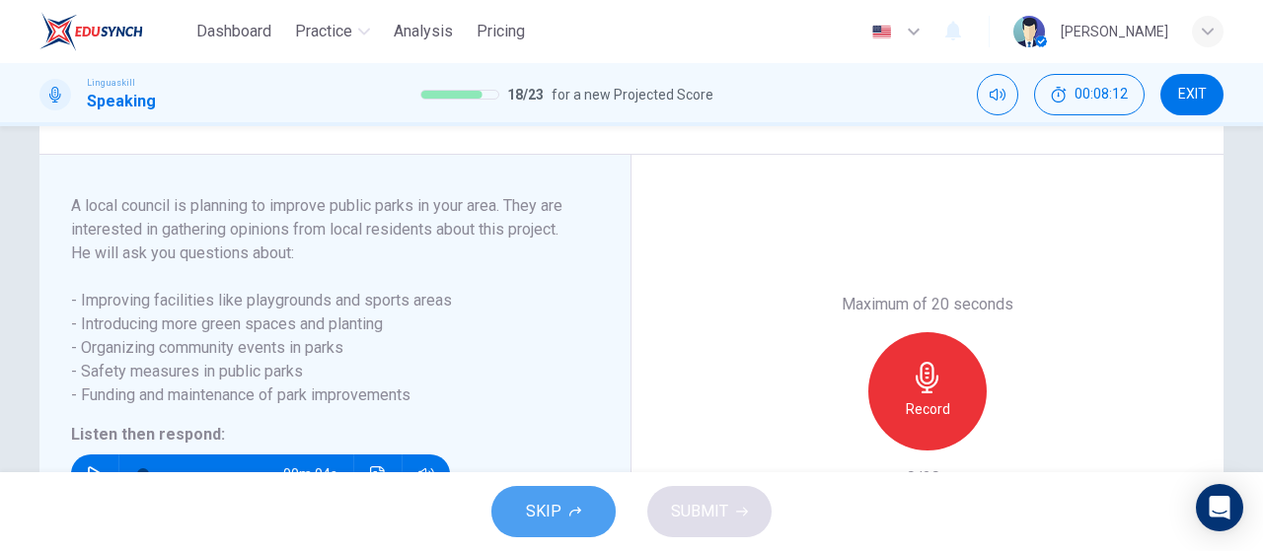
drag, startPoint x: 522, startPoint y: 510, endPoint x: 560, endPoint y: 504, distance: 38.9
click at [523, 510] on button "SKIP" at bounding box center [553, 511] width 124 height 51
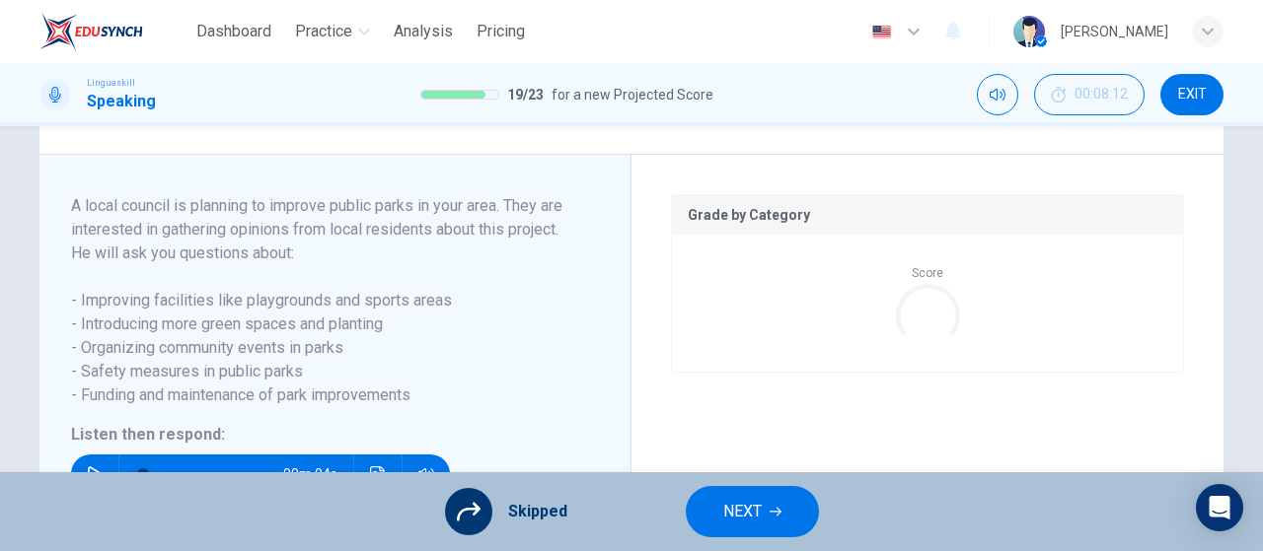
type input "54"
click at [749, 500] on span "NEXT" at bounding box center [742, 512] width 38 height 28
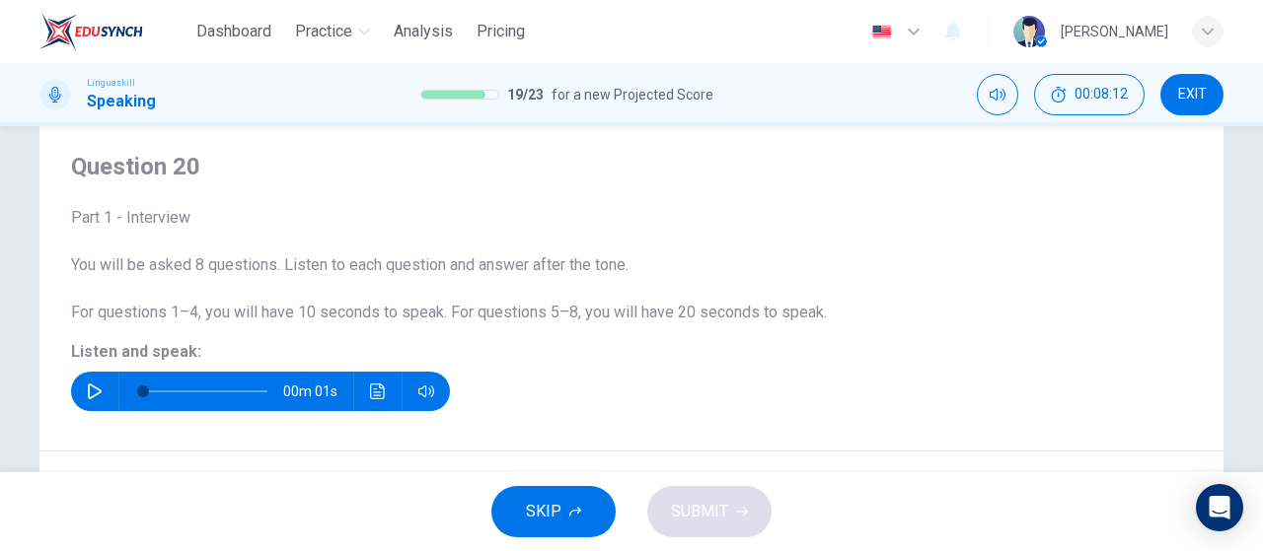
scroll to position [99, 0]
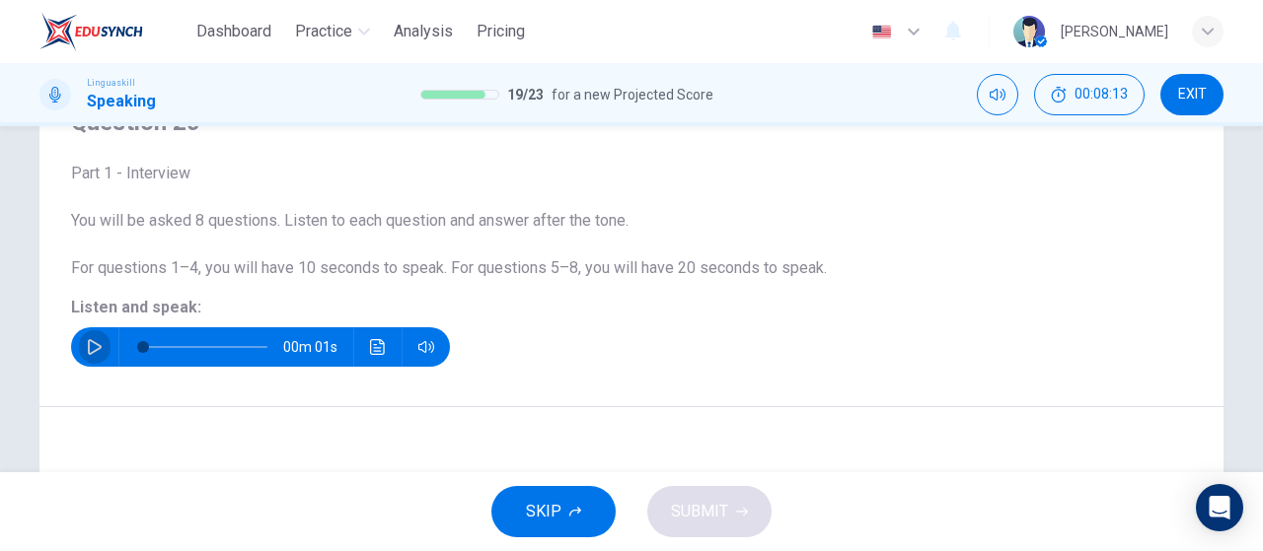
click at [89, 340] on icon "button" at bounding box center [95, 347] width 16 height 16
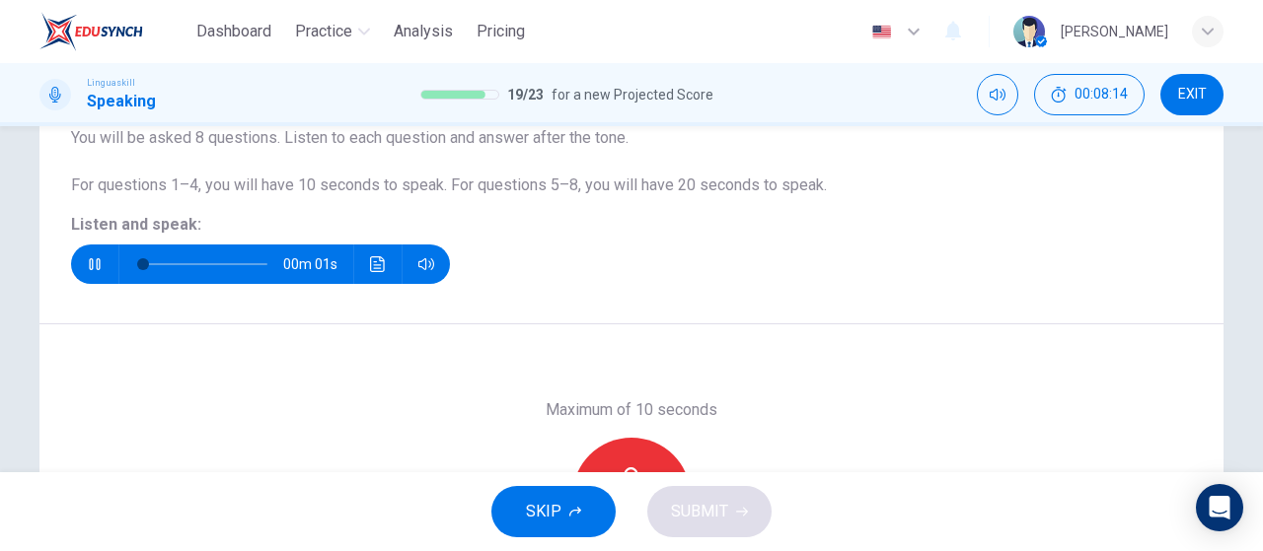
scroll to position [395, 0]
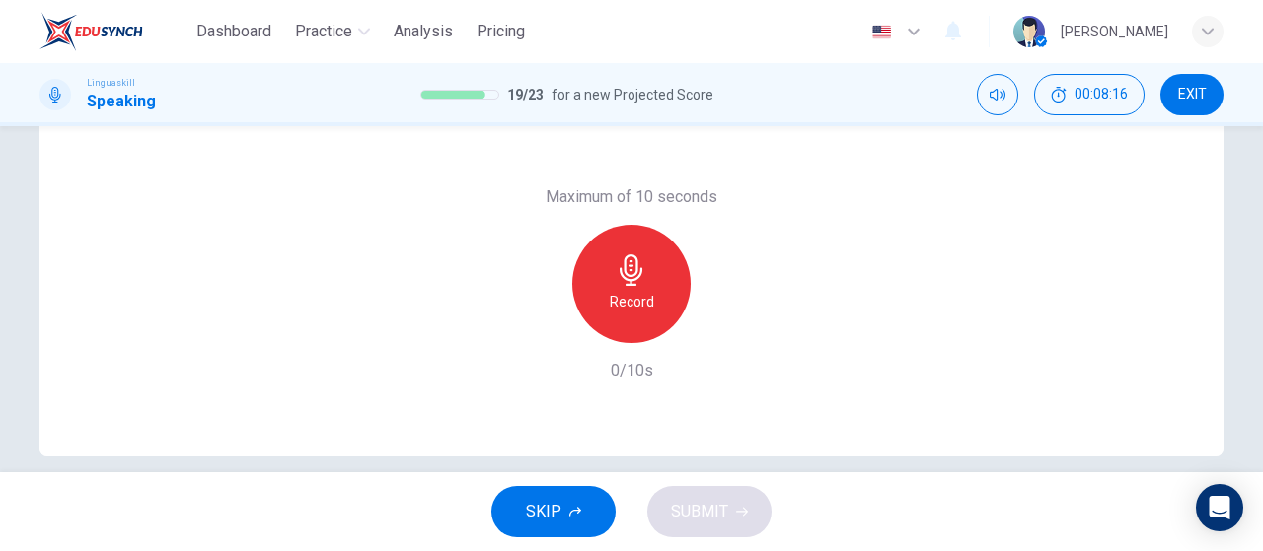
click at [549, 519] on span "SKIP" at bounding box center [544, 512] width 36 height 28
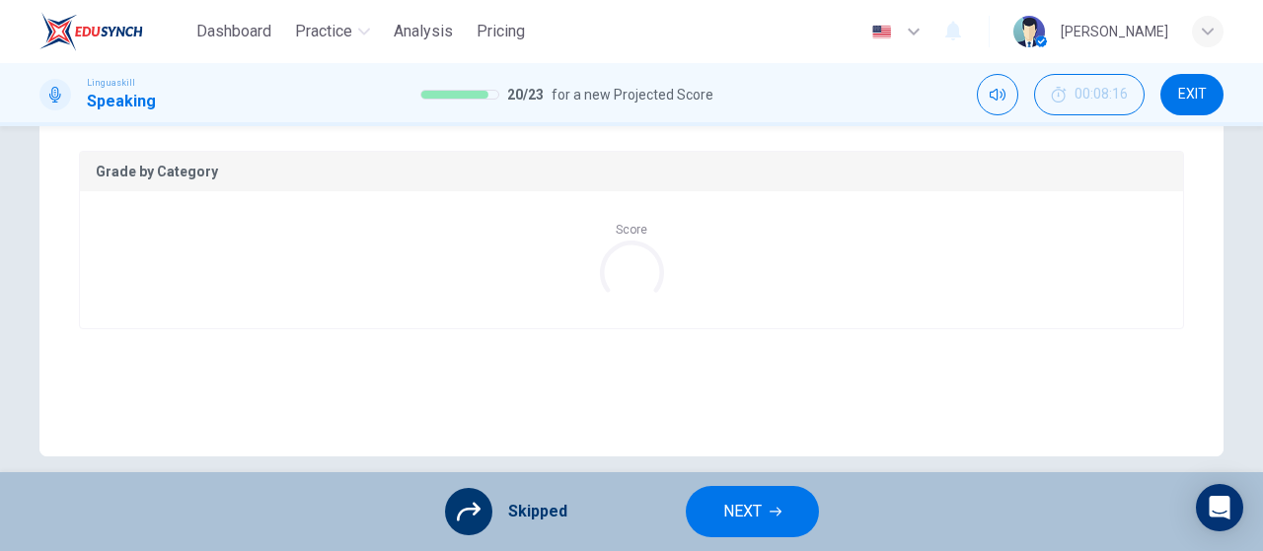
click at [730, 490] on button "NEXT" at bounding box center [752, 511] width 133 height 51
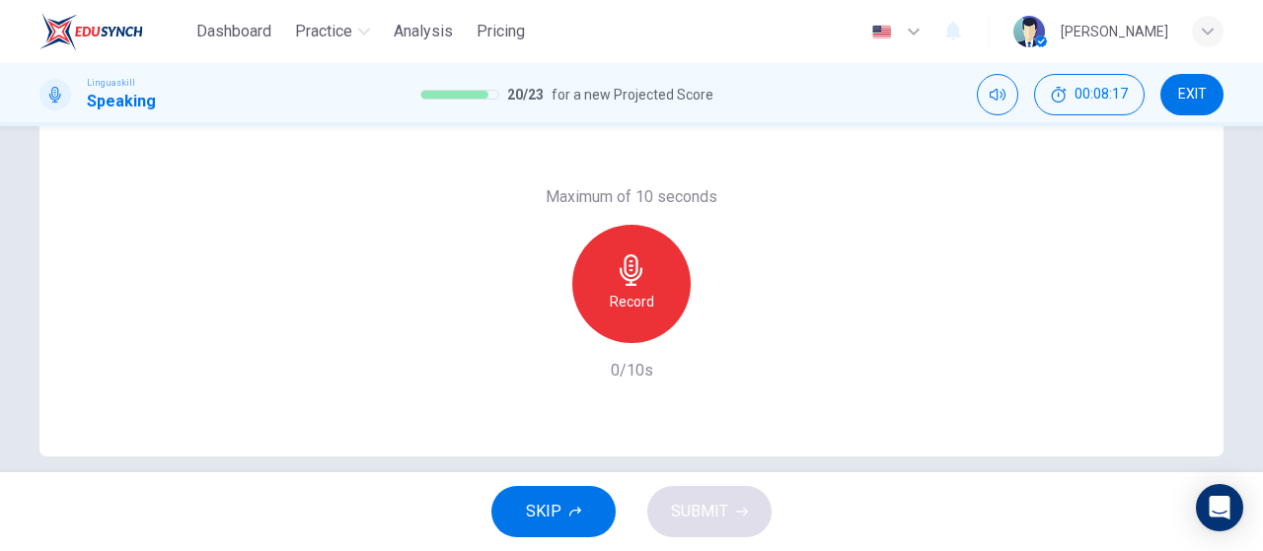
click at [575, 503] on button "SKIP" at bounding box center [553, 511] width 124 height 51
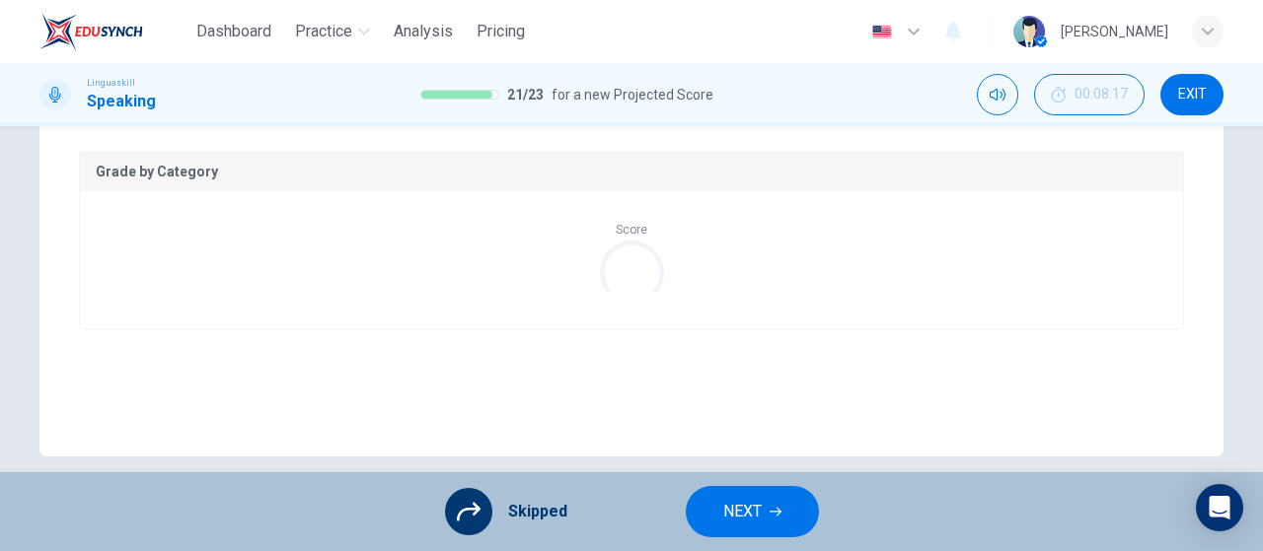
click at [787, 507] on button "NEXT" at bounding box center [752, 511] width 133 height 51
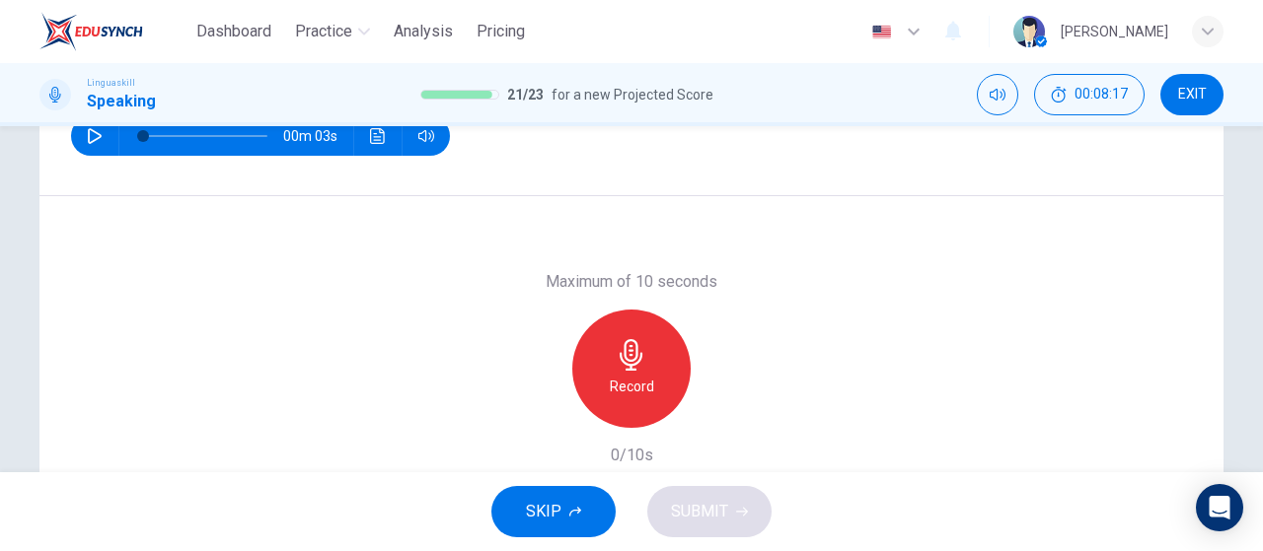
scroll to position [197, 0]
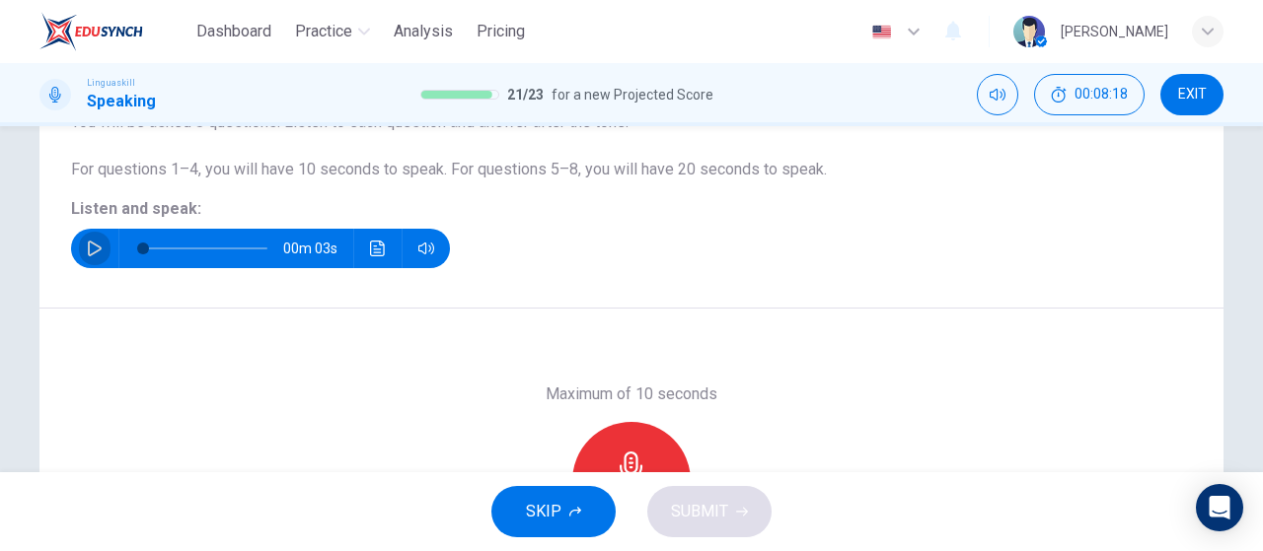
click at [105, 251] on button "button" at bounding box center [95, 248] width 32 height 39
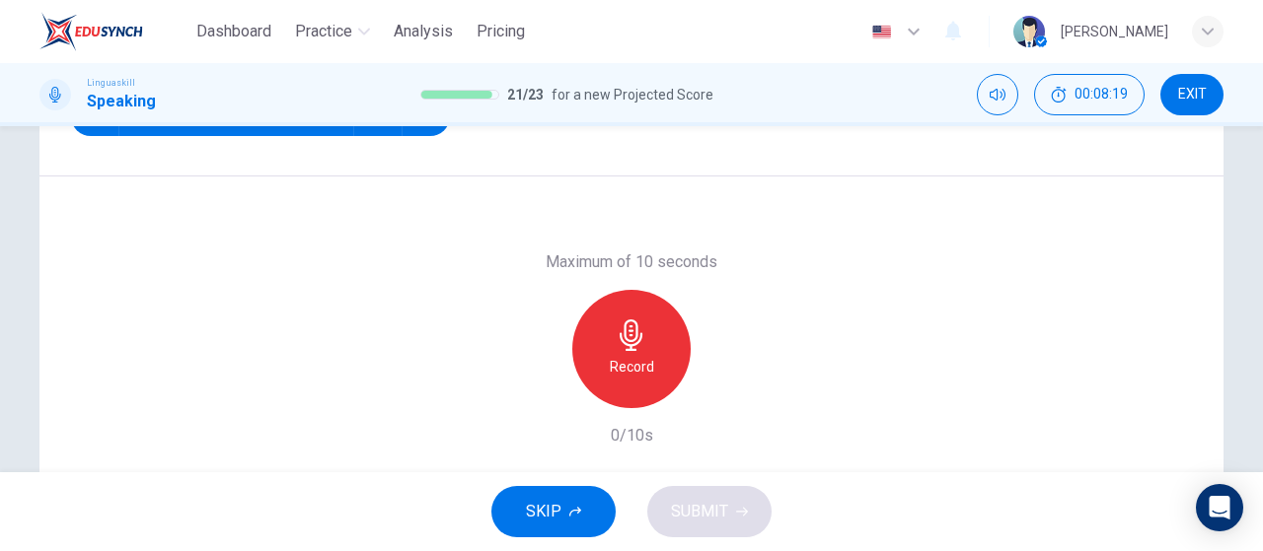
scroll to position [395, 0]
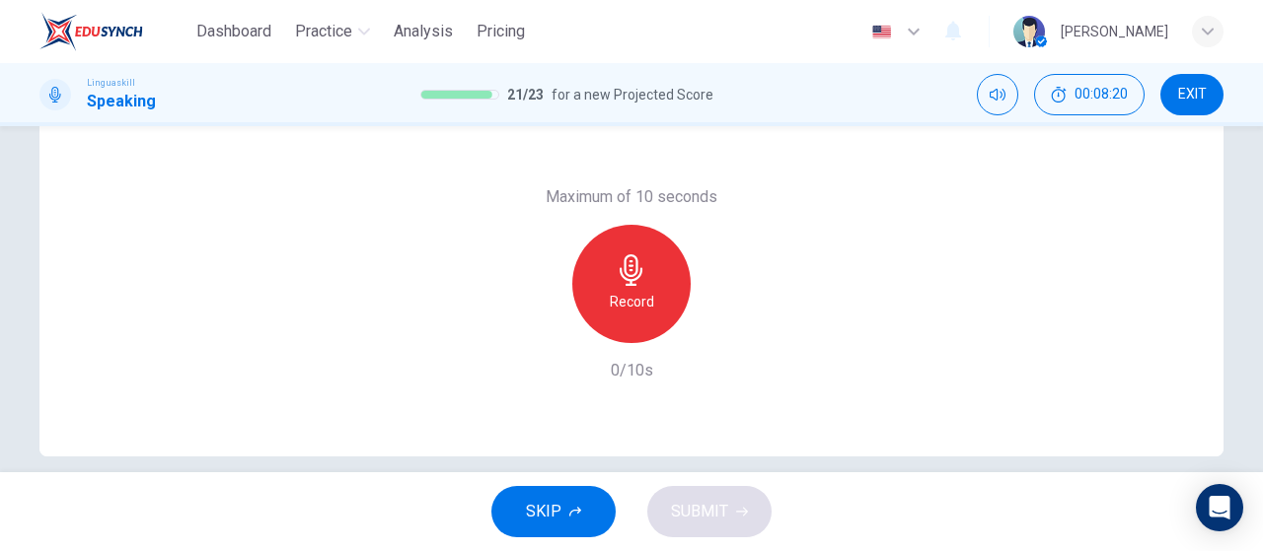
click at [628, 323] on div "Record" at bounding box center [631, 284] width 118 height 118
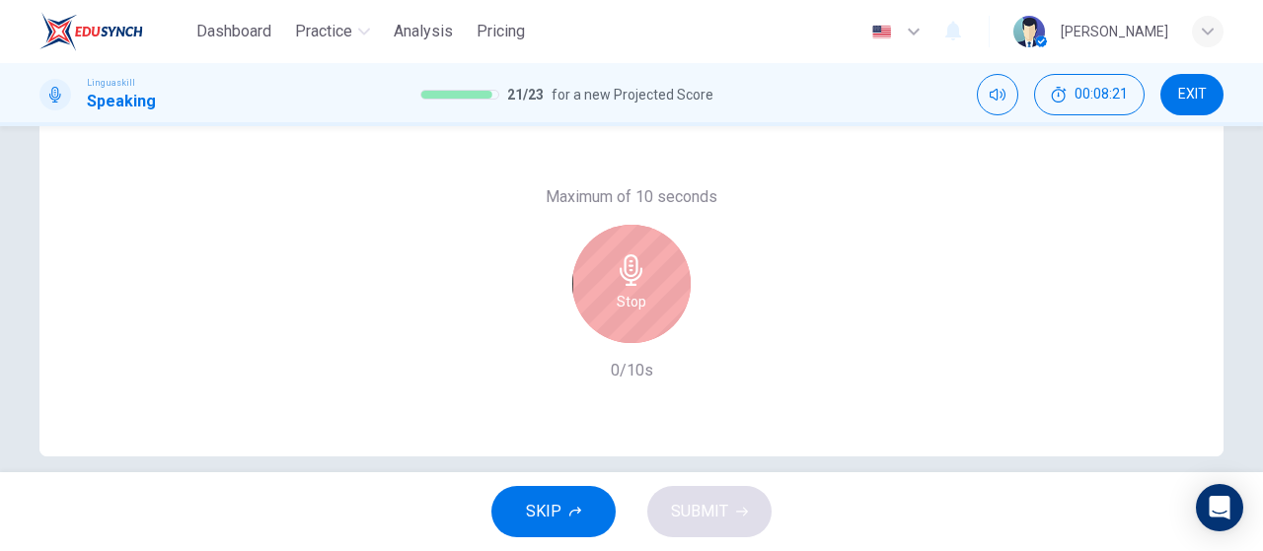
type input "0"
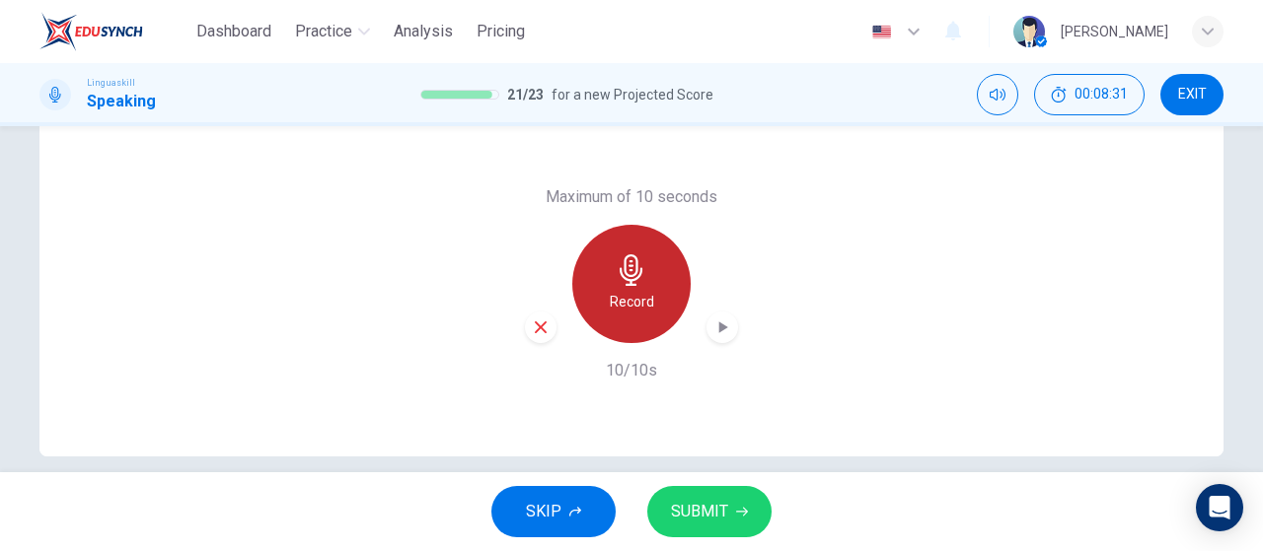
click at [628, 259] on icon "button" at bounding box center [631, 270] width 32 height 32
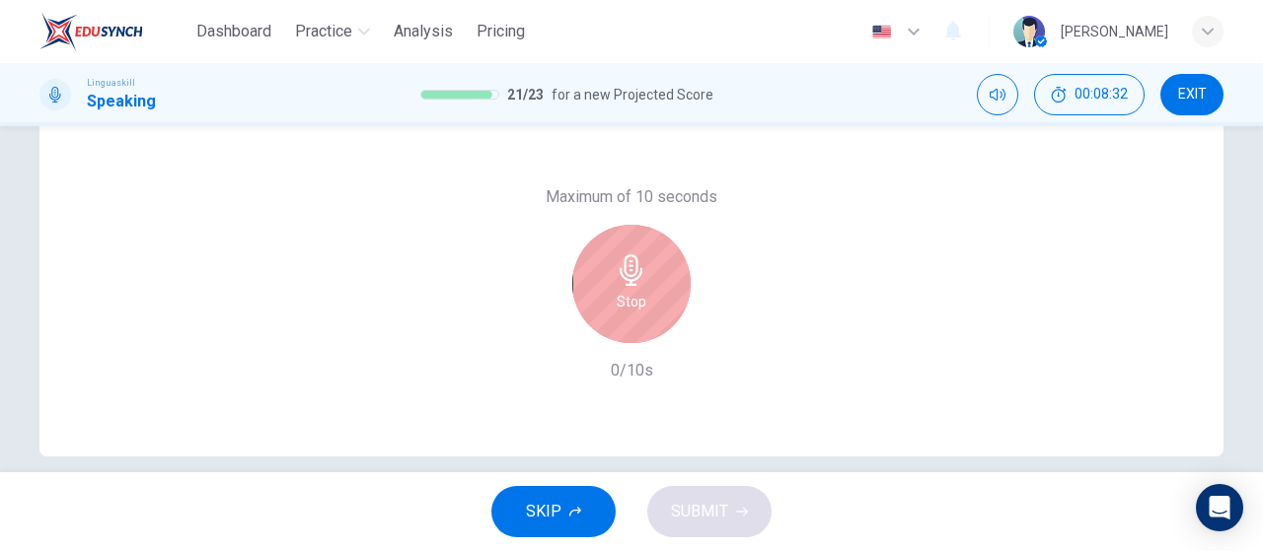
click at [647, 315] on div "Stop" at bounding box center [631, 284] width 118 height 118
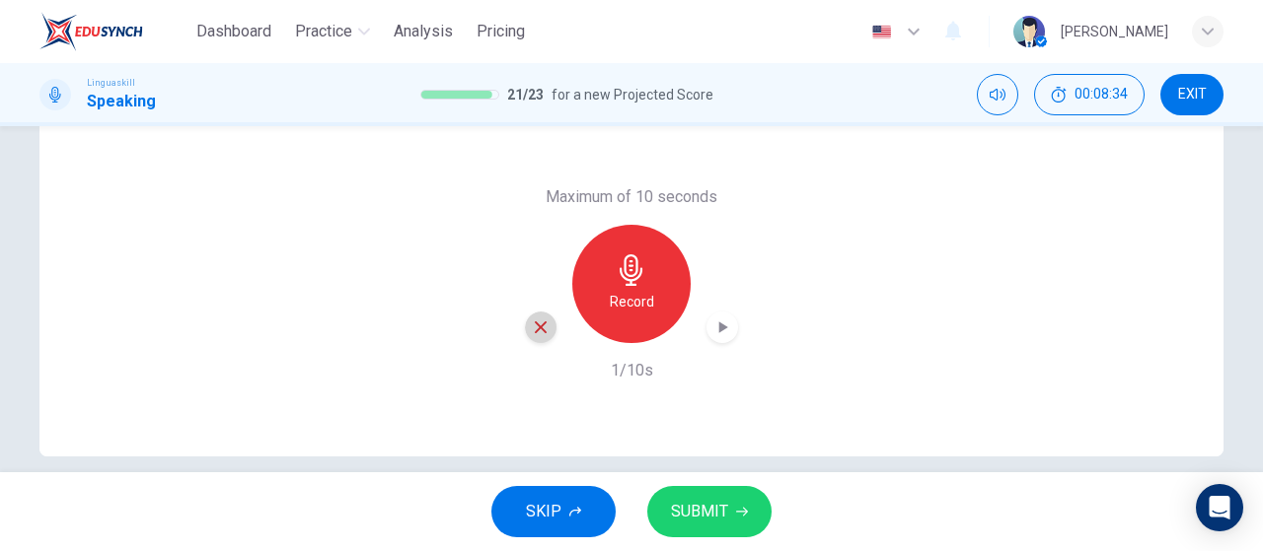
click at [548, 328] on div "button" at bounding box center [541, 328] width 32 height 32
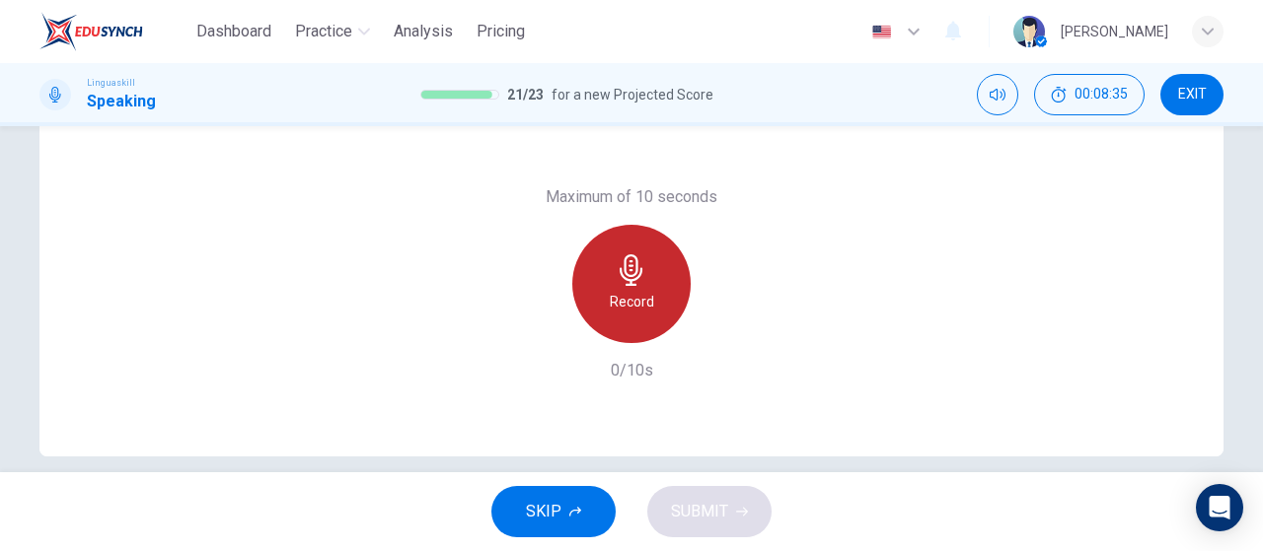
click at [631, 318] on div "Record" at bounding box center [631, 284] width 118 height 118
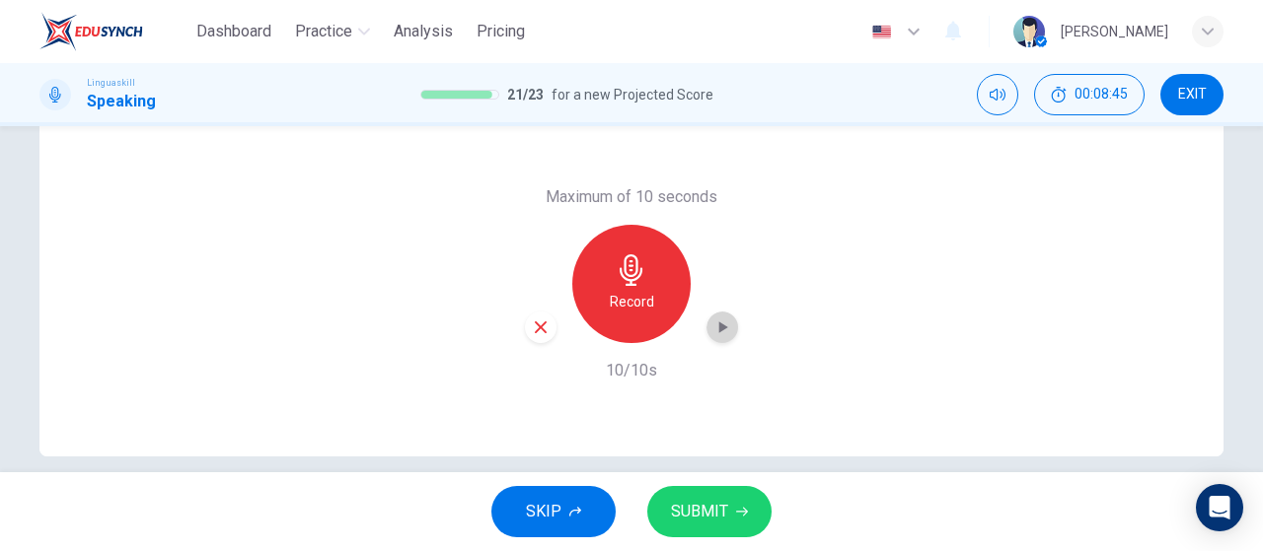
drag, startPoint x: 722, startPoint y: 326, endPoint x: 705, endPoint y: 360, distance: 37.5
click at [722, 326] on icon "button" at bounding box center [722, 328] width 20 height 20
click at [720, 534] on button "SUBMIT" at bounding box center [709, 511] width 124 height 51
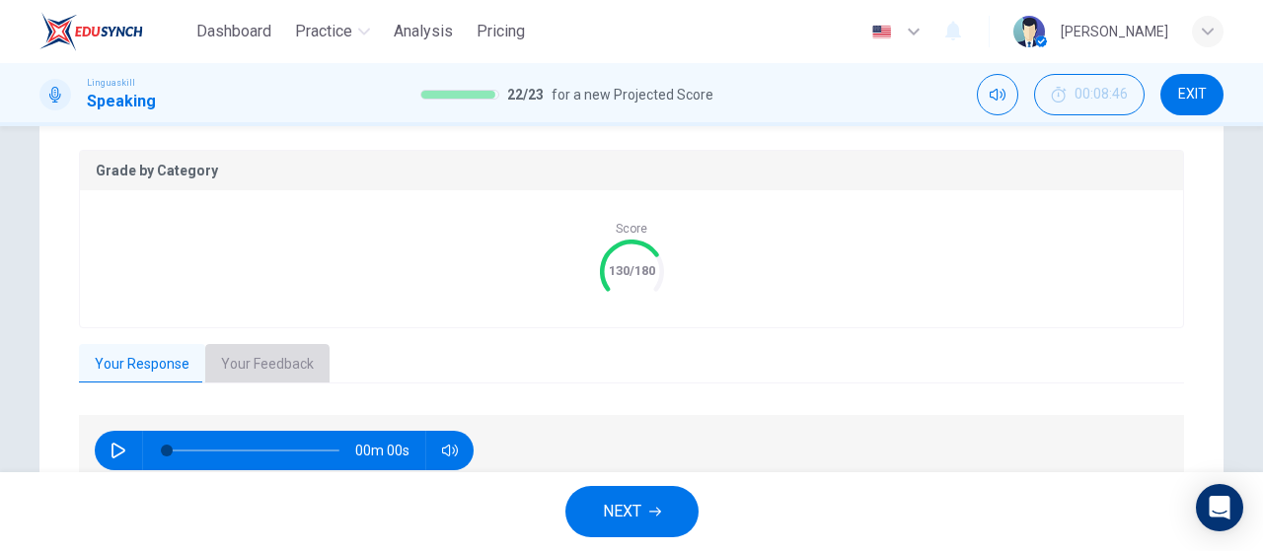
click at [298, 368] on button "Your Feedback" at bounding box center [267, 364] width 124 height 41
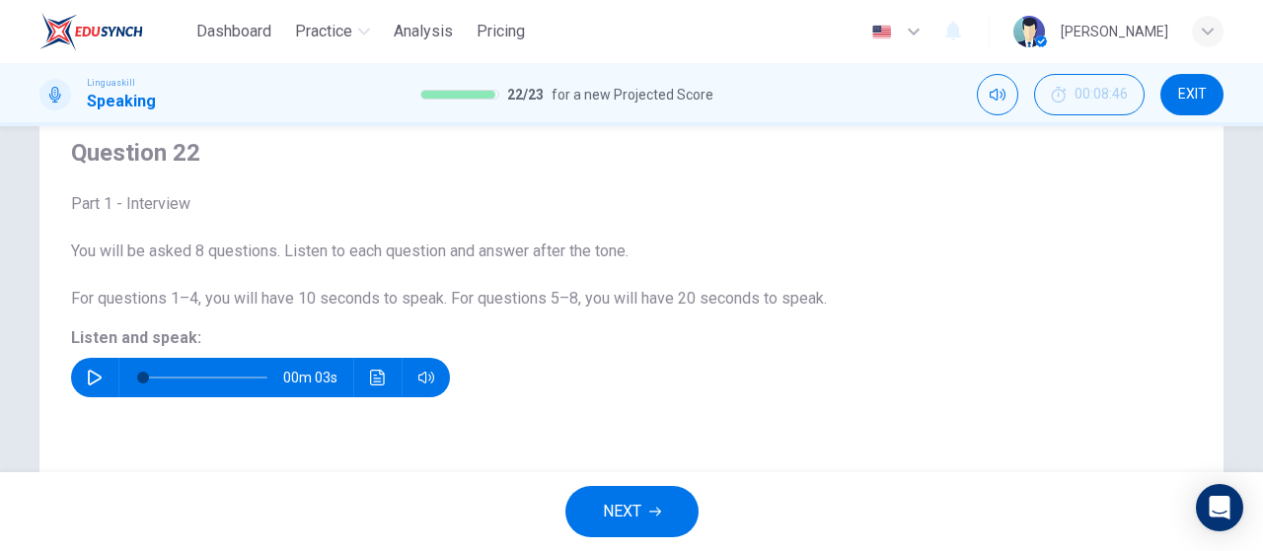
scroll to position [0, 0]
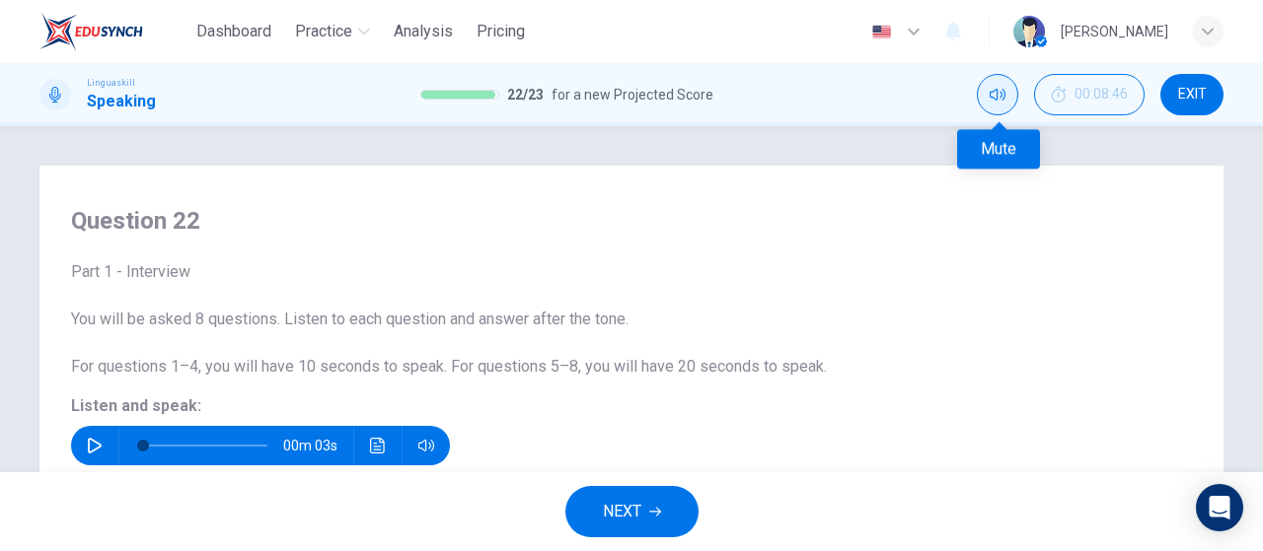
click at [1004, 96] on icon "Mute" at bounding box center [997, 95] width 16 height 16
click at [999, 96] on icon "Unmute" at bounding box center [997, 95] width 16 height 16
click at [241, 24] on span "Dashboard" at bounding box center [233, 32] width 75 height 24
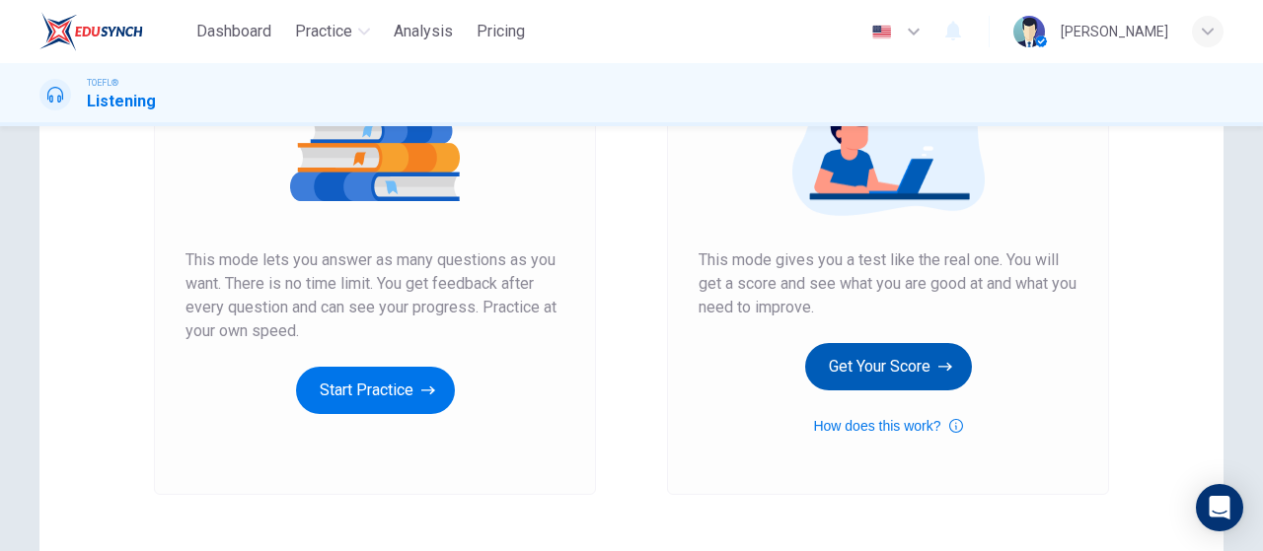
scroll to position [296, 0]
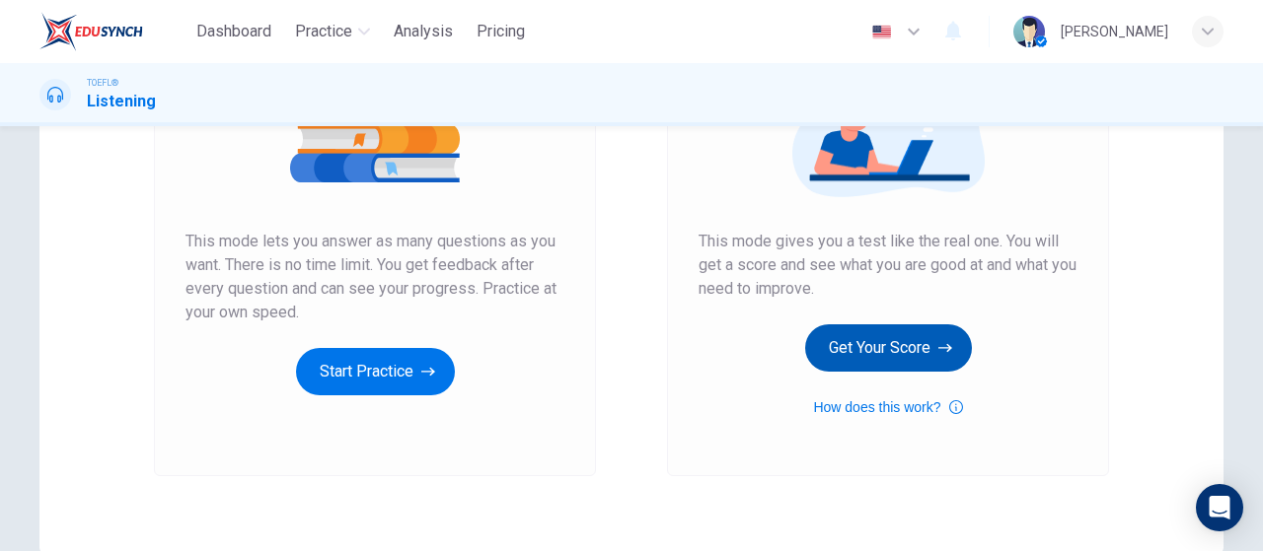
click at [924, 354] on button "Get Your Score" at bounding box center [888, 348] width 167 height 47
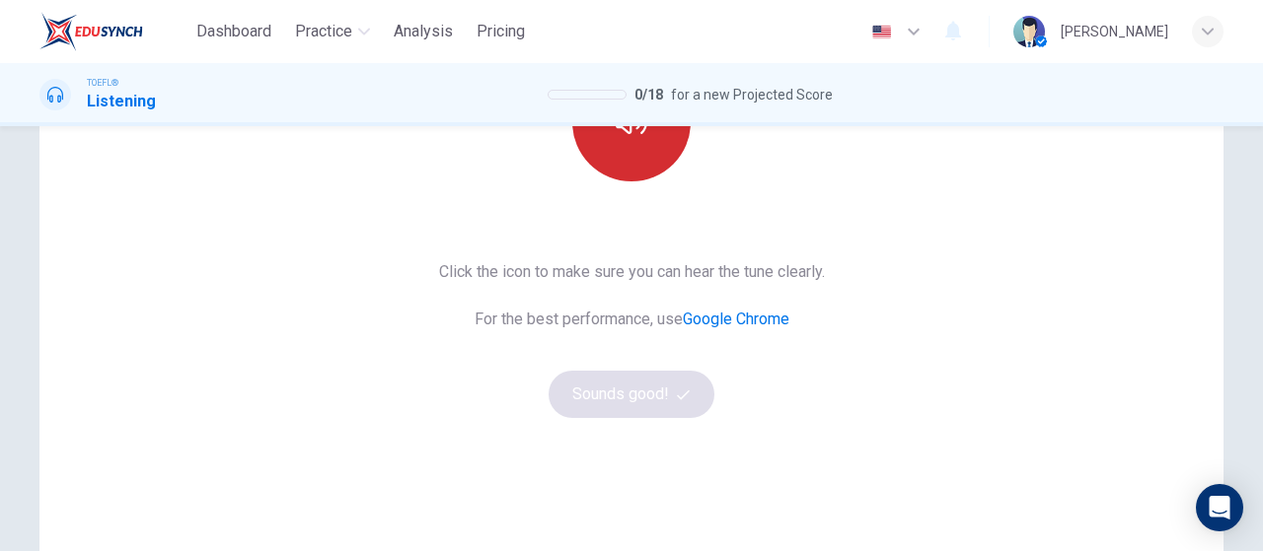
scroll to position [197, 0]
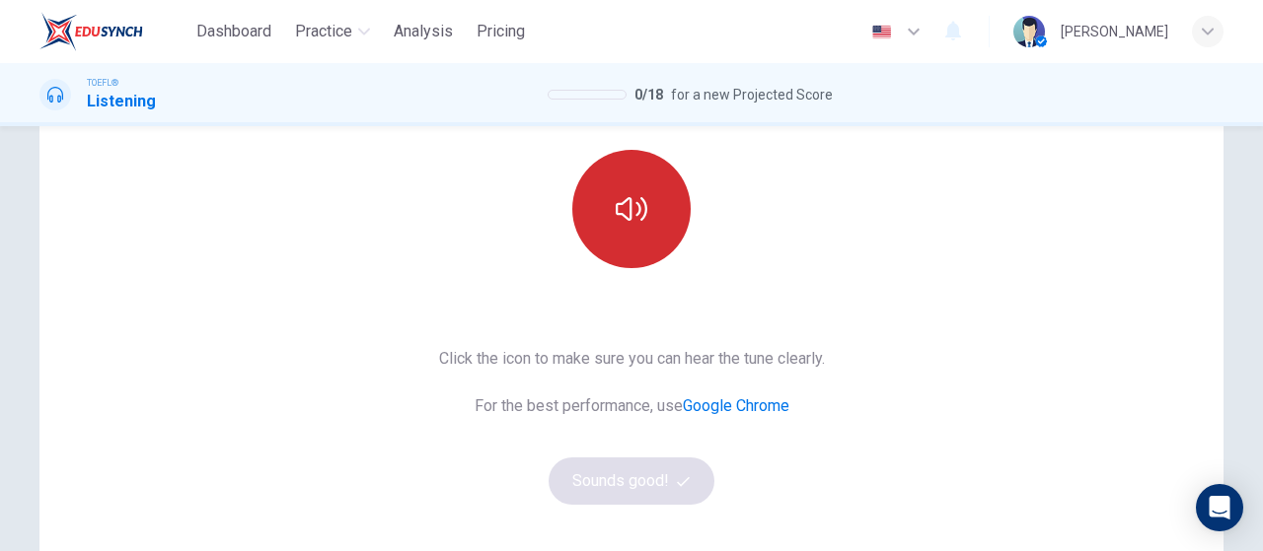
click at [623, 232] on button "button" at bounding box center [631, 209] width 118 height 118
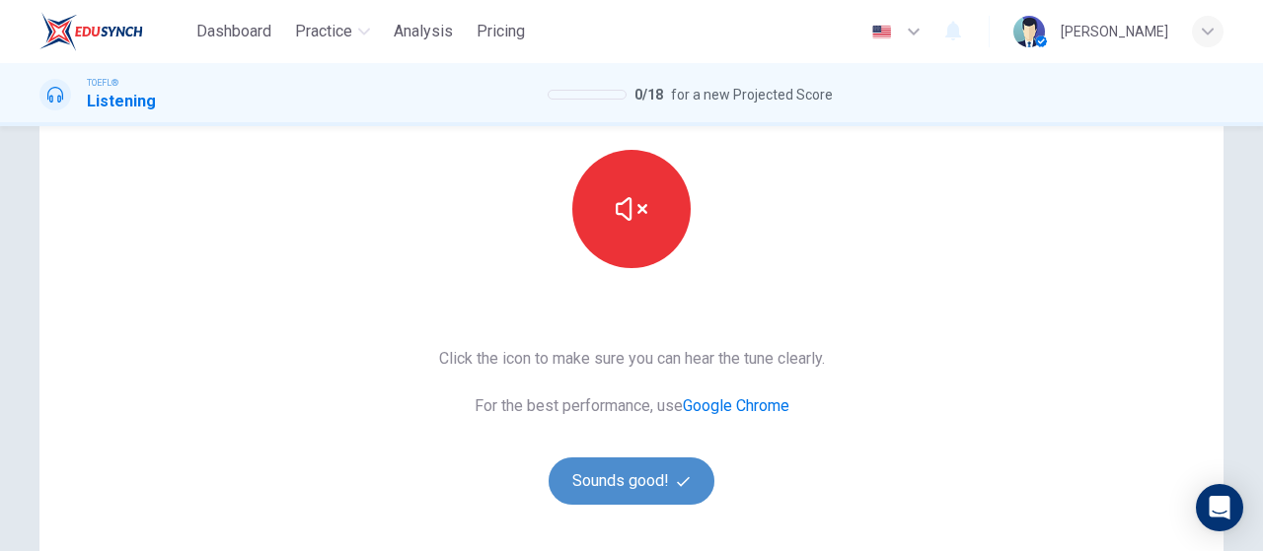
click at [659, 478] on button "Sounds good!" at bounding box center [631, 481] width 166 height 47
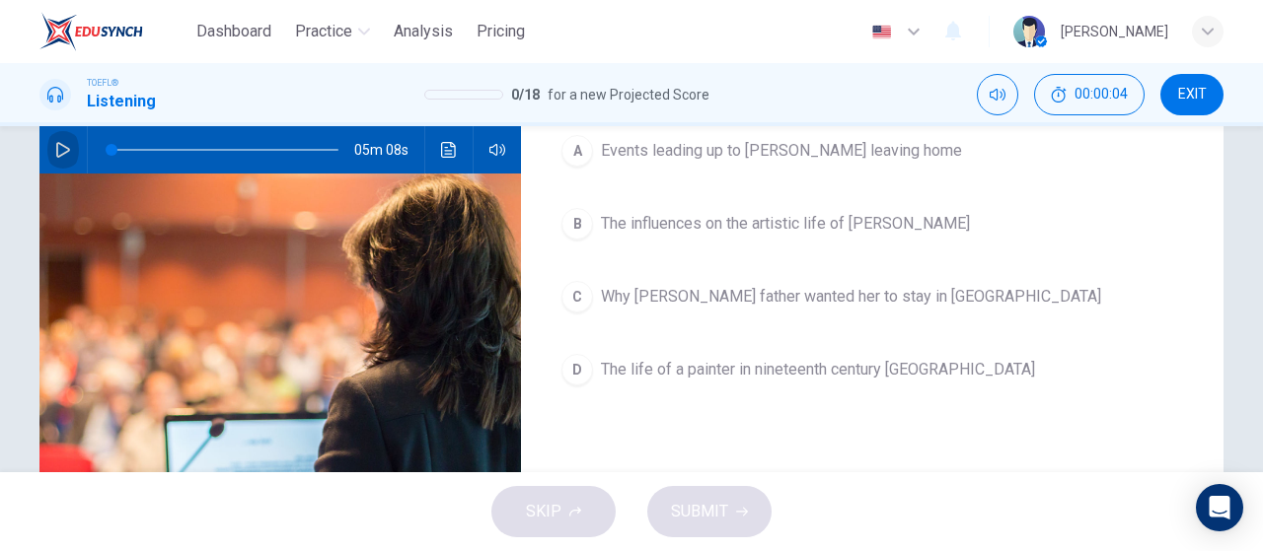
click at [56, 151] on icon "button" at bounding box center [63, 150] width 14 height 16
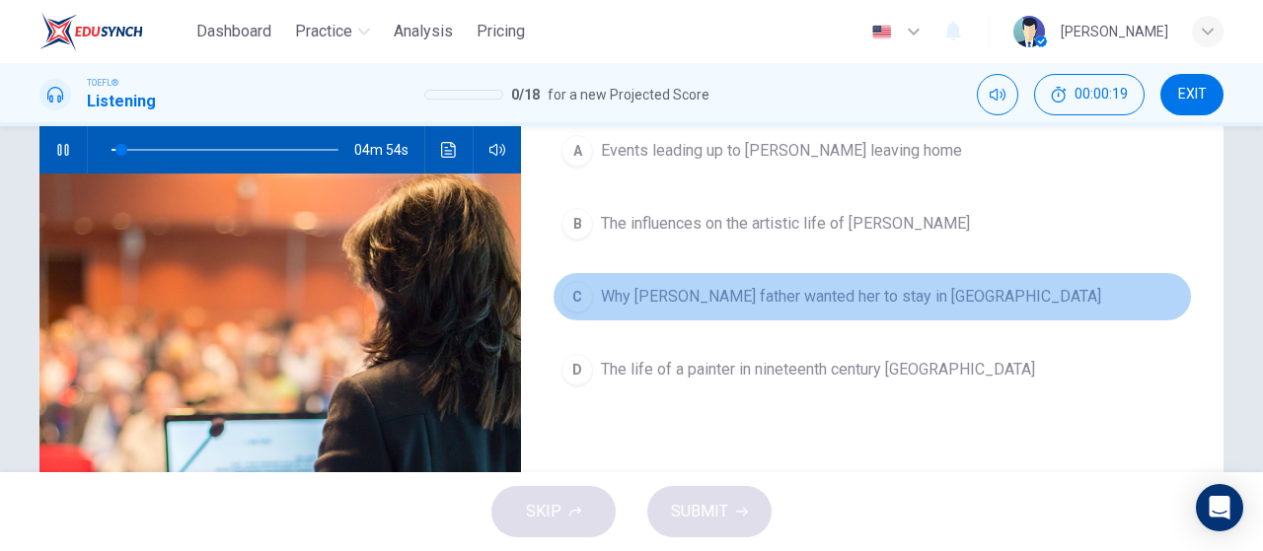
click at [582, 282] on button "C Why Mary Cassatt's father wanted her to stay in America" at bounding box center [871, 296] width 639 height 49
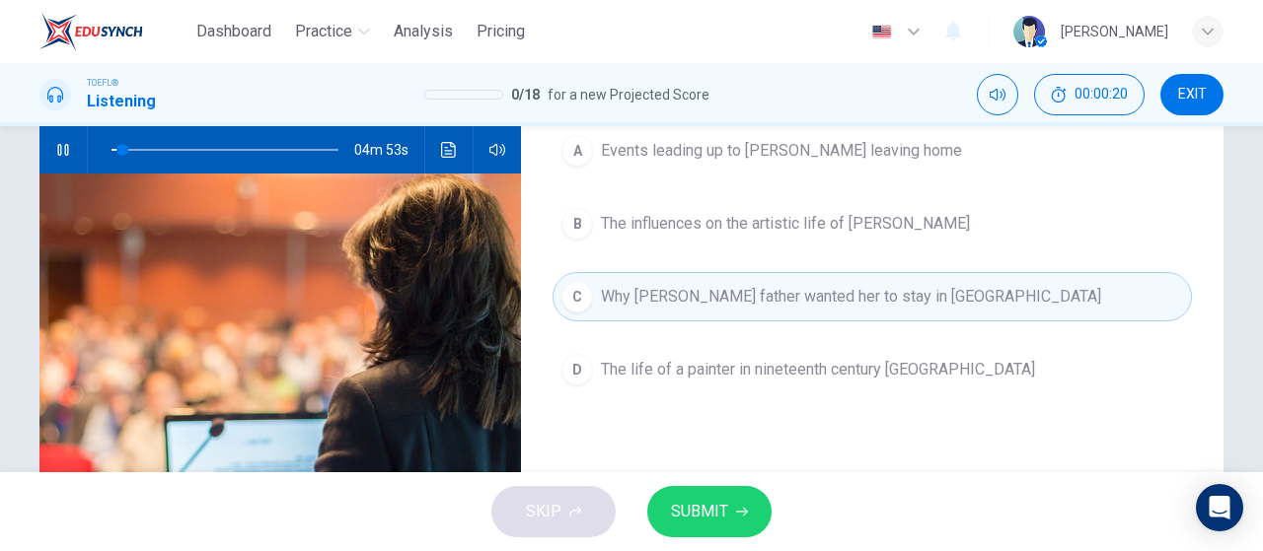
click at [671, 506] on span "SUBMIT" at bounding box center [699, 512] width 57 height 28
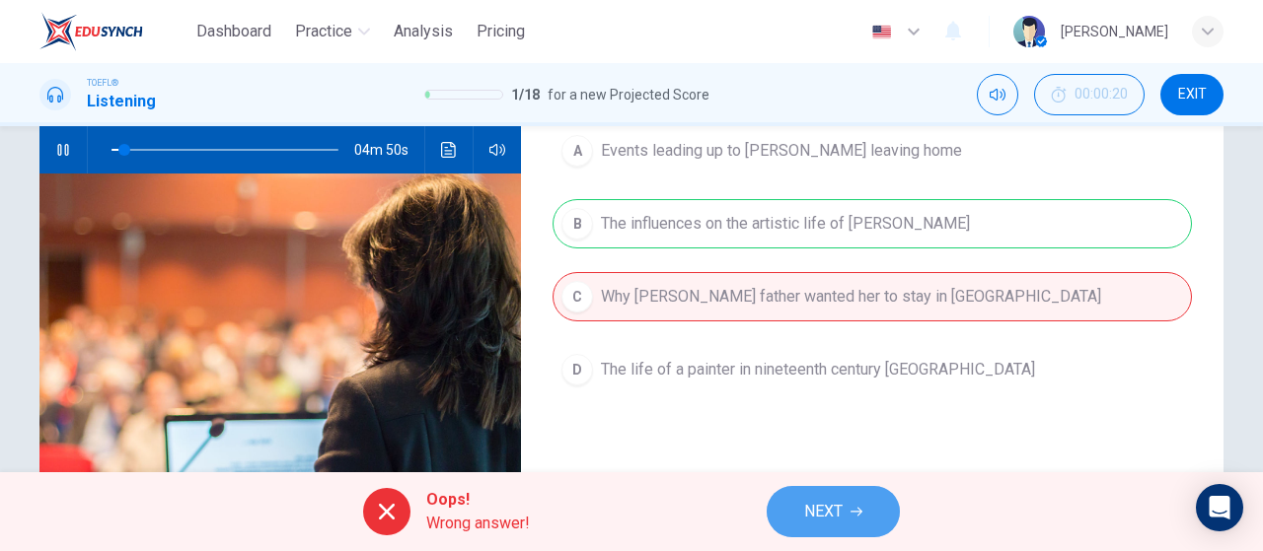
click at [843, 506] on button "NEXT" at bounding box center [832, 511] width 133 height 51
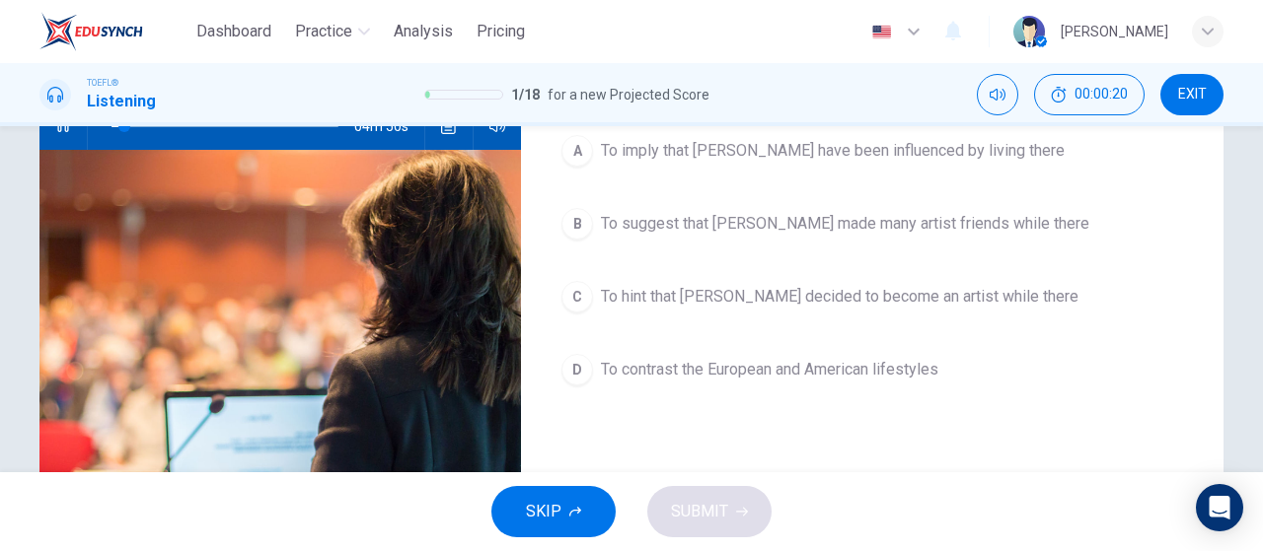
click at [611, 500] on button "SKIP" at bounding box center [553, 511] width 124 height 51
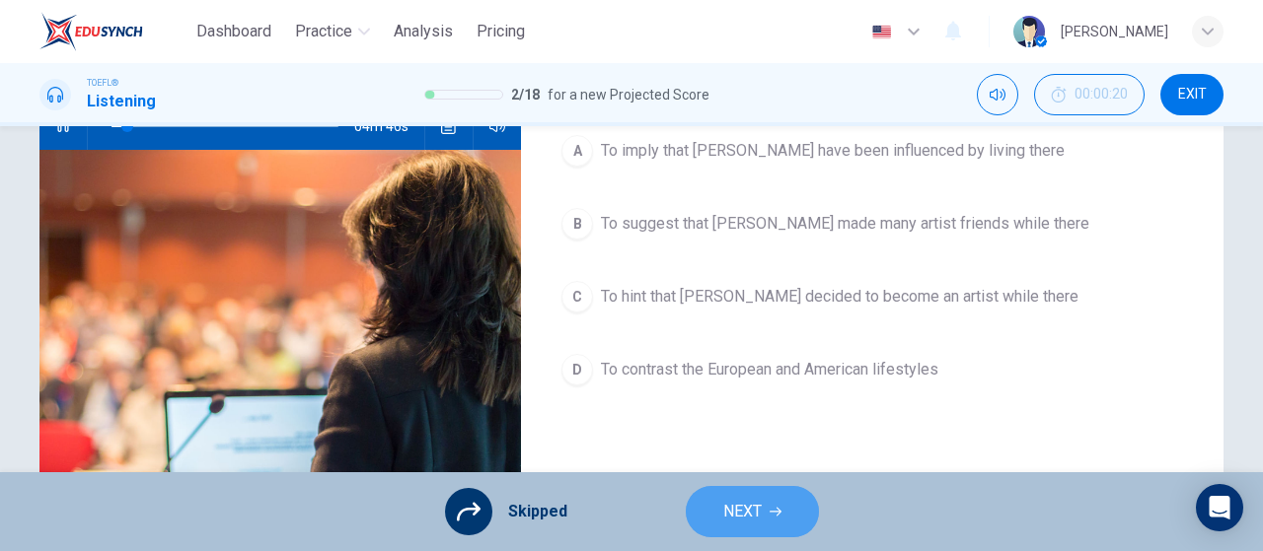
click at [743, 516] on span "NEXT" at bounding box center [742, 512] width 38 height 28
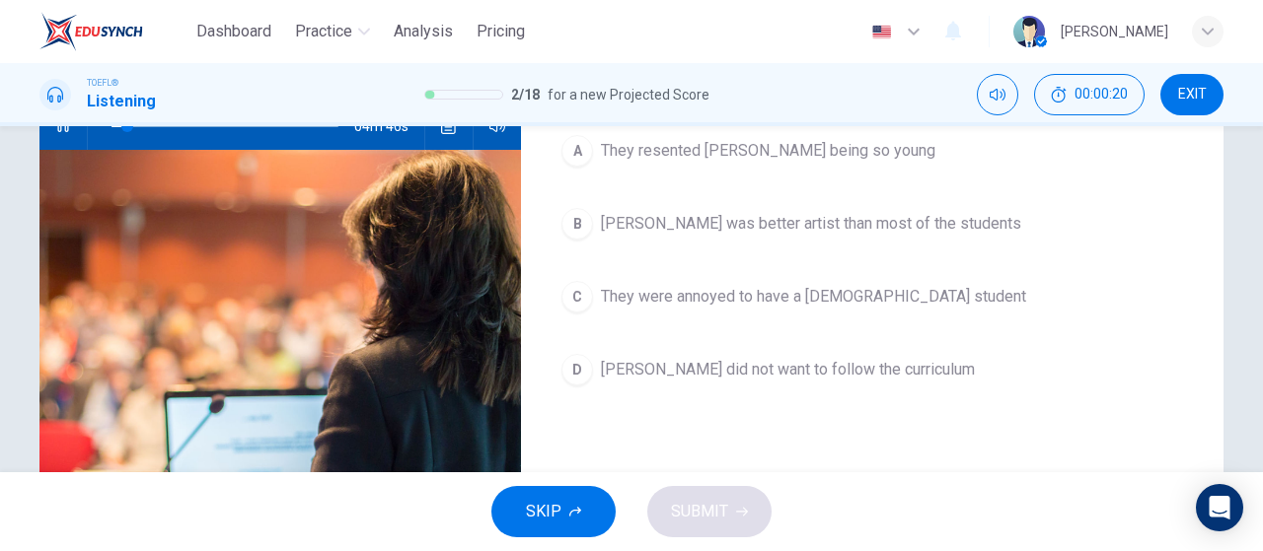
click at [565, 511] on button "SKIP" at bounding box center [553, 511] width 124 height 51
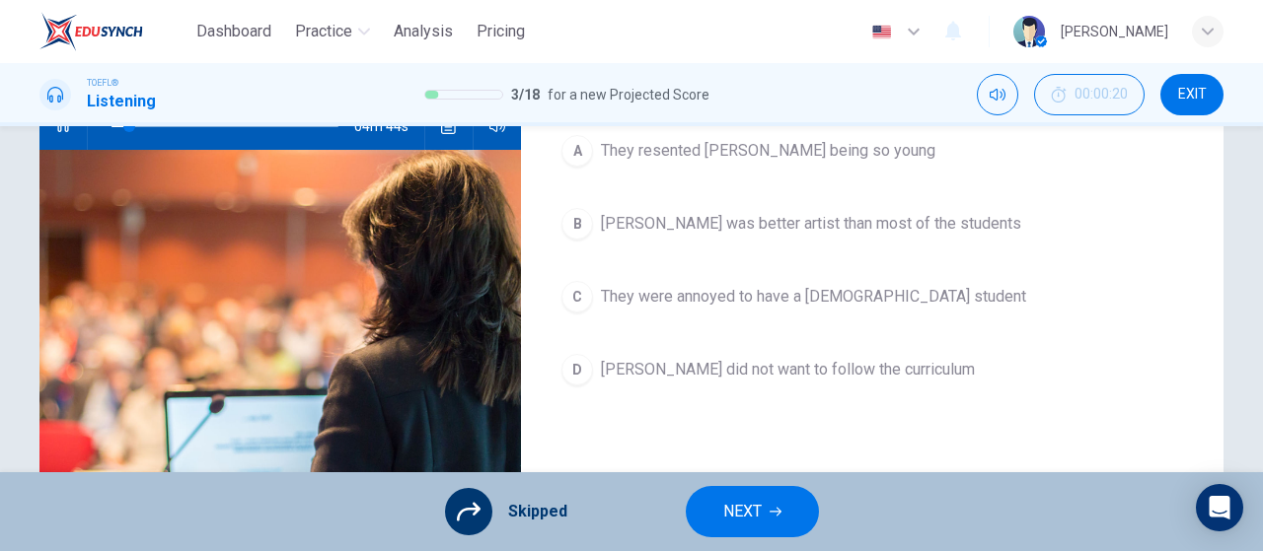
click at [781, 526] on button "NEXT" at bounding box center [752, 511] width 133 height 51
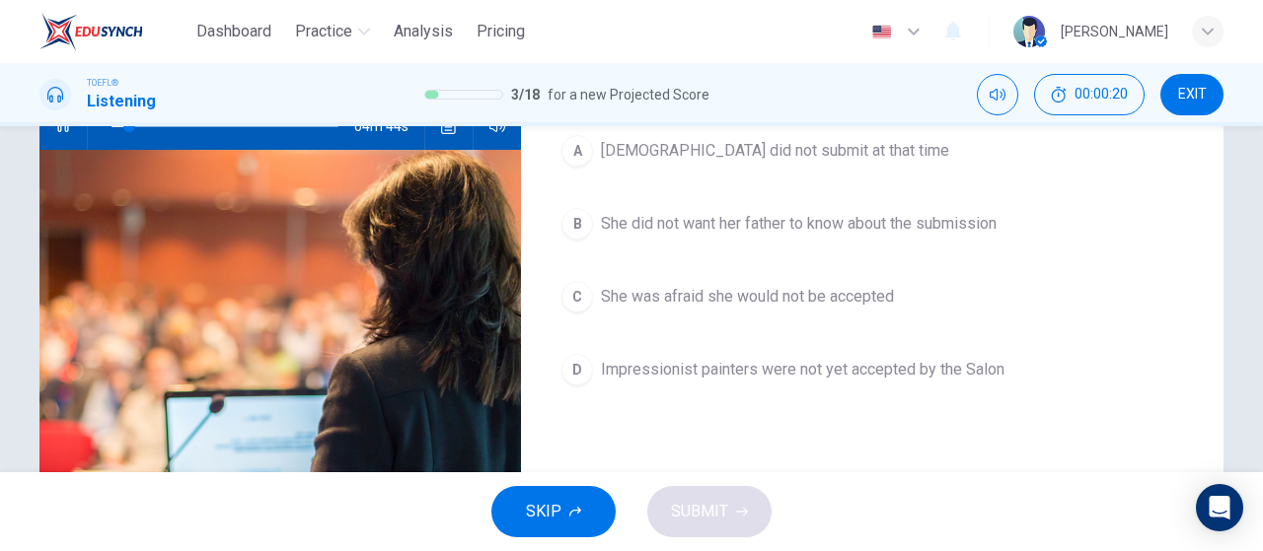
scroll to position [197, 0]
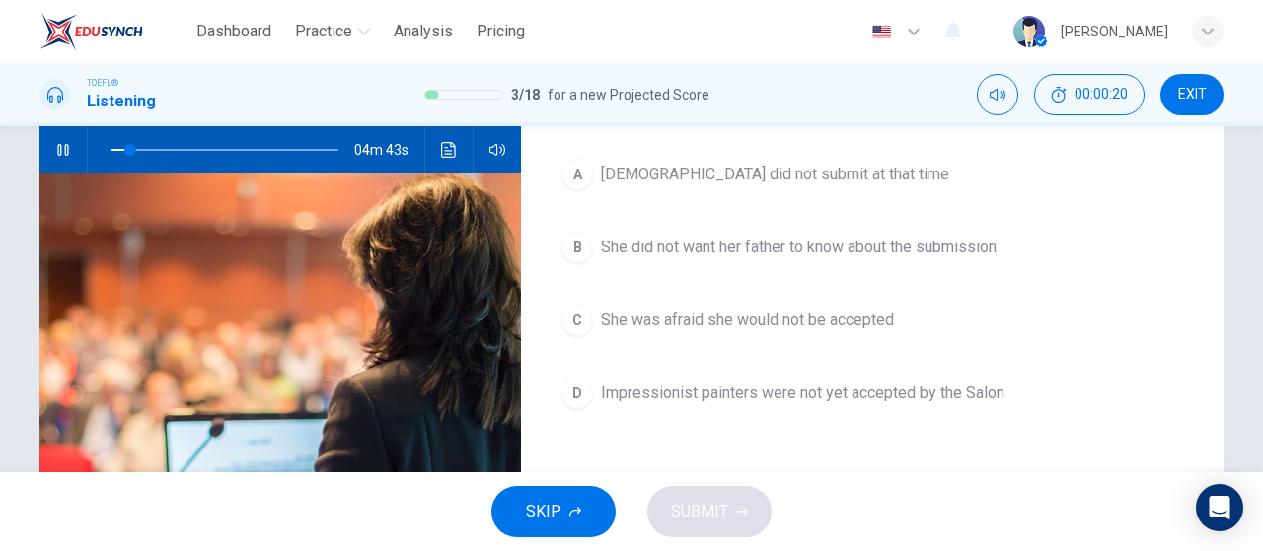
click at [577, 520] on button "SKIP" at bounding box center [553, 511] width 124 height 51
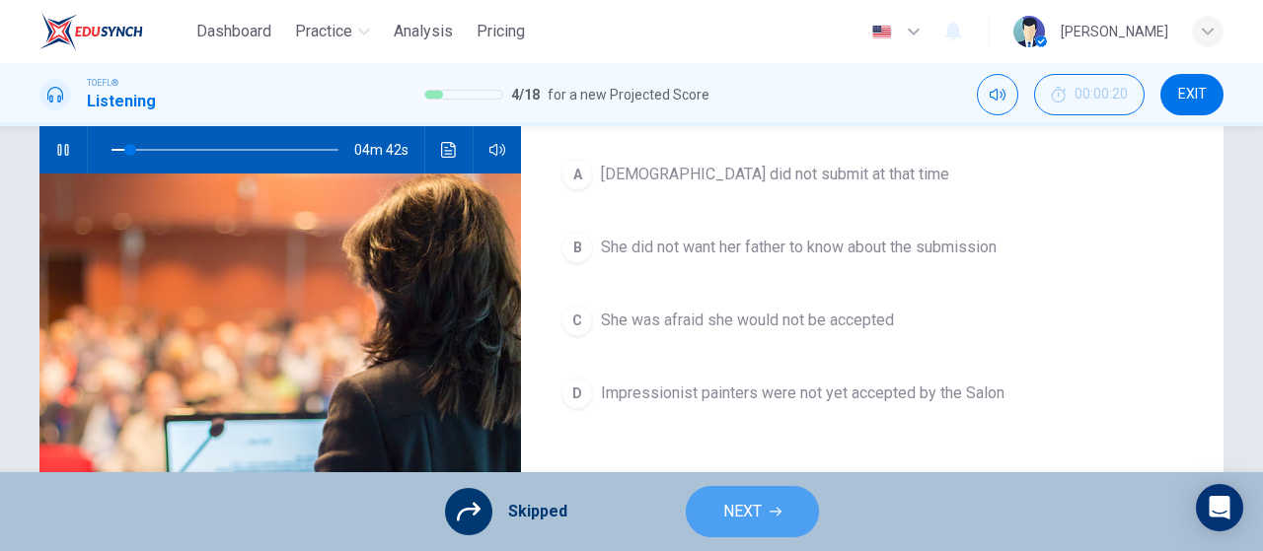
click at [775, 508] on icon "button" at bounding box center [775, 512] width 12 height 12
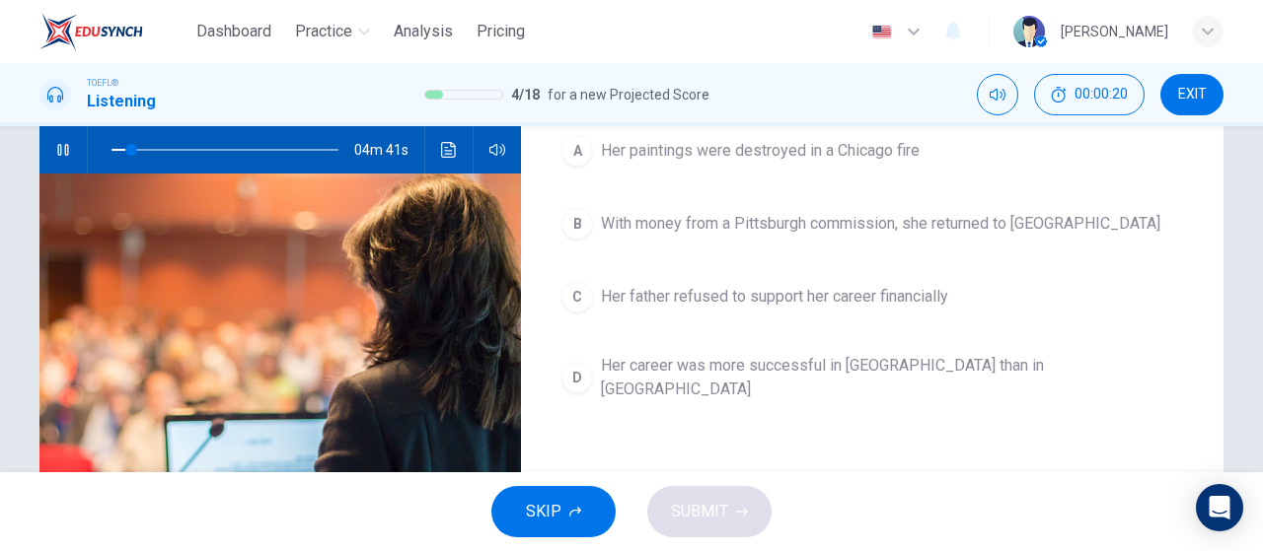
click at [547, 515] on span "SKIP" at bounding box center [544, 512] width 36 height 28
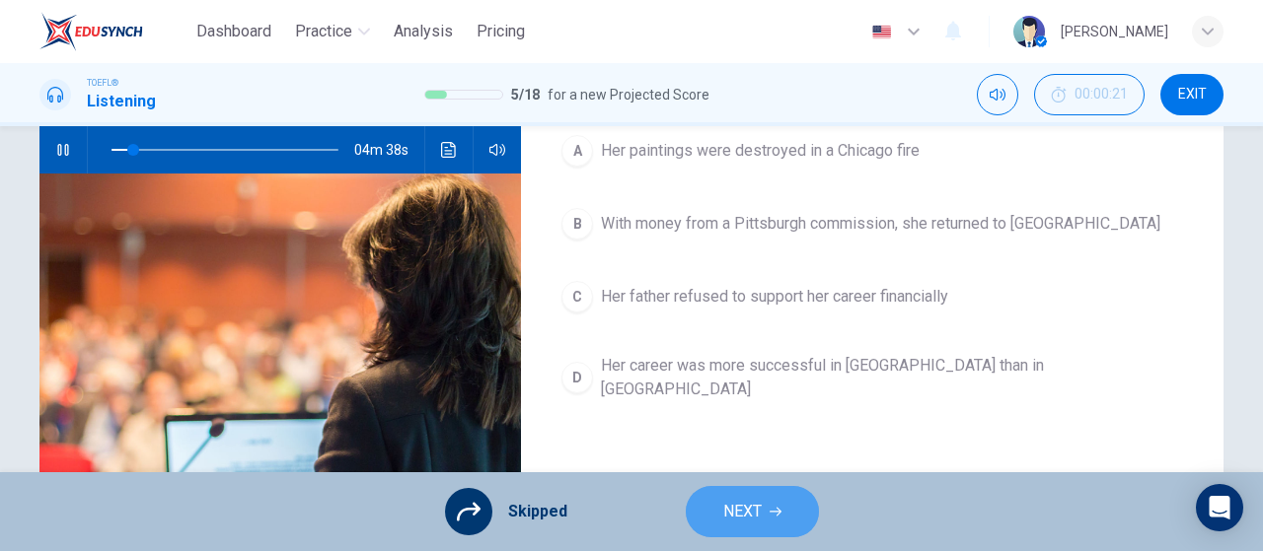
click at [773, 524] on button "NEXT" at bounding box center [752, 511] width 133 height 51
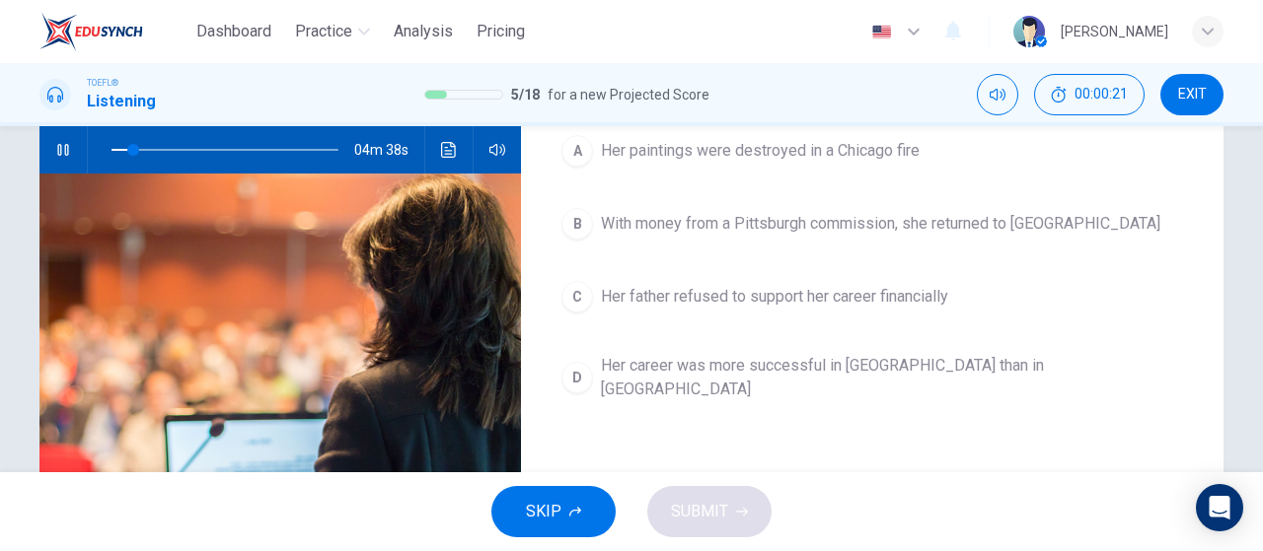
click at [561, 507] on button "SKIP" at bounding box center [553, 511] width 124 height 51
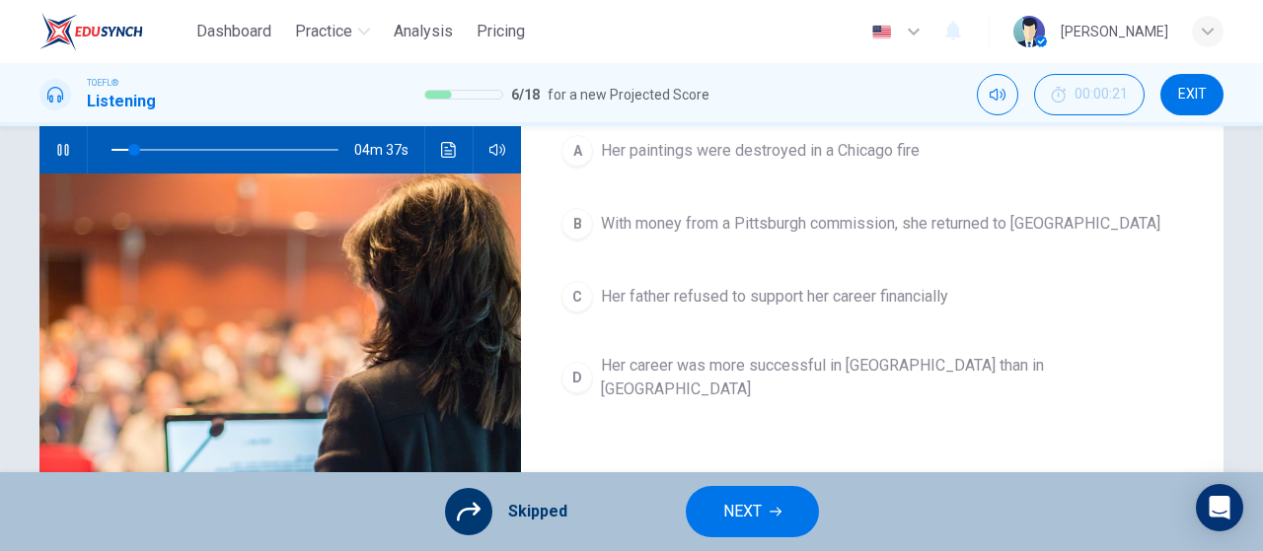
type input "10"
click at [736, 528] on button "NEXT" at bounding box center [752, 511] width 133 height 51
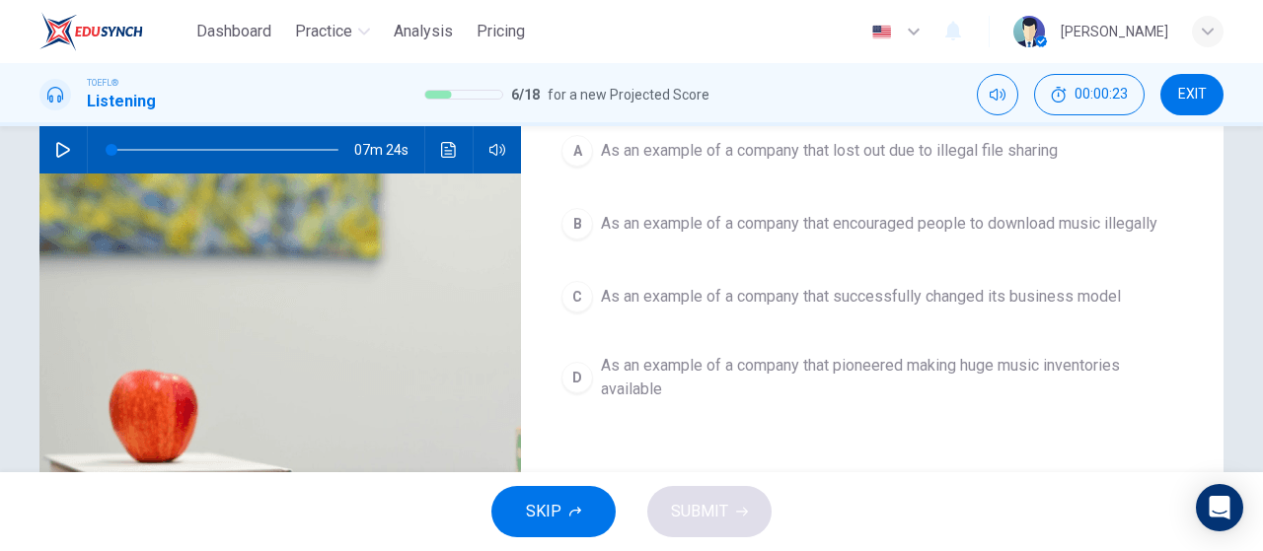
click at [589, 528] on button "SKIP" at bounding box center [553, 511] width 124 height 51
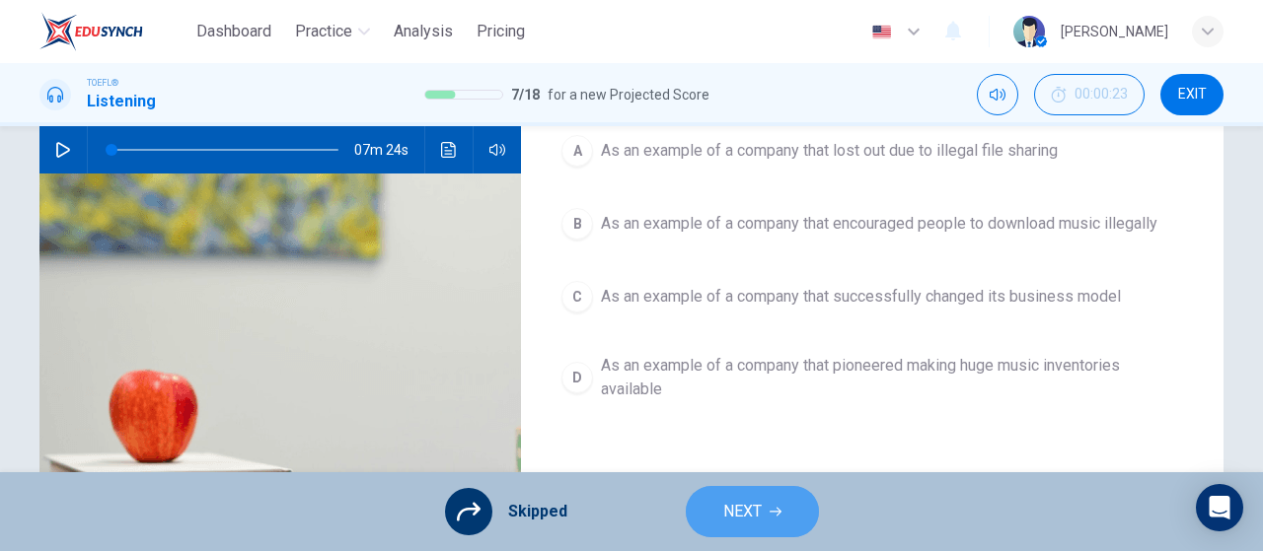
click at [745, 512] on span "NEXT" at bounding box center [742, 512] width 38 height 28
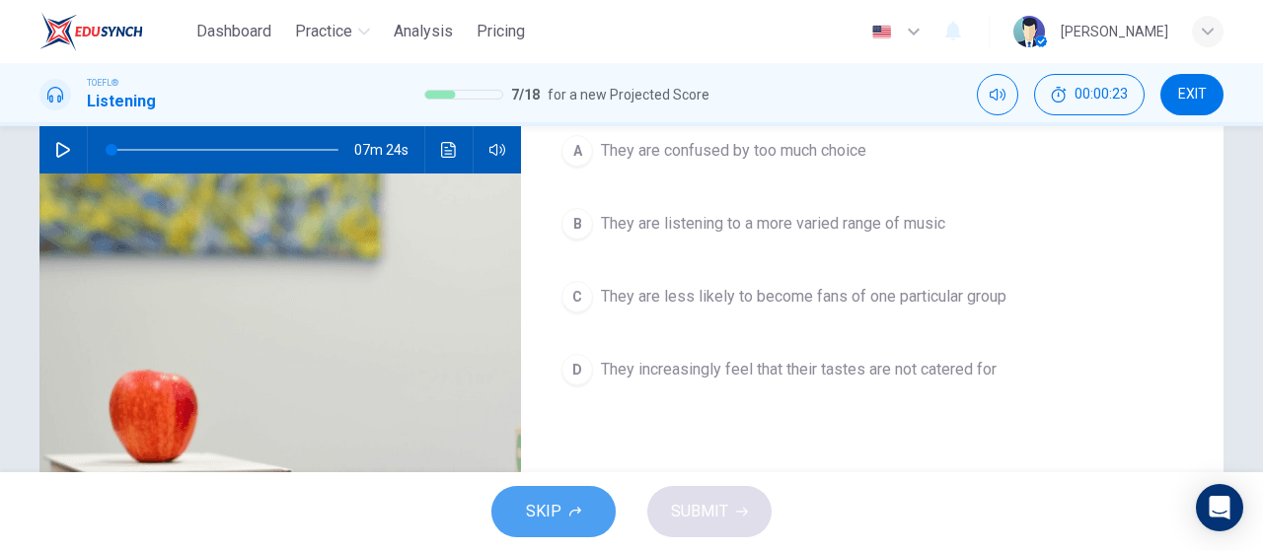
click at [575, 502] on button "SKIP" at bounding box center [553, 511] width 124 height 51
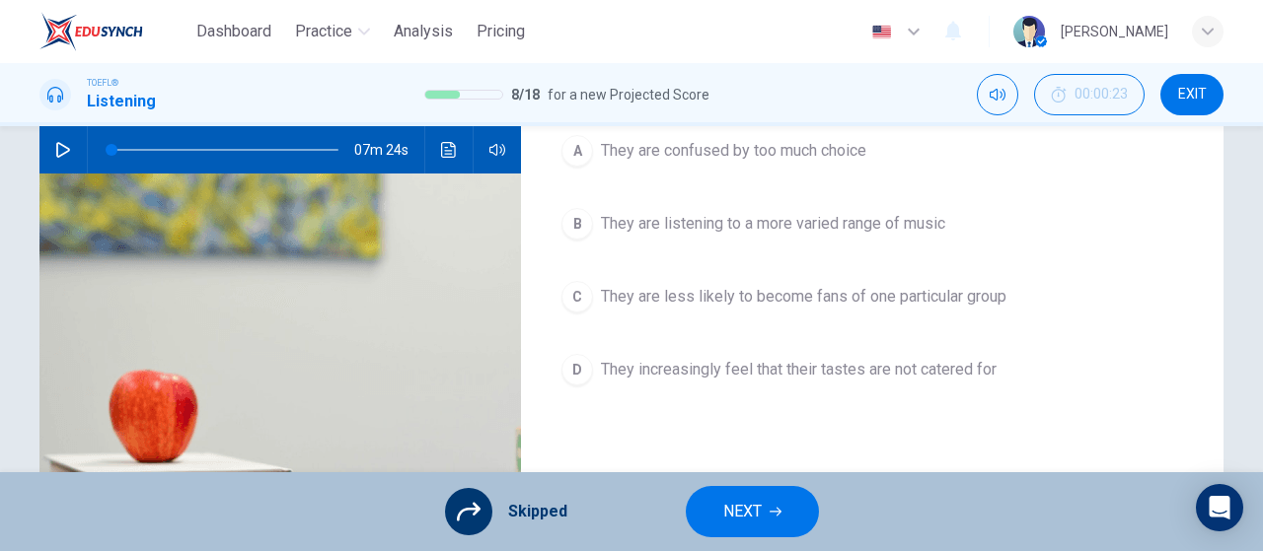
click at [794, 510] on button "NEXT" at bounding box center [752, 511] width 133 height 51
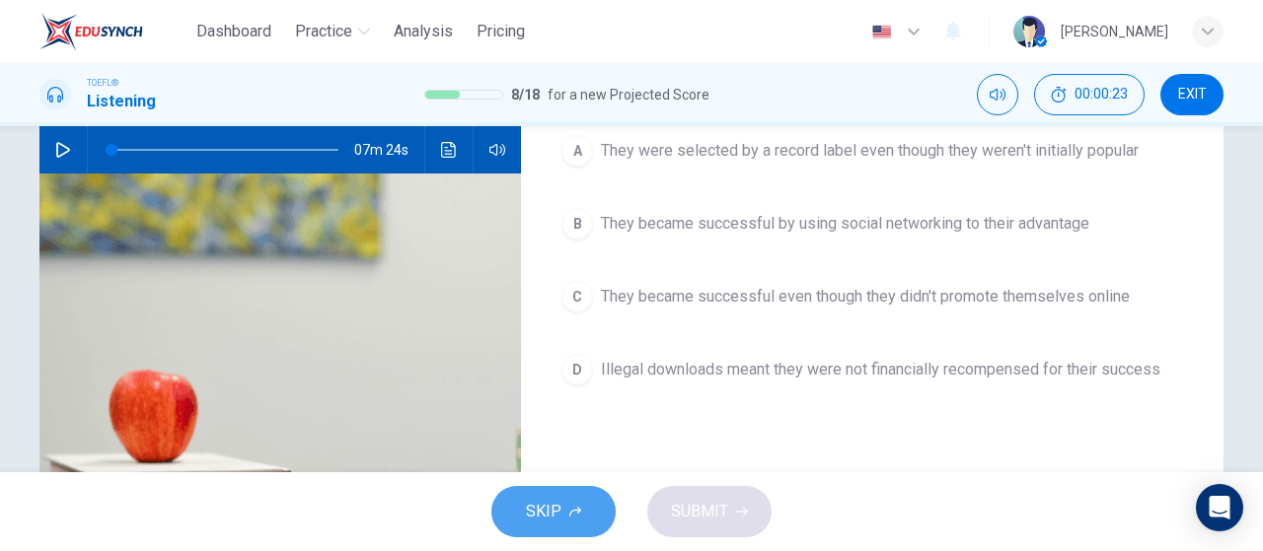
click at [563, 507] on button "SKIP" at bounding box center [553, 511] width 124 height 51
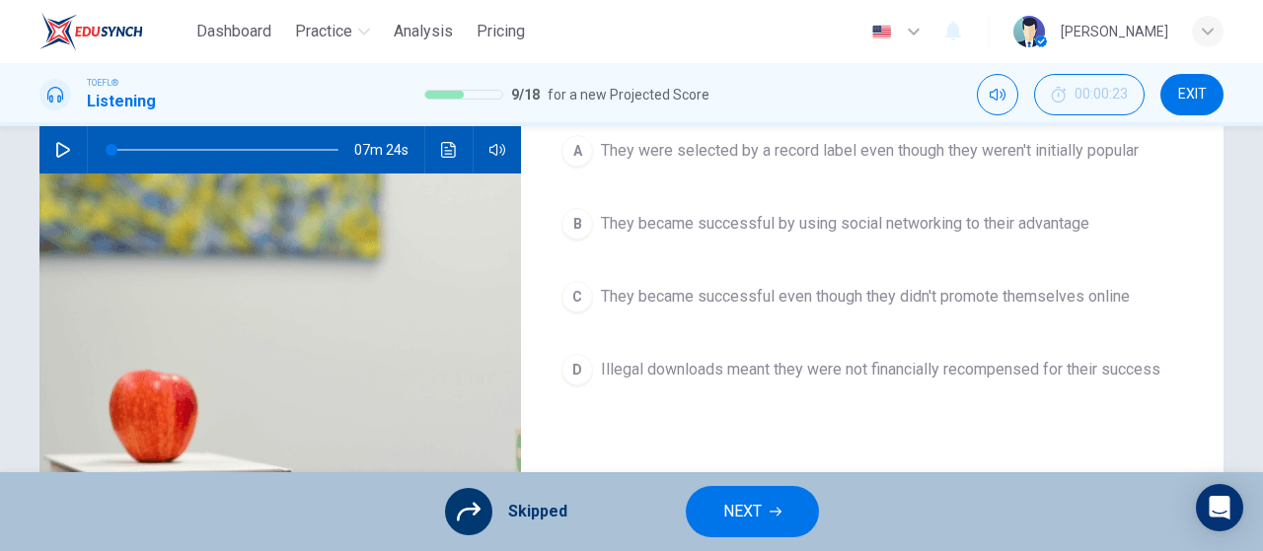
click at [763, 508] on button "NEXT" at bounding box center [752, 511] width 133 height 51
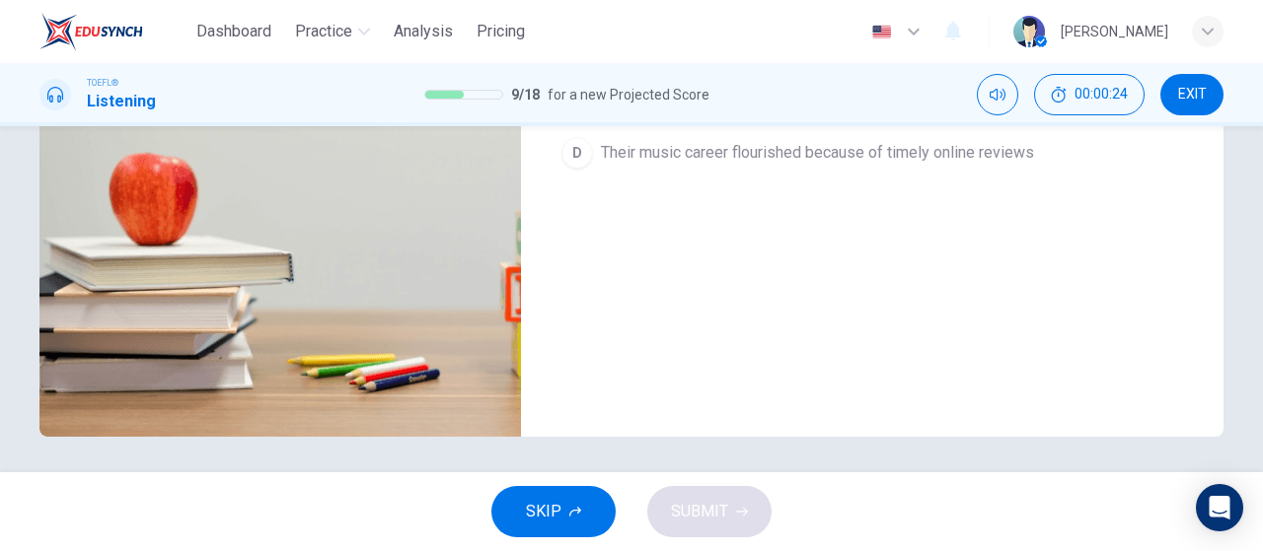
scroll to position [418, 0]
